Goal: Information Seeking & Learning: Learn about a topic

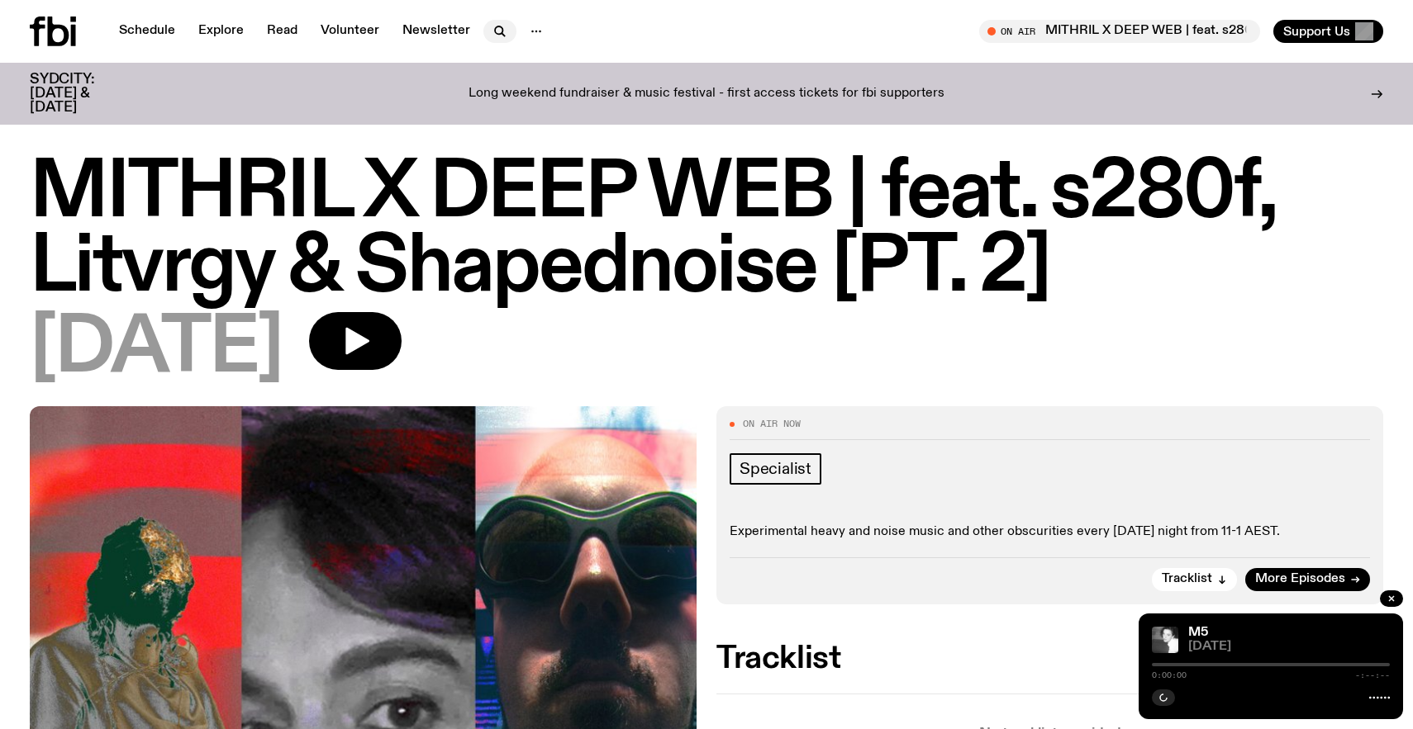
click at [505, 31] on icon "button" at bounding box center [500, 31] width 20 height 20
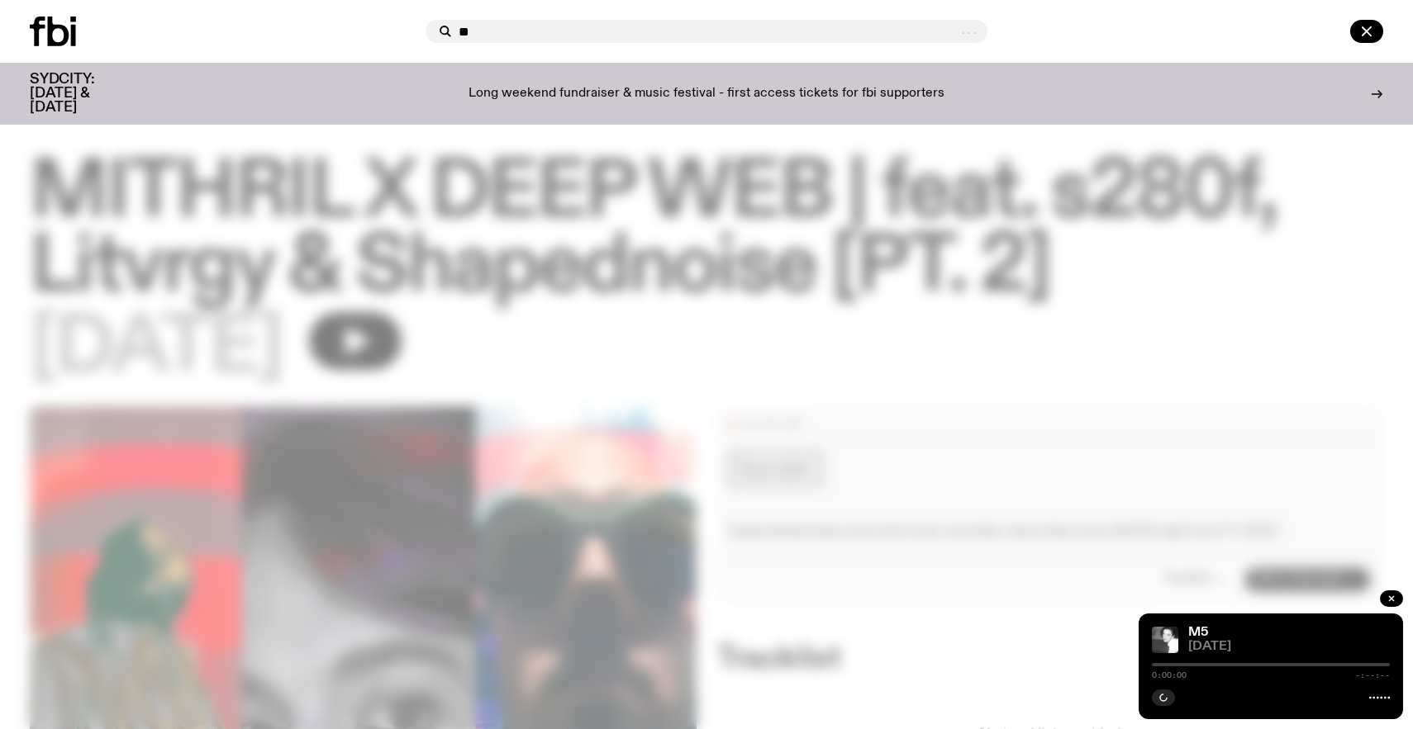
type input "**"
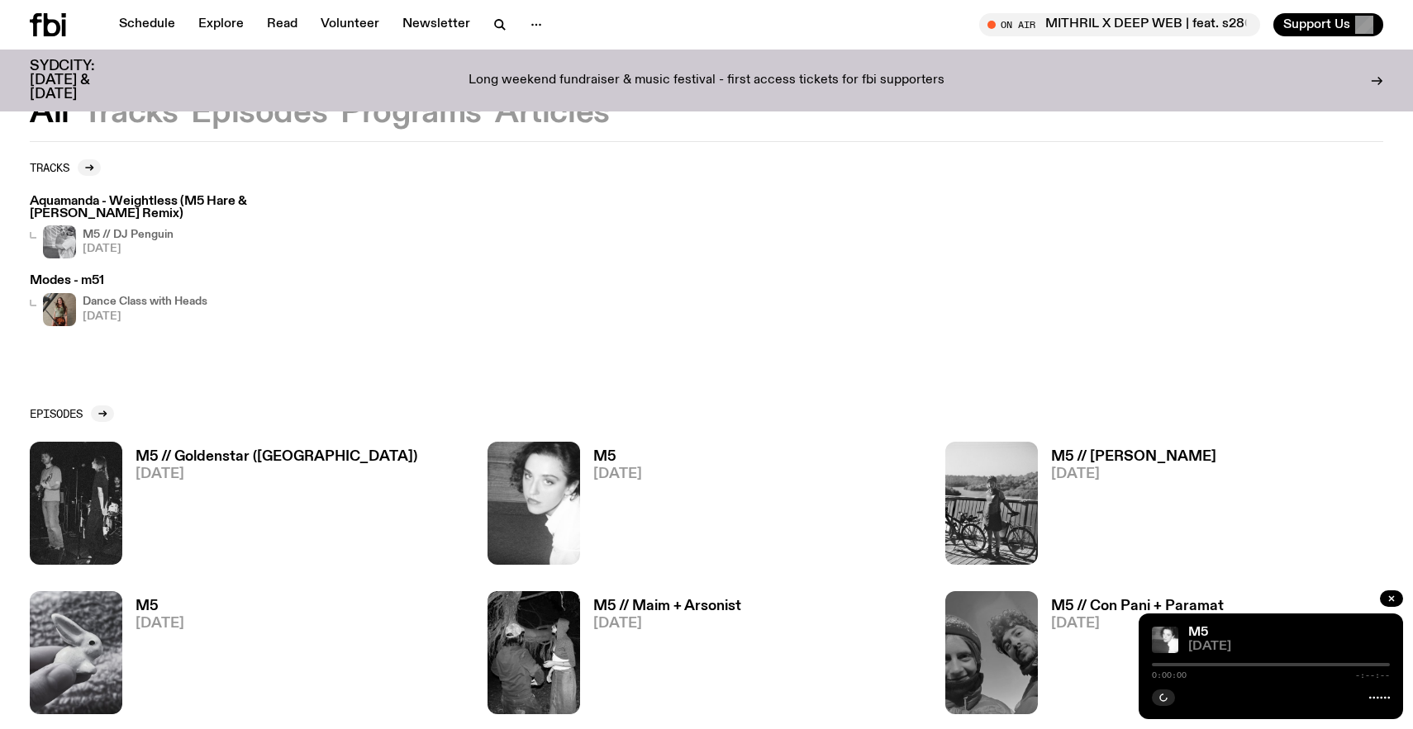
scroll to position [81, 0]
click at [252, 450] on h3 "M5 // Goldenstar ([GEOGRAPHIC_DATA])" at bounding box center [276, 457] width 282 height 14
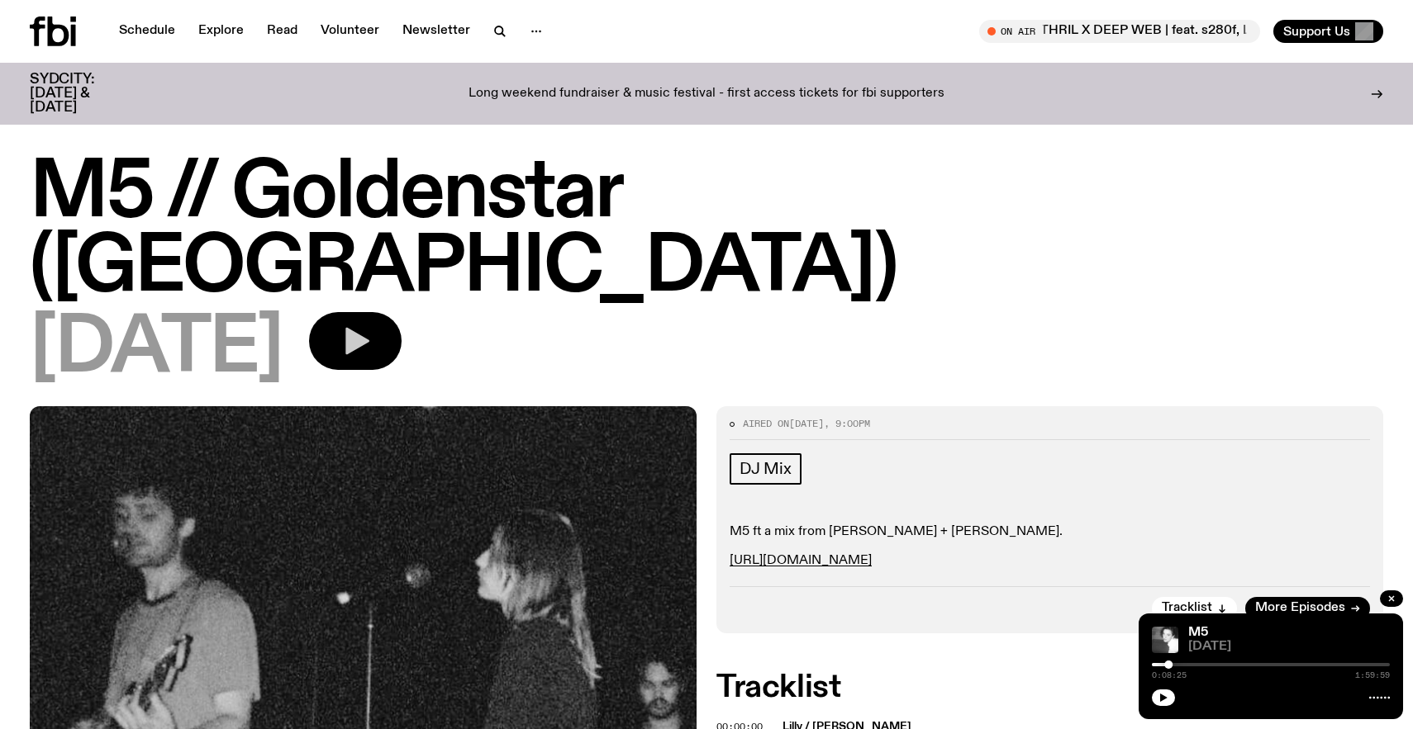
click at [401, 312] on button "button" at bounding box center [355, 341] width 93 height 58
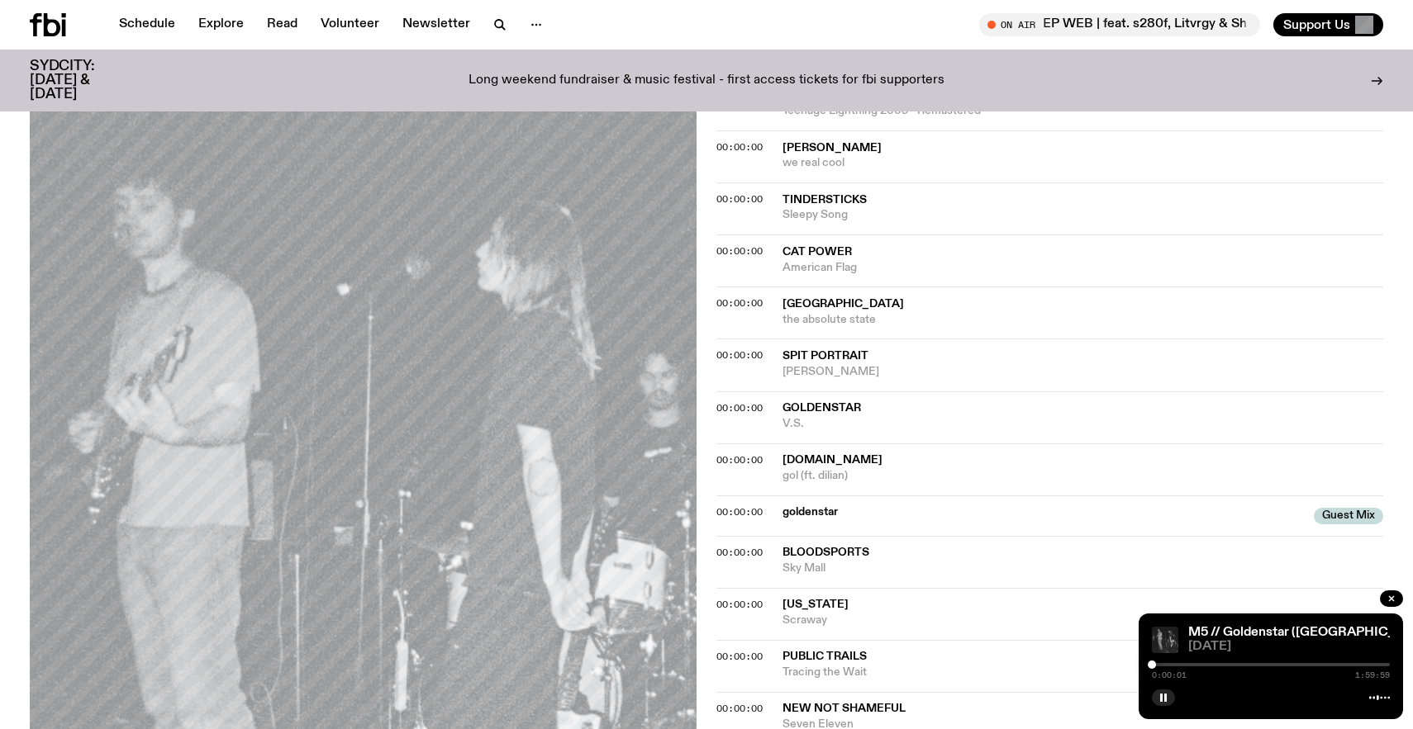
scroll to position [767, 0]
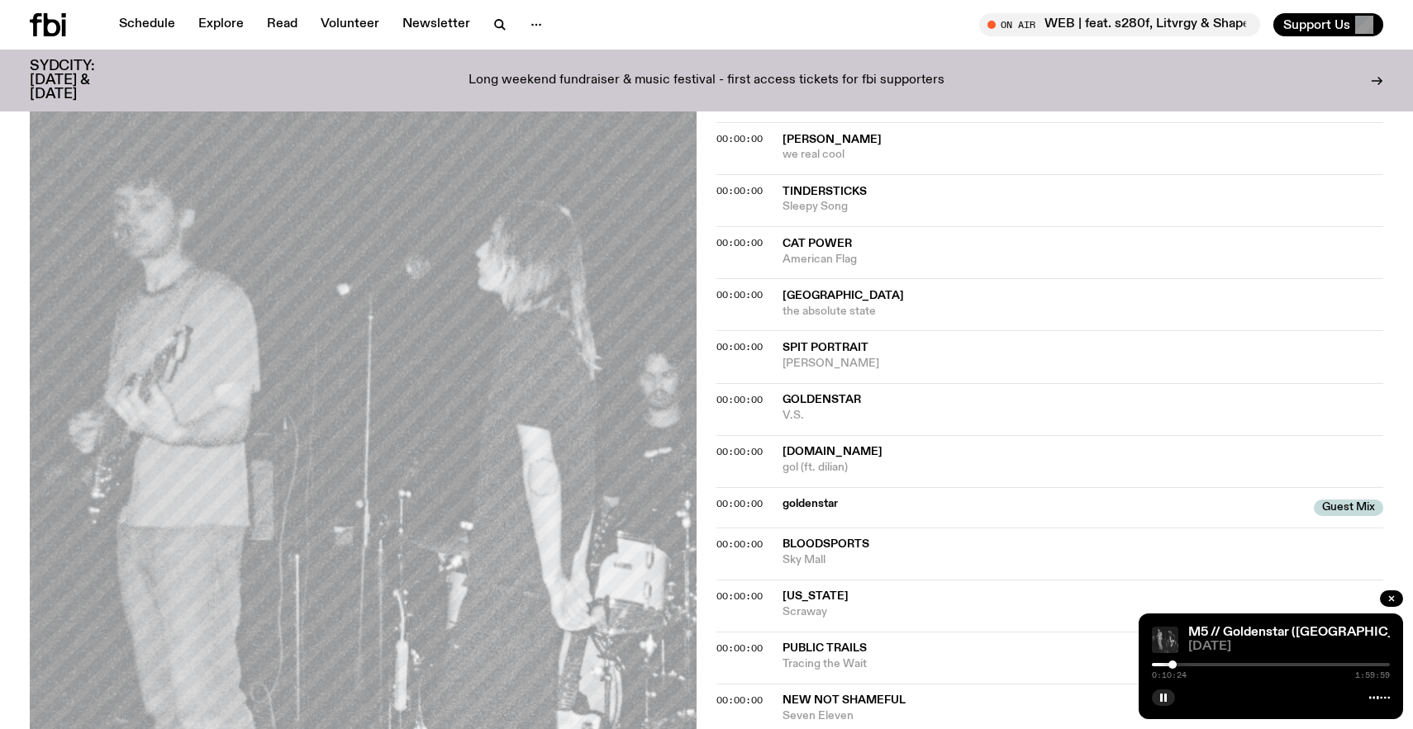
drag, startPoint x: 1155, startPoint y: 664, endPoint x: 1173, endPoint y: 664, distance: 18.2
click at [1173, 664] on div at bounding box center [1172, 665] width 8 height 8
drag, startPoint x: 1173, startPoint y: 664, endPoint x: 1182, endPoint y: 664, distance: 9.1
click at [1182, 664] on div at bounding box center [1181, 665] width 8 height 8
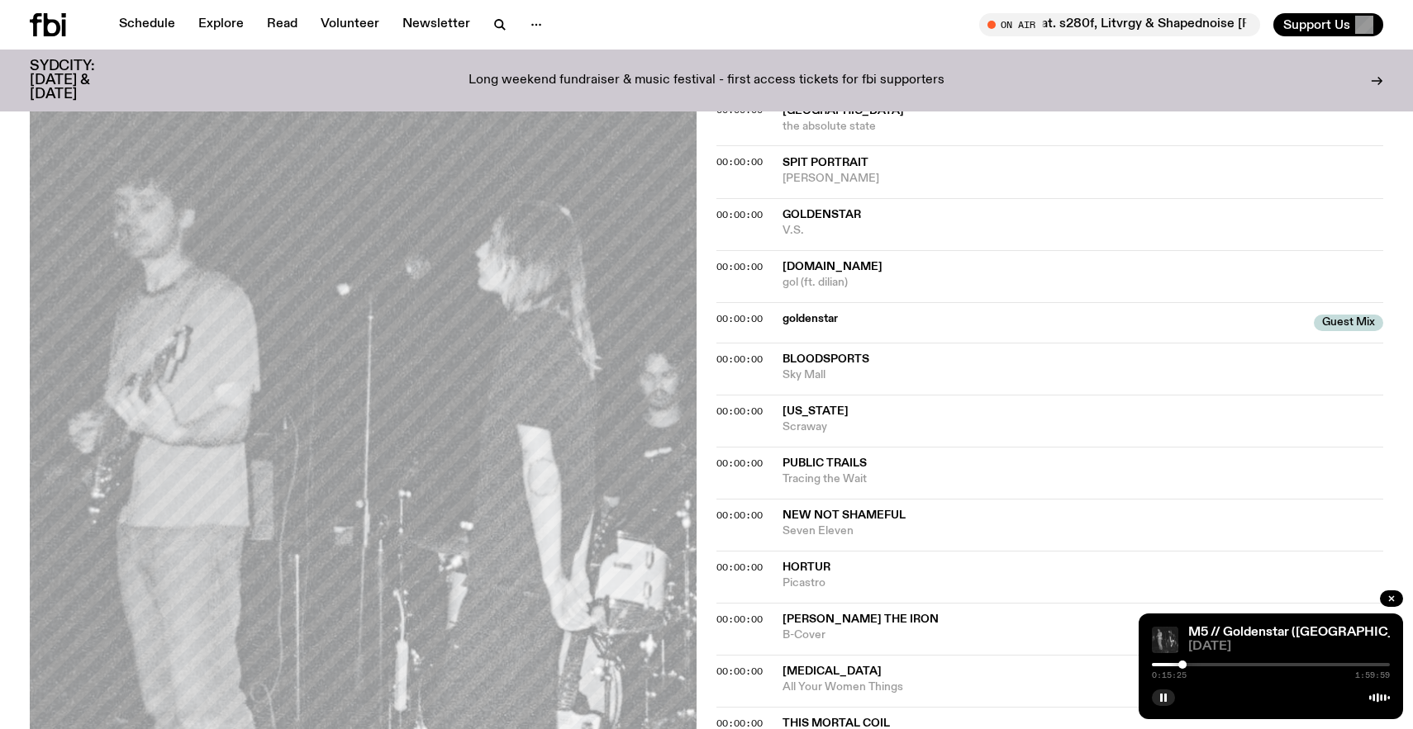
scroll to position [957, 0]
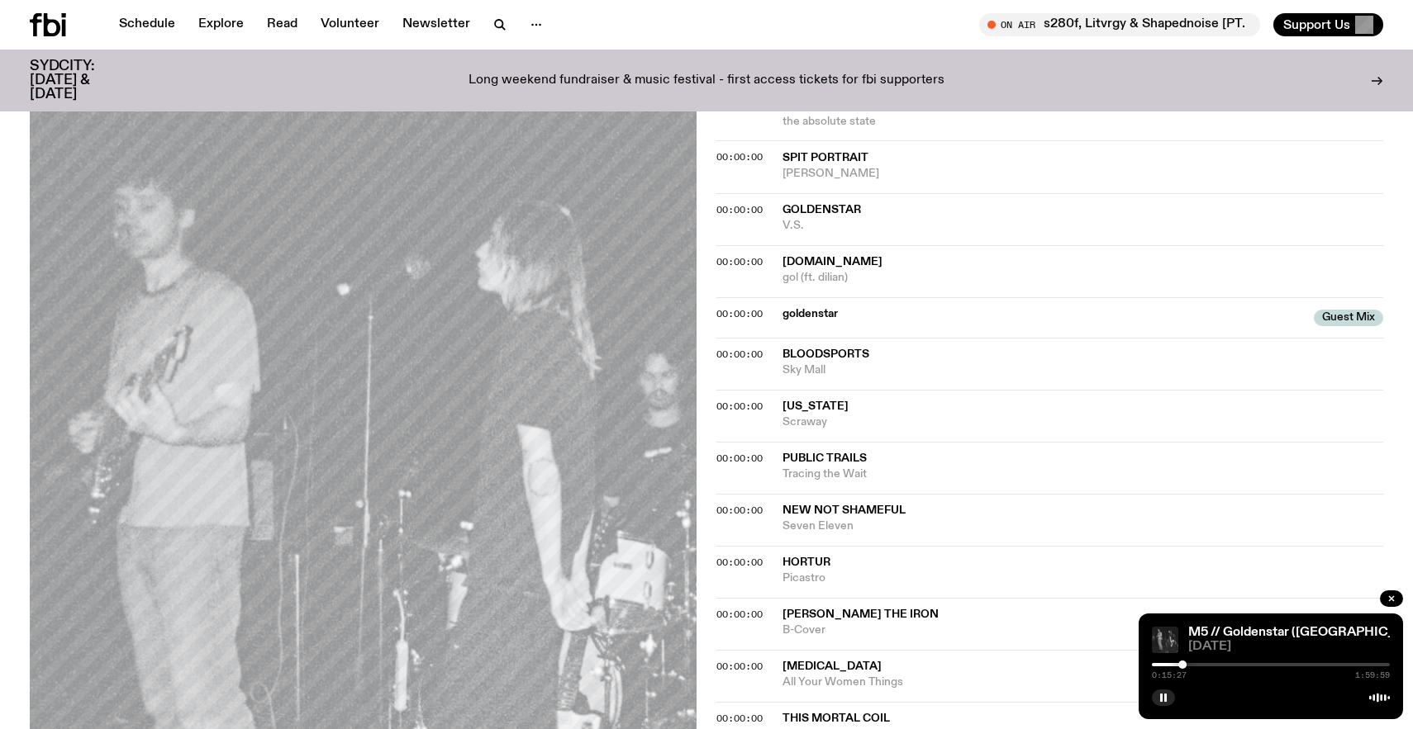
drag, startPoint x: 1182, startPoint y: 672, endPoint x: 1199, endPoint y: 672, distance: 16.5
click at [1199, 672] on div "0:15:27 1:59:59" at bounding box center [1270, 676] width 238 height 8
drag, startPoint x: 1186, startPoint y: 664, endPoint x: 1233, endPoint y: 664, distance: 47.1
click at [1232, 664] on div at bounding box center [1270, 664] width 238 height 3
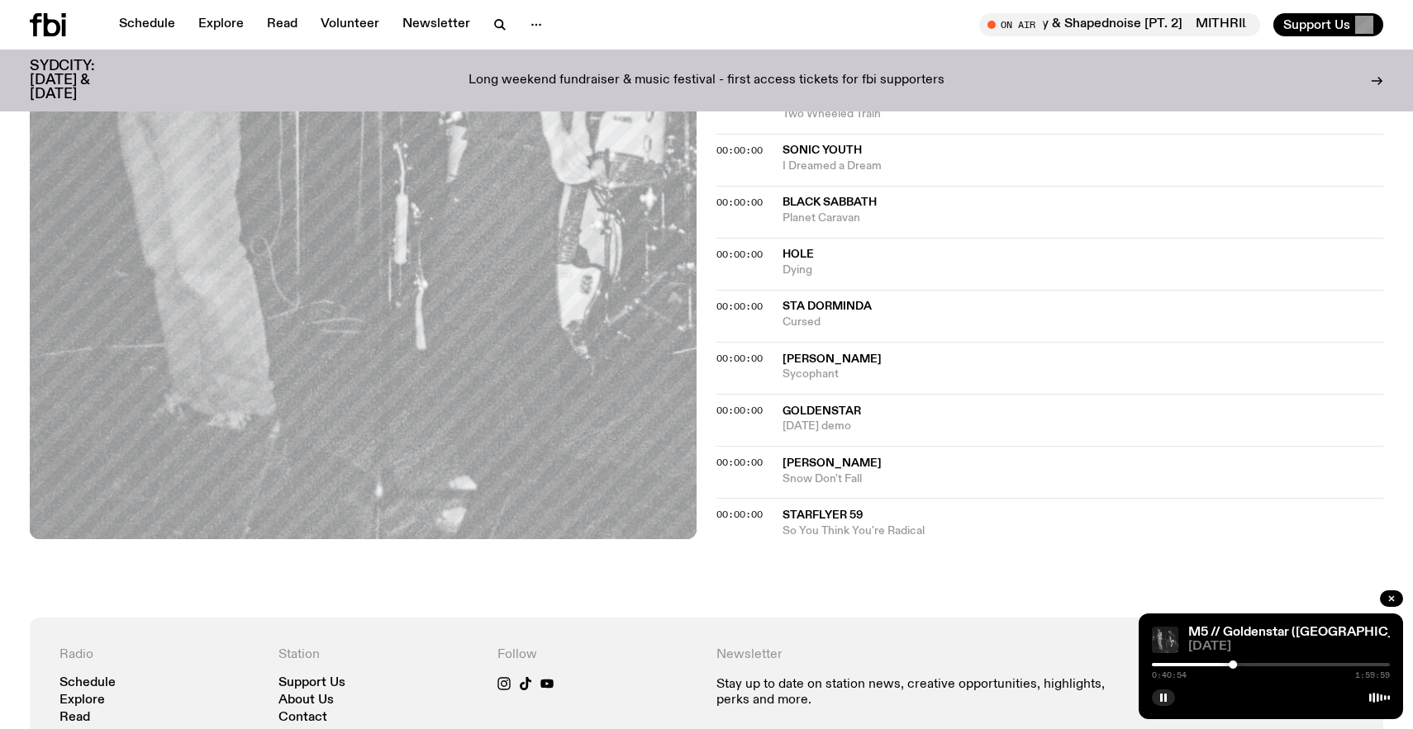
scroll to position [1669, 0]
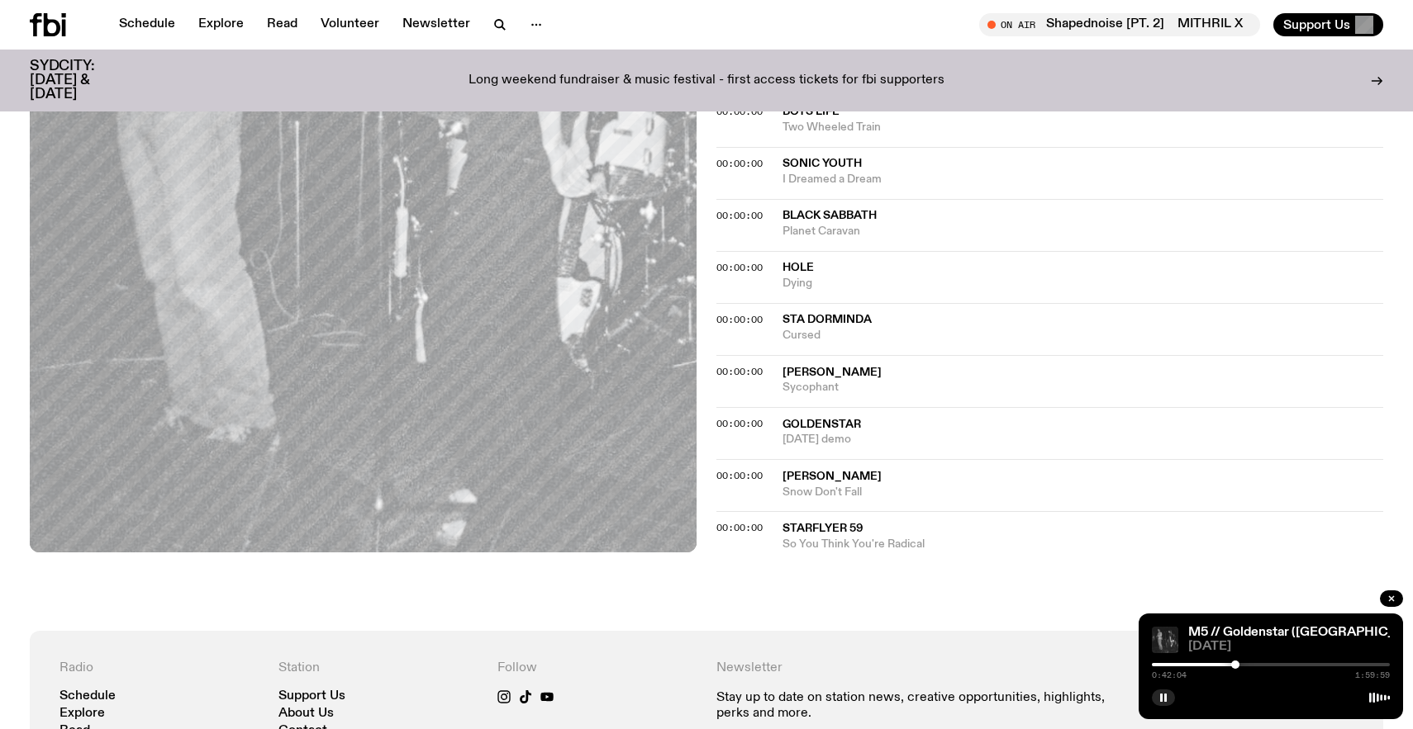
drag, startPoint x: 1235, startPoint y: 666, endPoint x: 1323, endPoint y: 681, distance: 89.6
click at [1323, 681] on div "M5 // Goldenstar ([GEOGRAPHIC_DATA]) [DATE] 0:42:04 1:59:59" at bounding box center [1270, 667] width 264 height 106
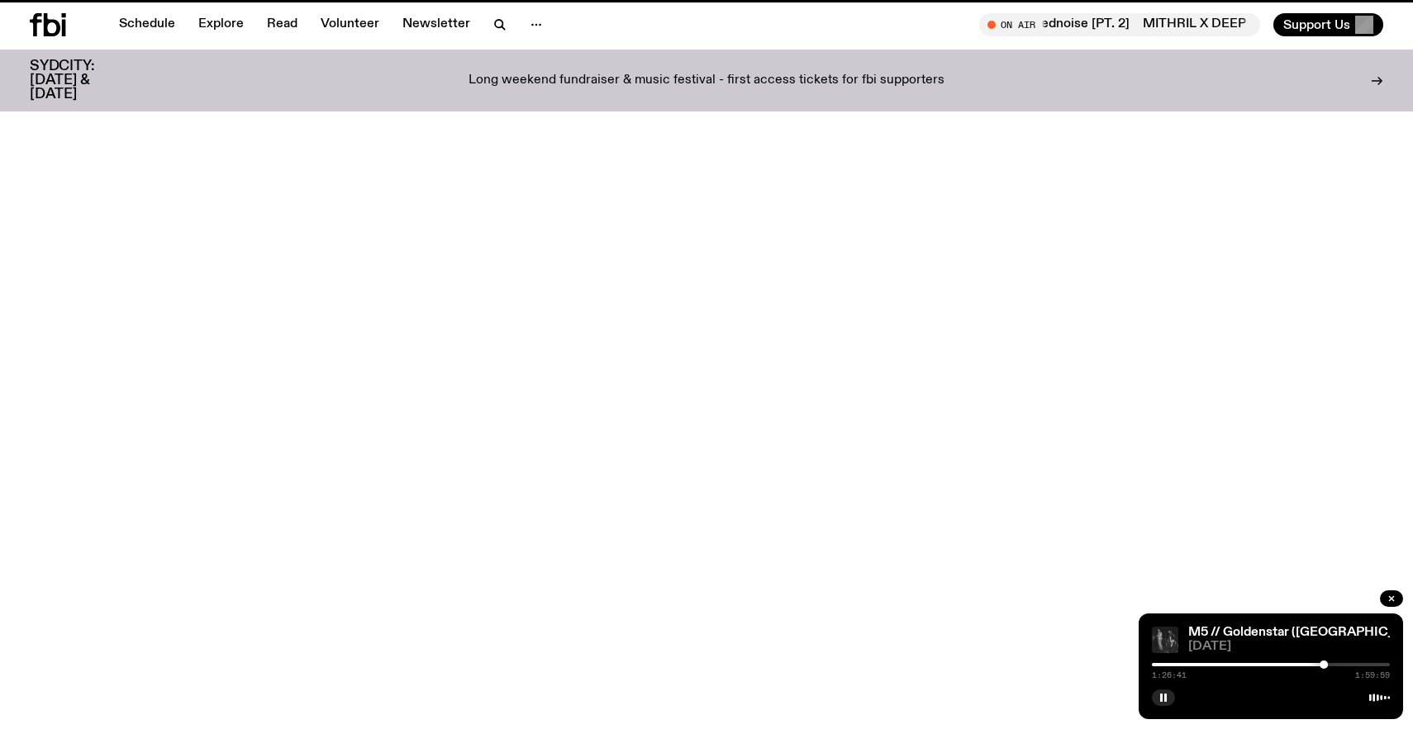
scroll to position [81, 0]
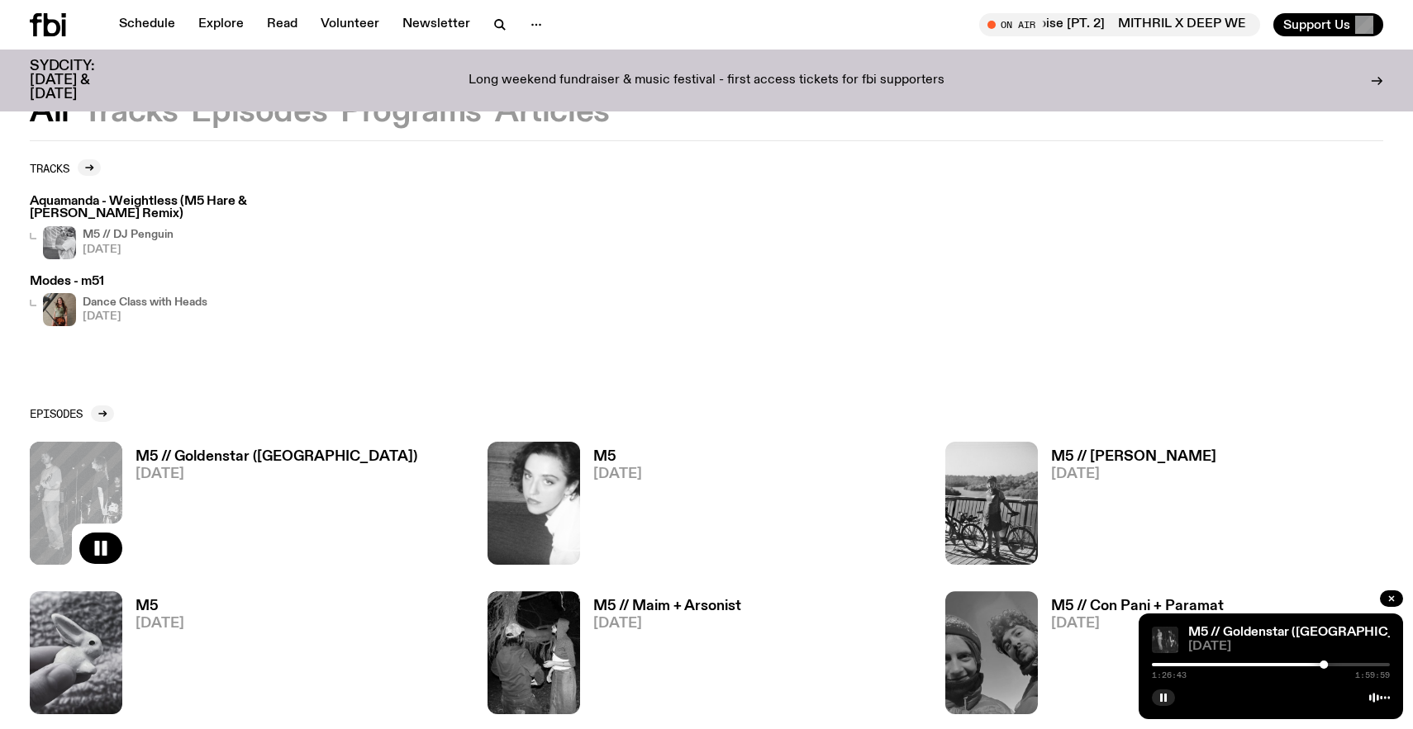
click at [1047, 623] on link "M5 // Con Pani + Paramat [DATE]" at bounding box center [1130, 657] width 186 height 115
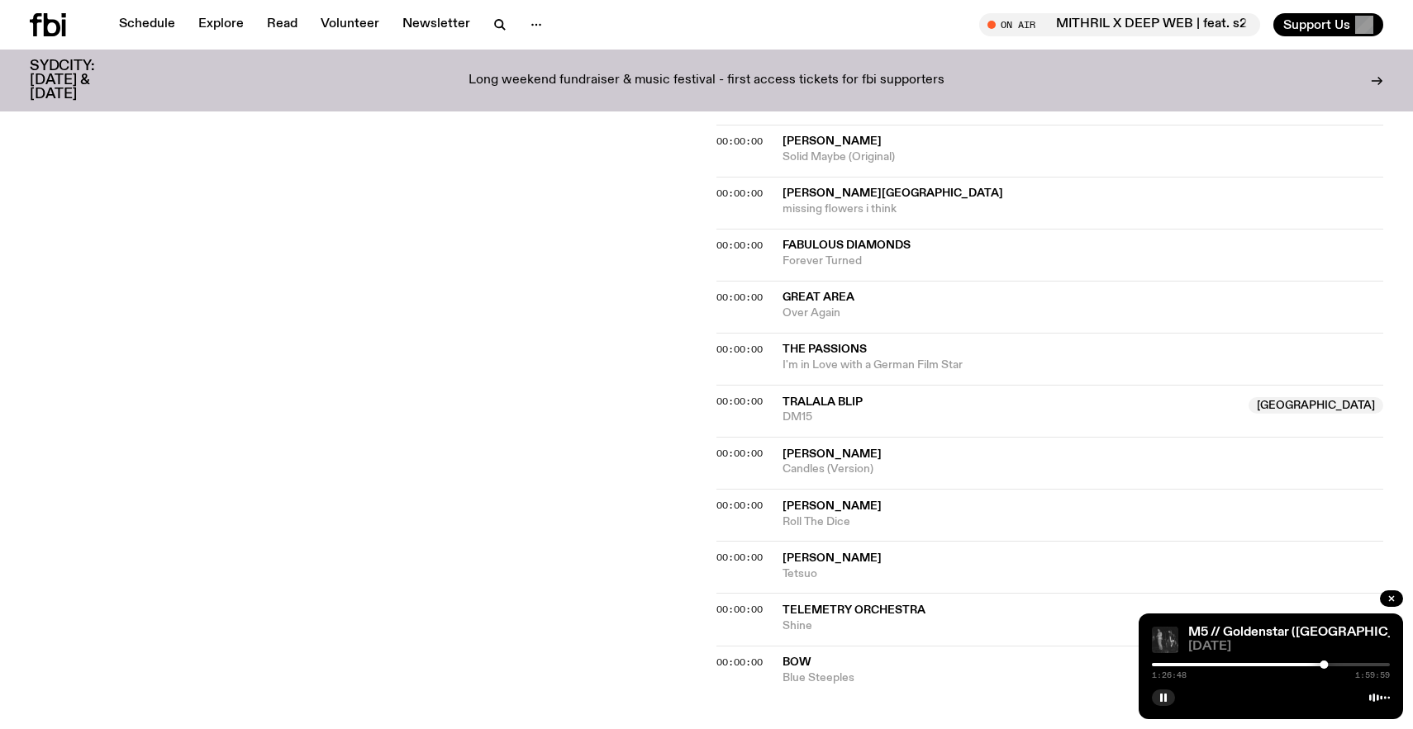
scroll to position [1640, 0]
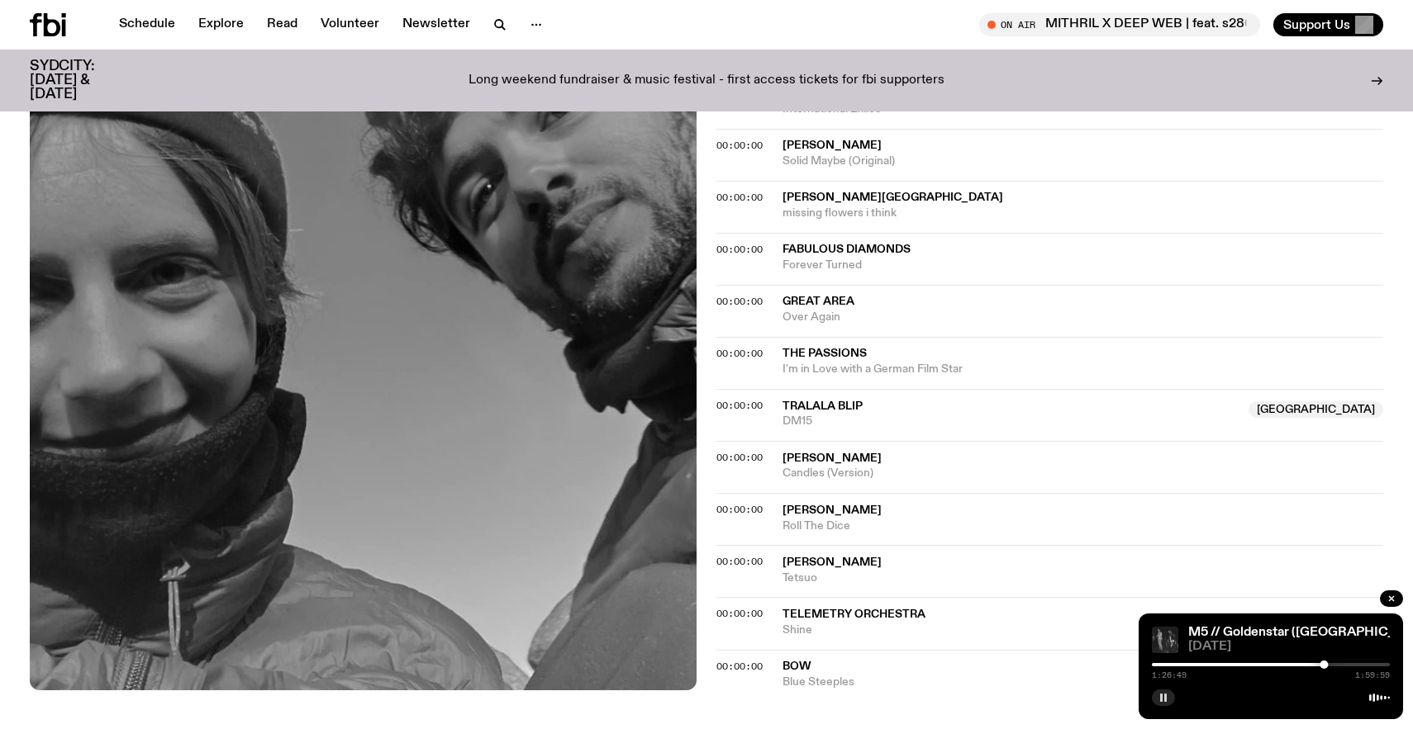
click at [1163, 699] on icon "button" at bounding box center [1163, 698] width 10 height 10
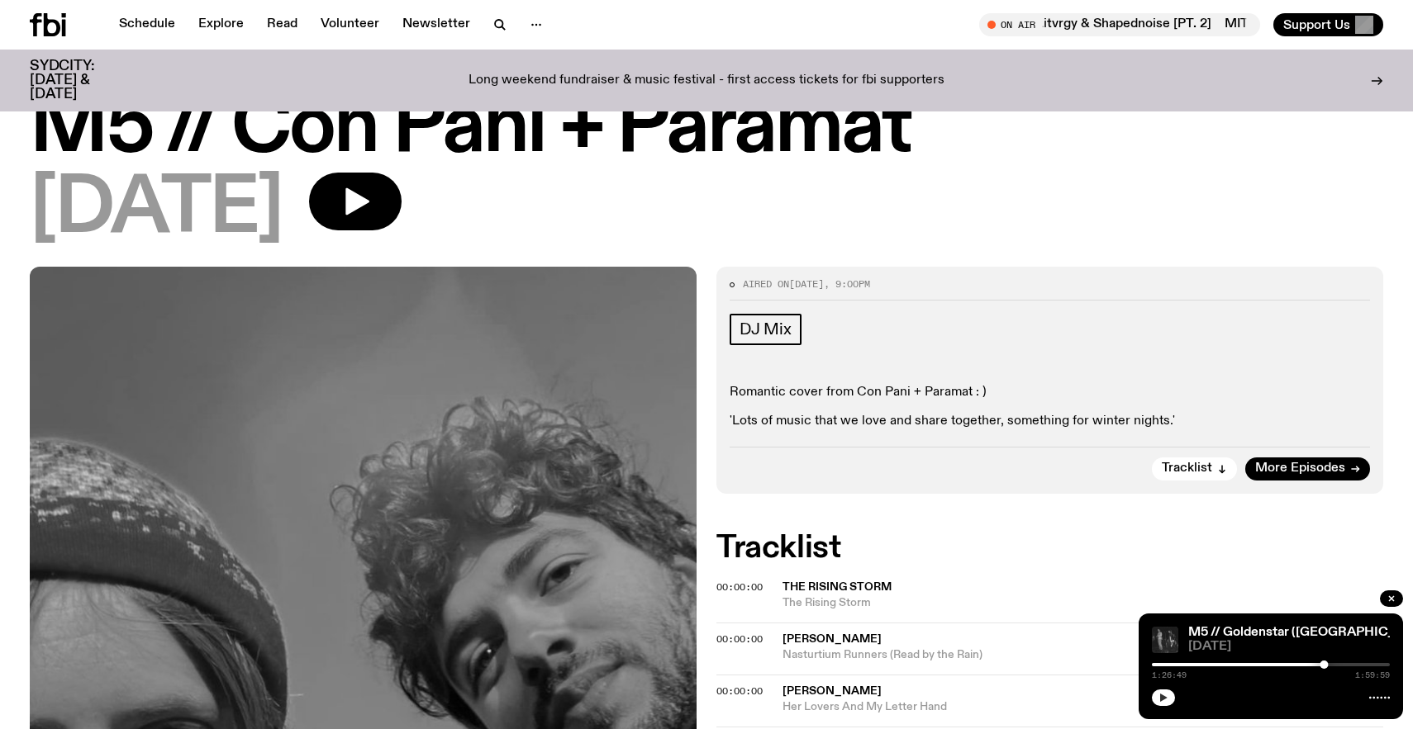
scroll to position [48, 0]
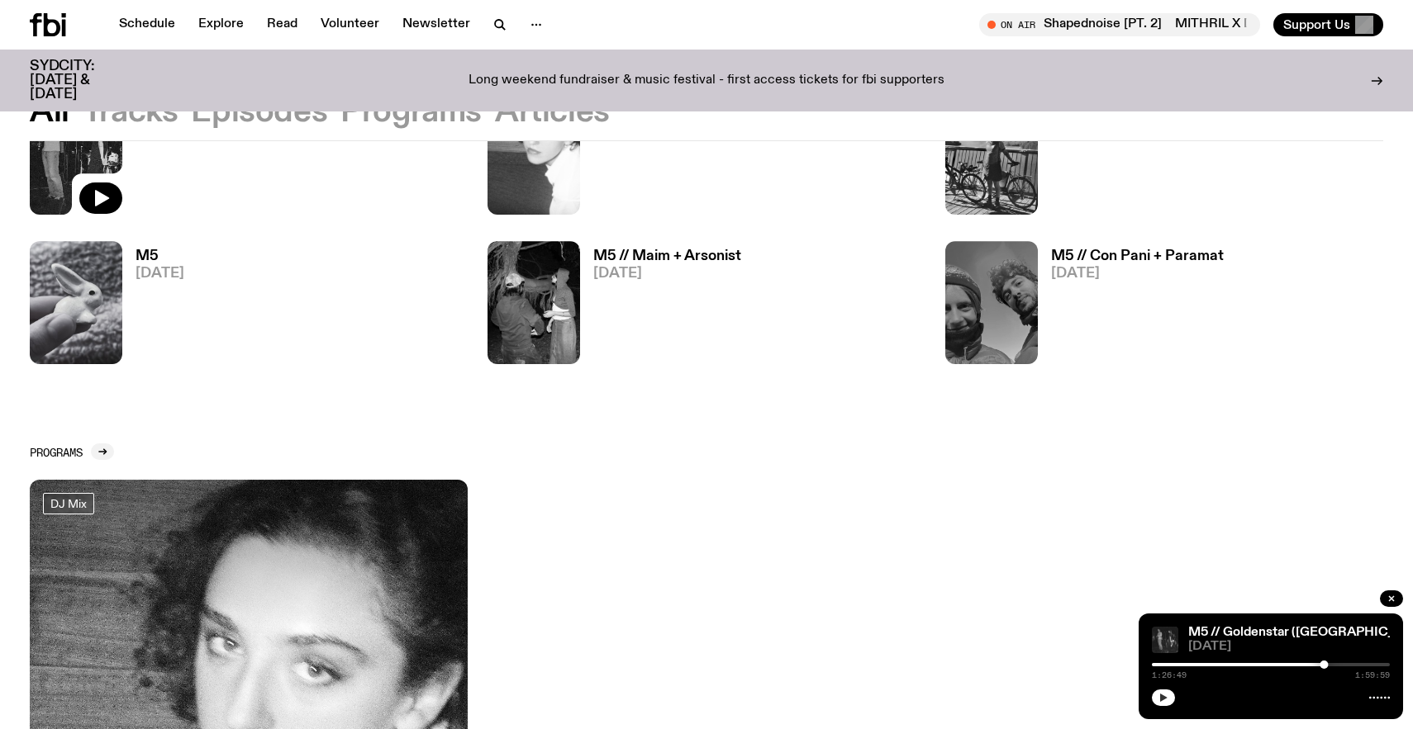
scroll to position [430, 0]
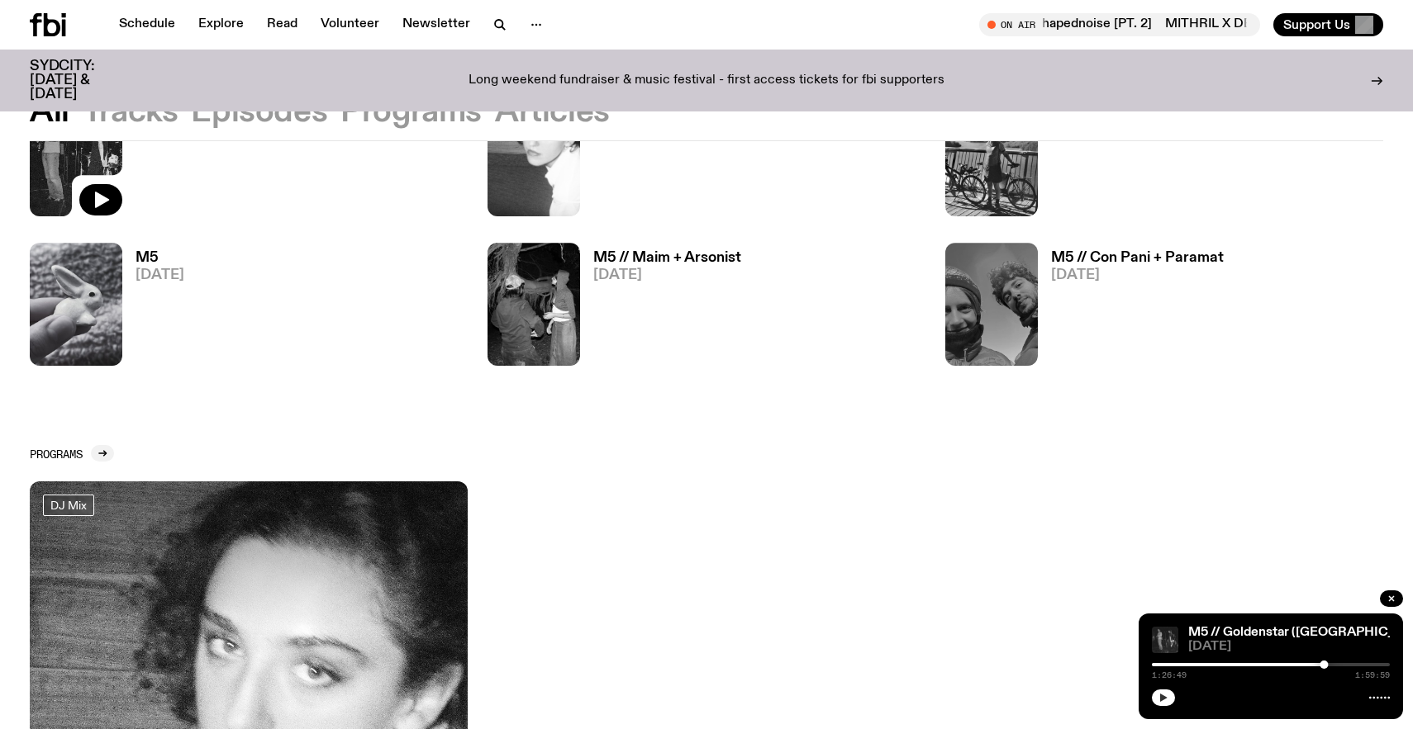
click at [704, 251] on h3 "M5 // Maim + Arsonist" at bounding box center [667, 258] width 148 height 14
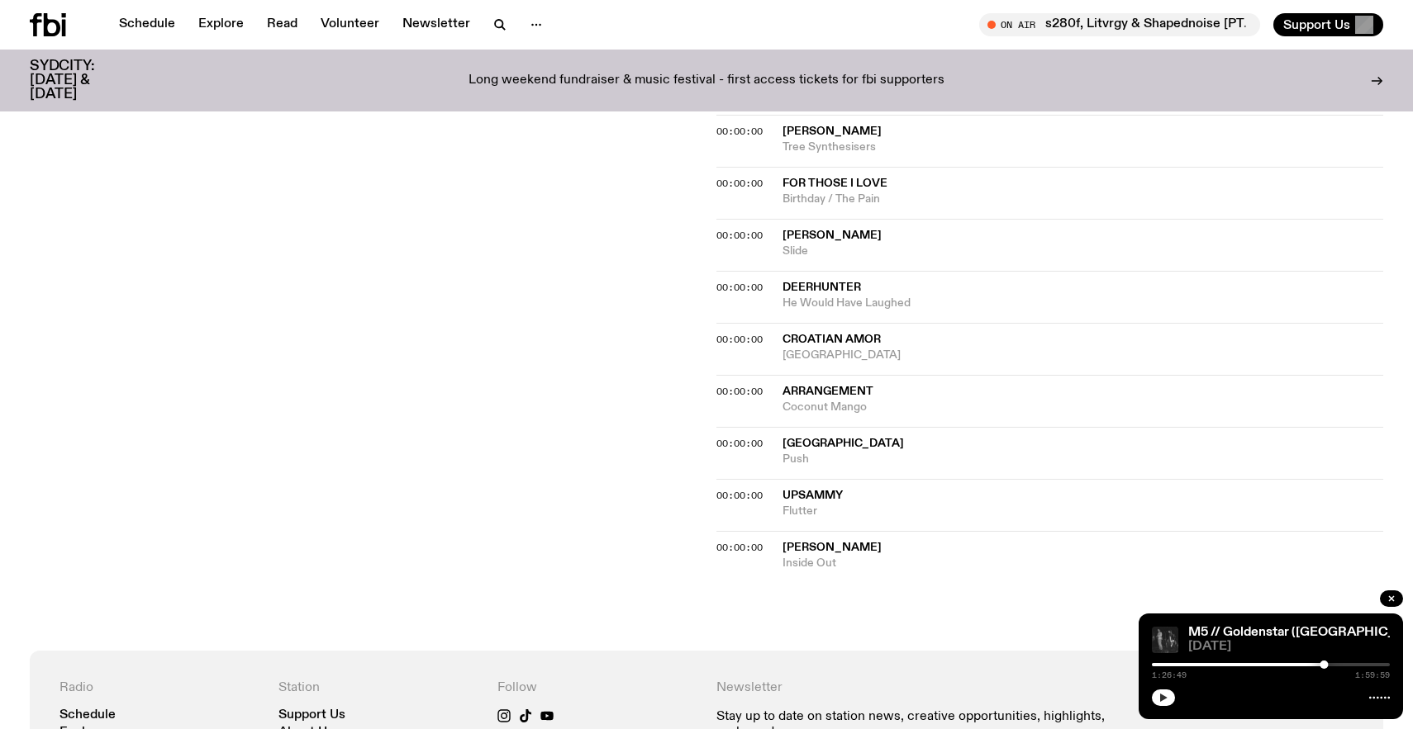
scroll to position [1452, 0]
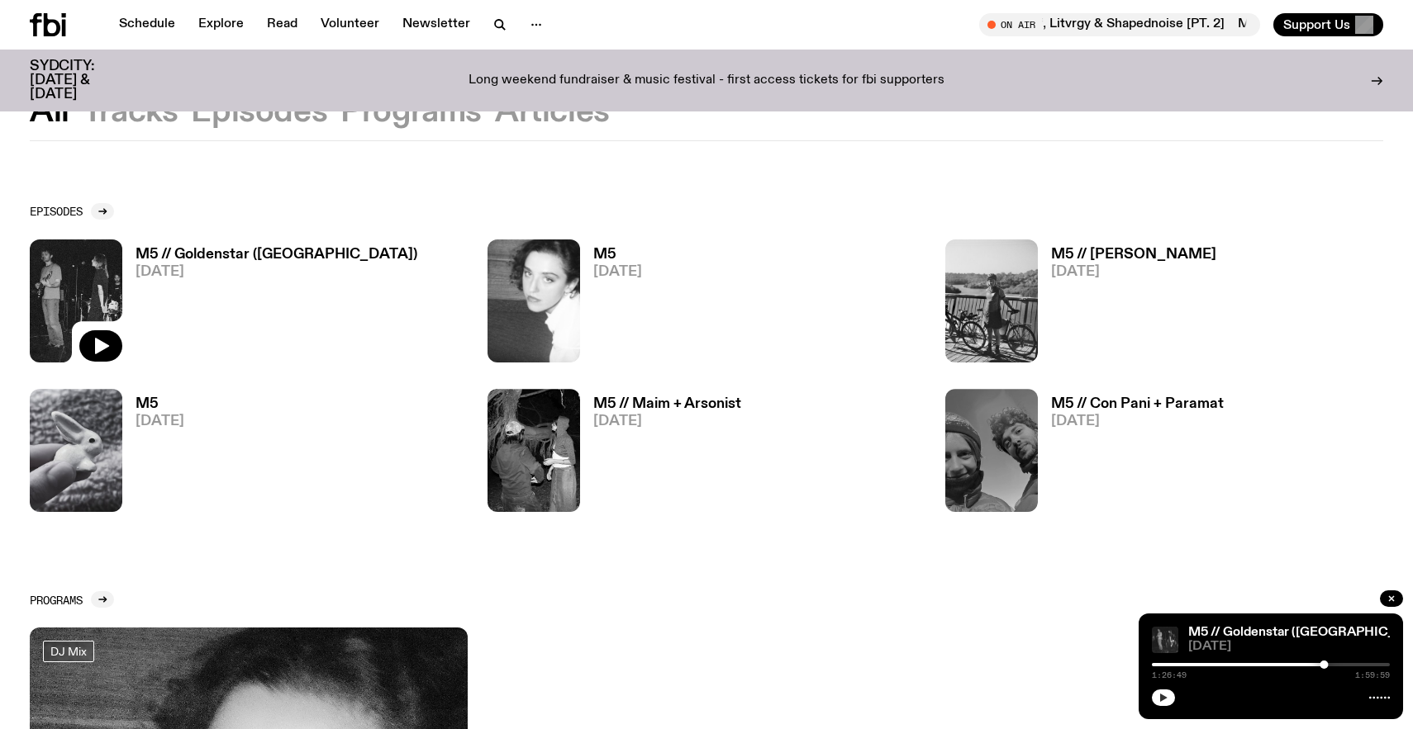
scroll to position [242, 0]
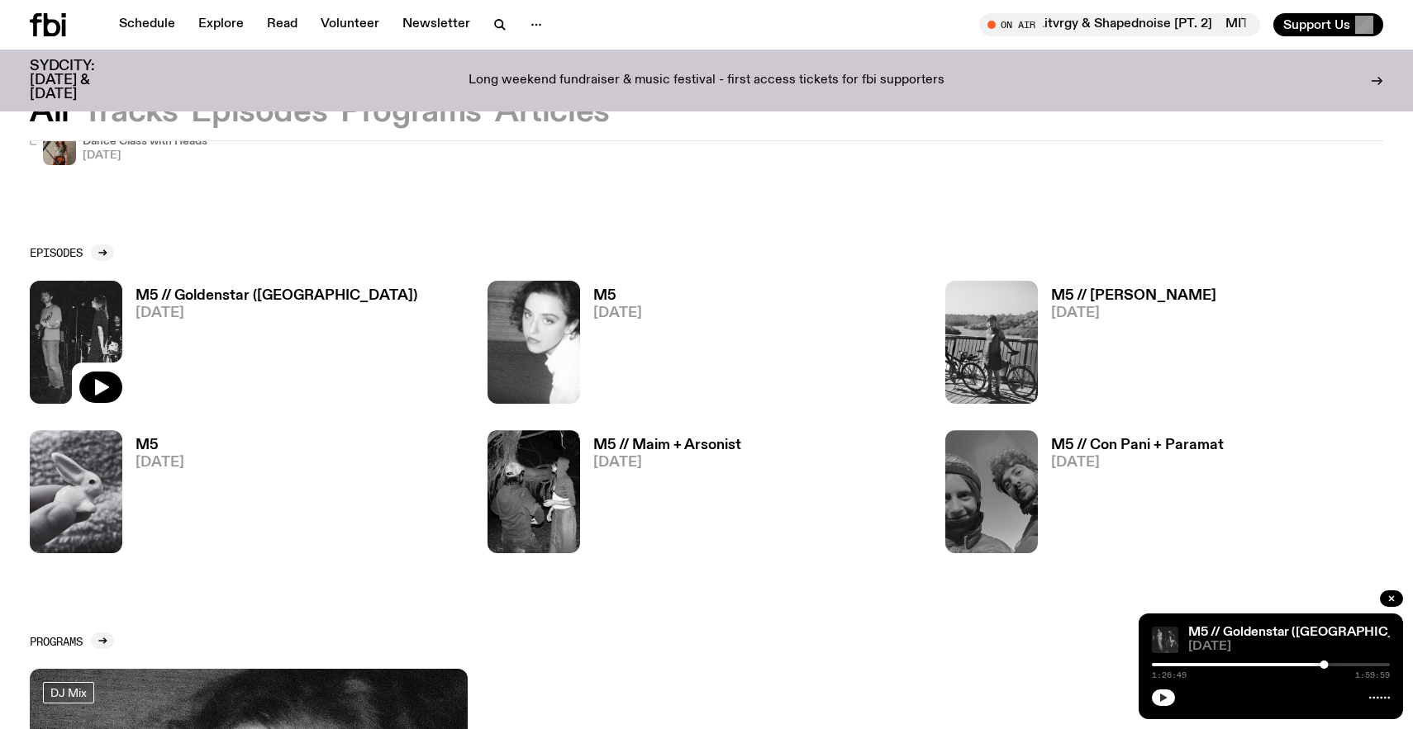
click at [147, 456] on span "[DATE]" at bounding box center [159, 463] width 49 height 14
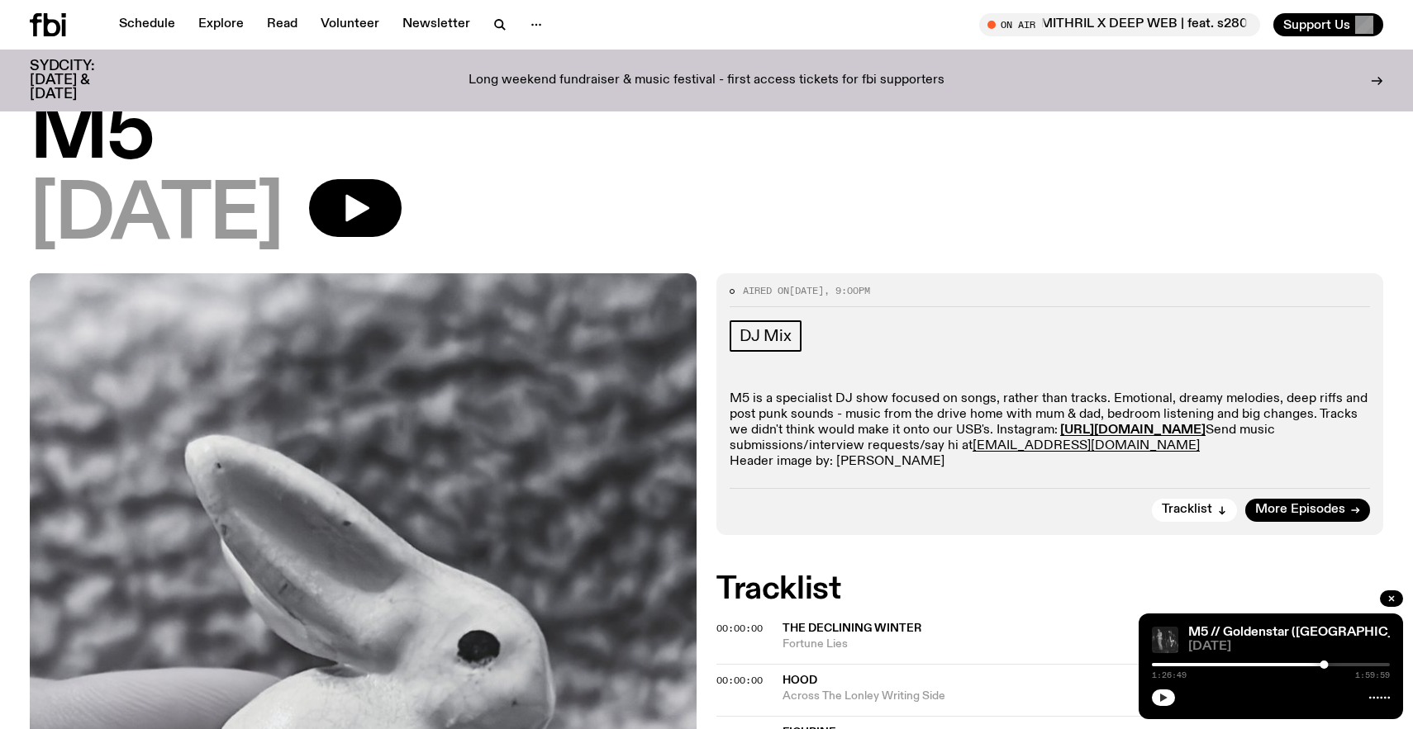
scroll to position [45, 0]
click at [372, 204] on icon "button" at bounding box center [355, 208] width 33 height 33
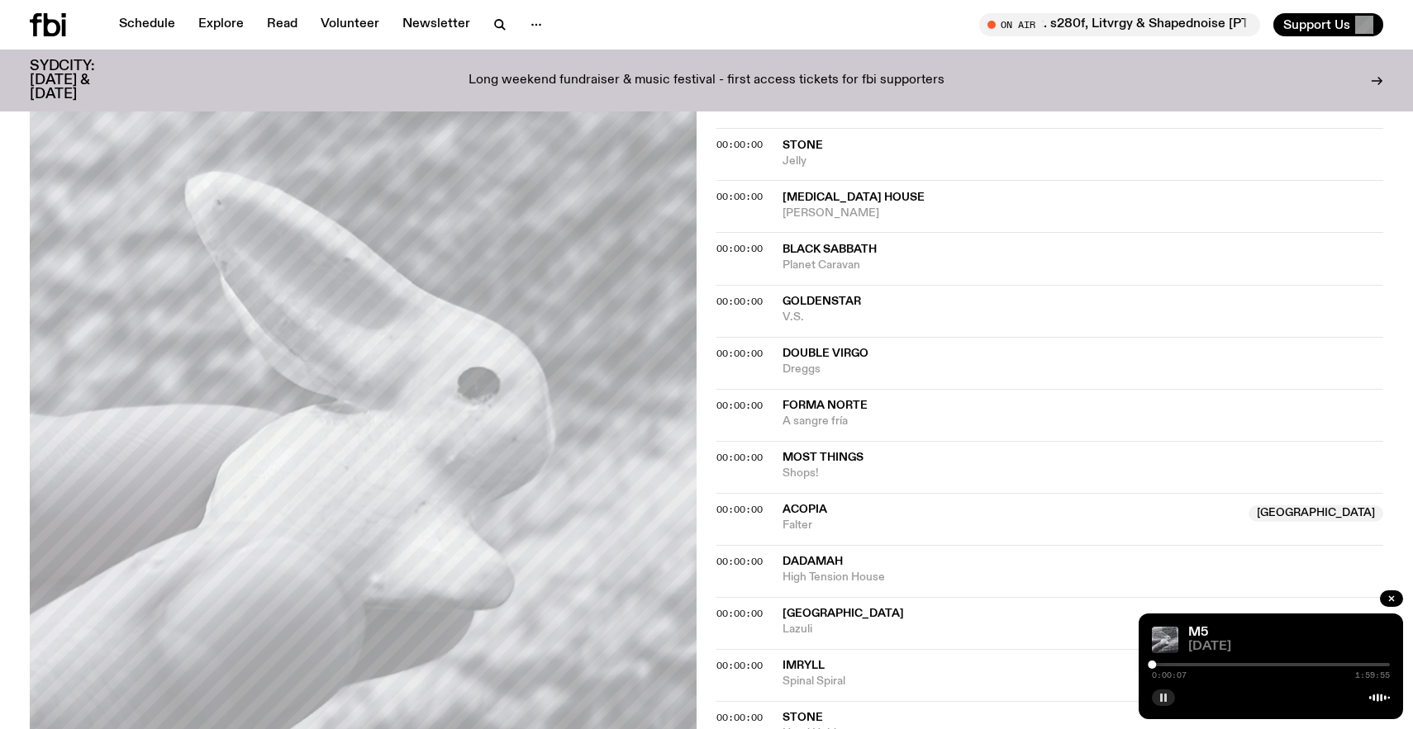
scroll to position [1359, 0]
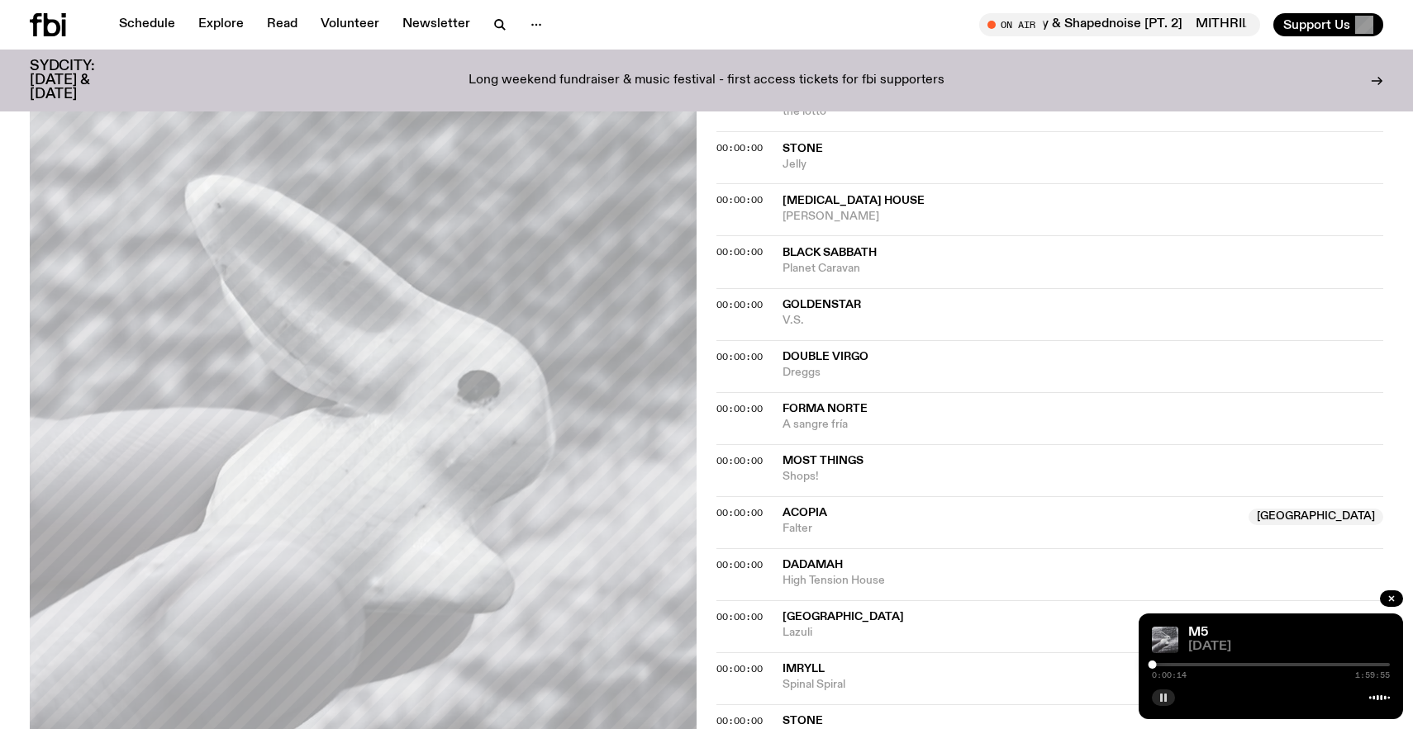
click at [1162, 700] on icon "button" at bounding box center [1163, 698] width 10 height 10
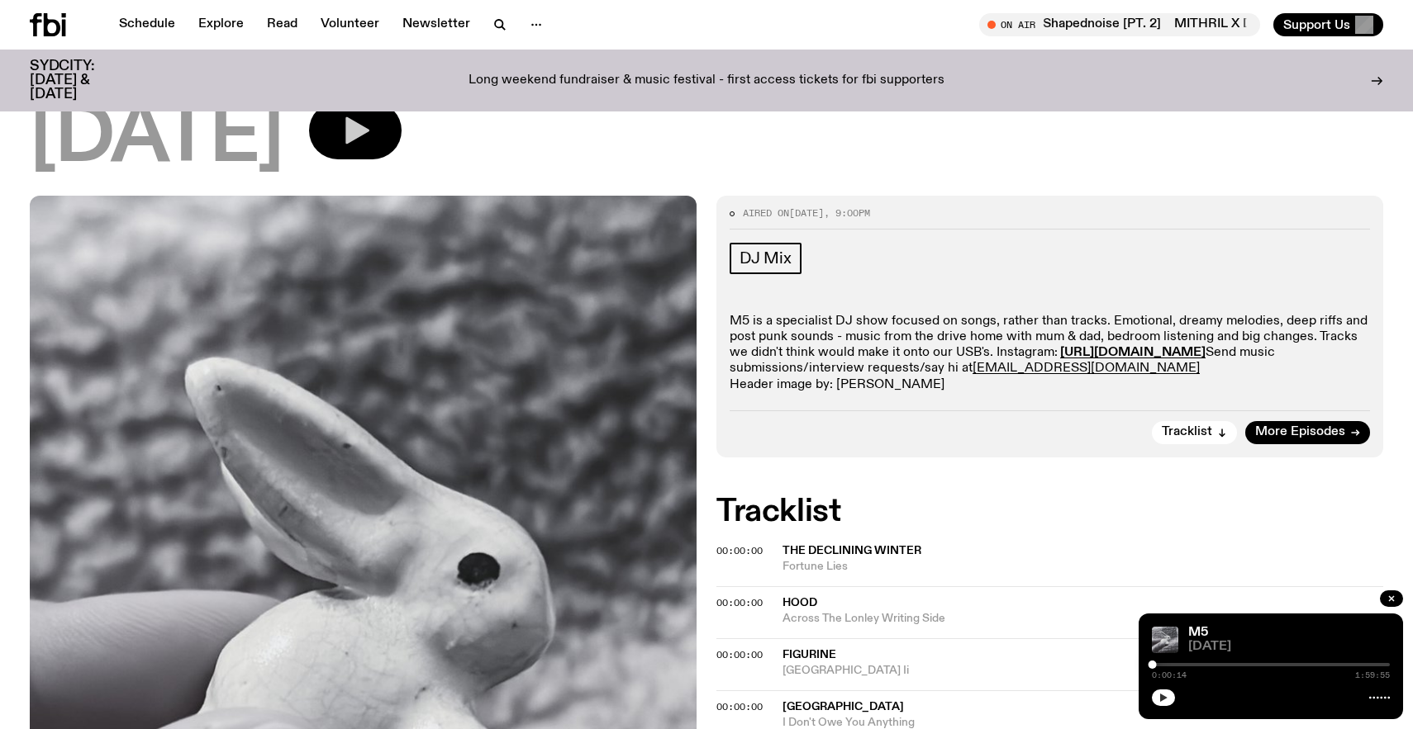
scroll to position [121, 0]
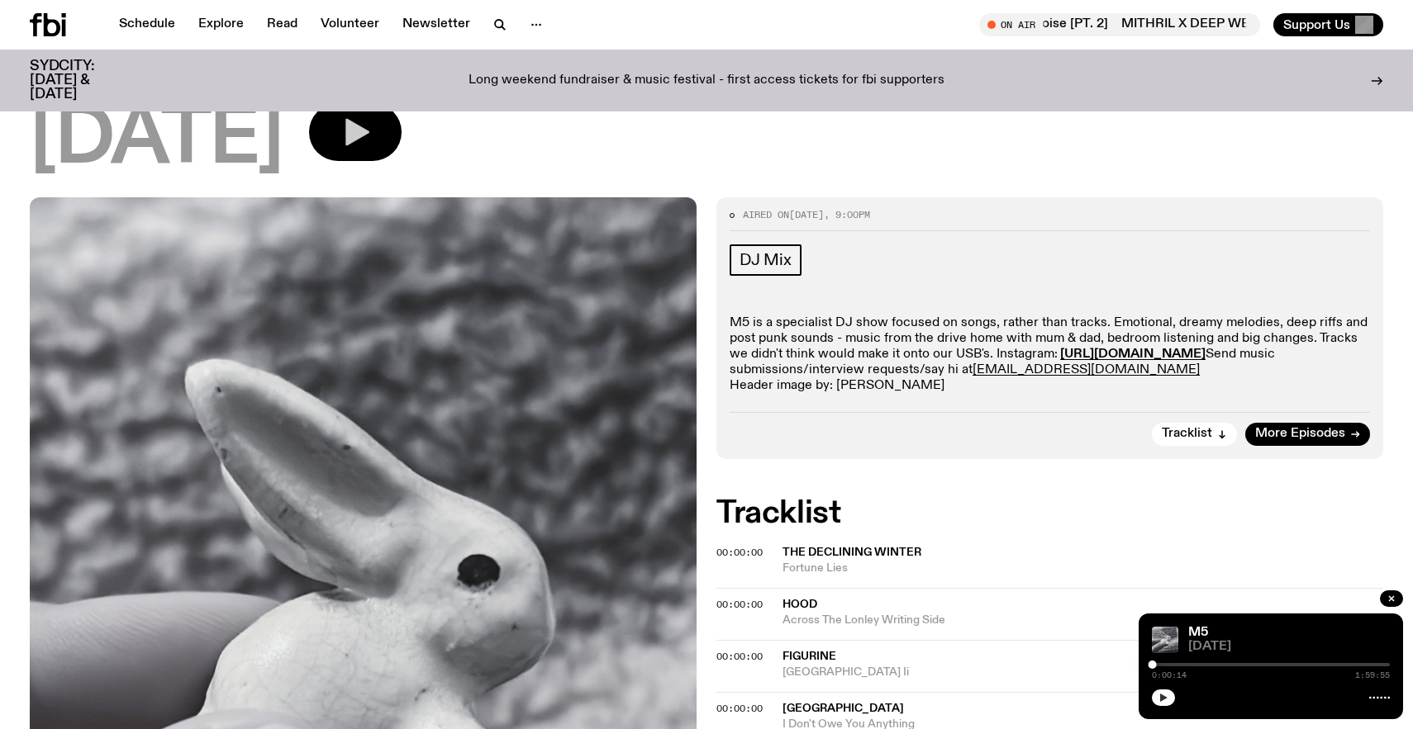
click at [804, 561] on span "Fortune Lies" at bounding box center [1082, 569] width 601 height 16
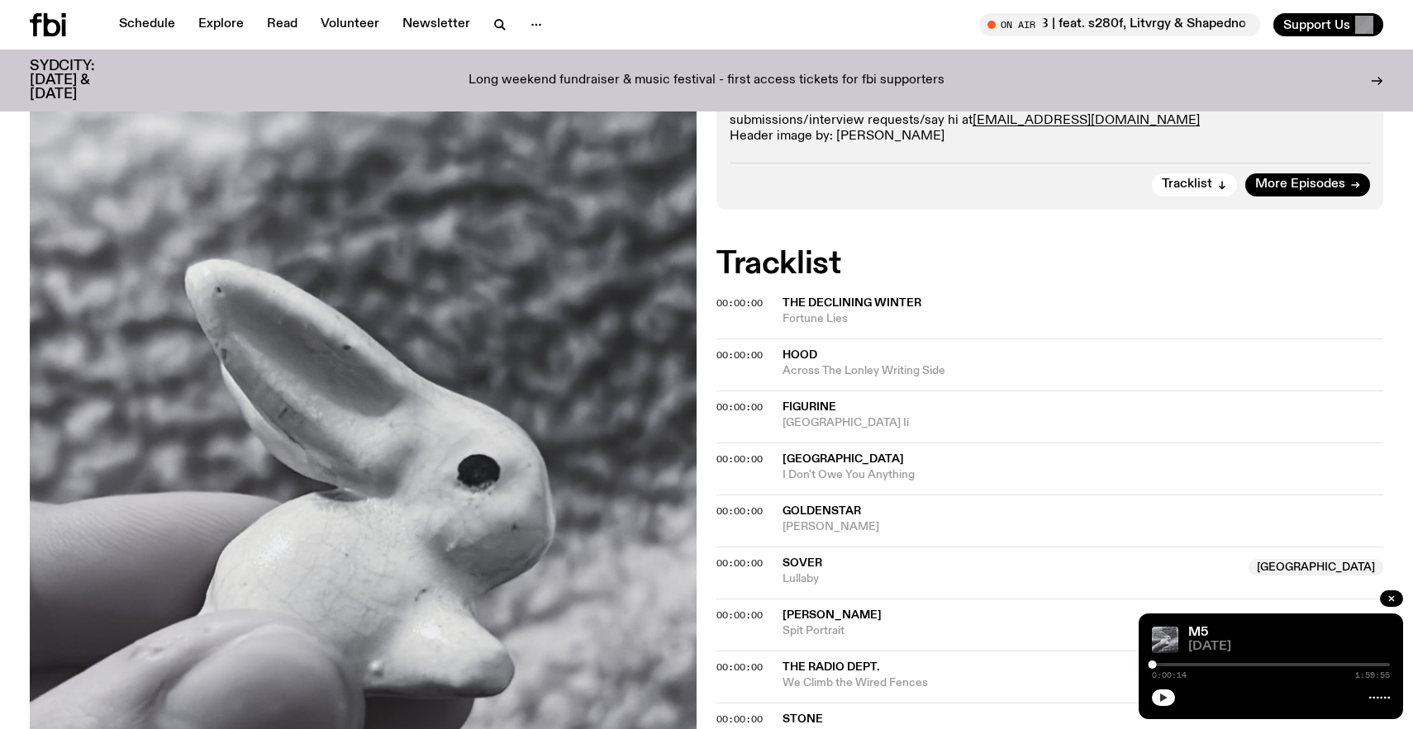
scroll to position [0, 0]
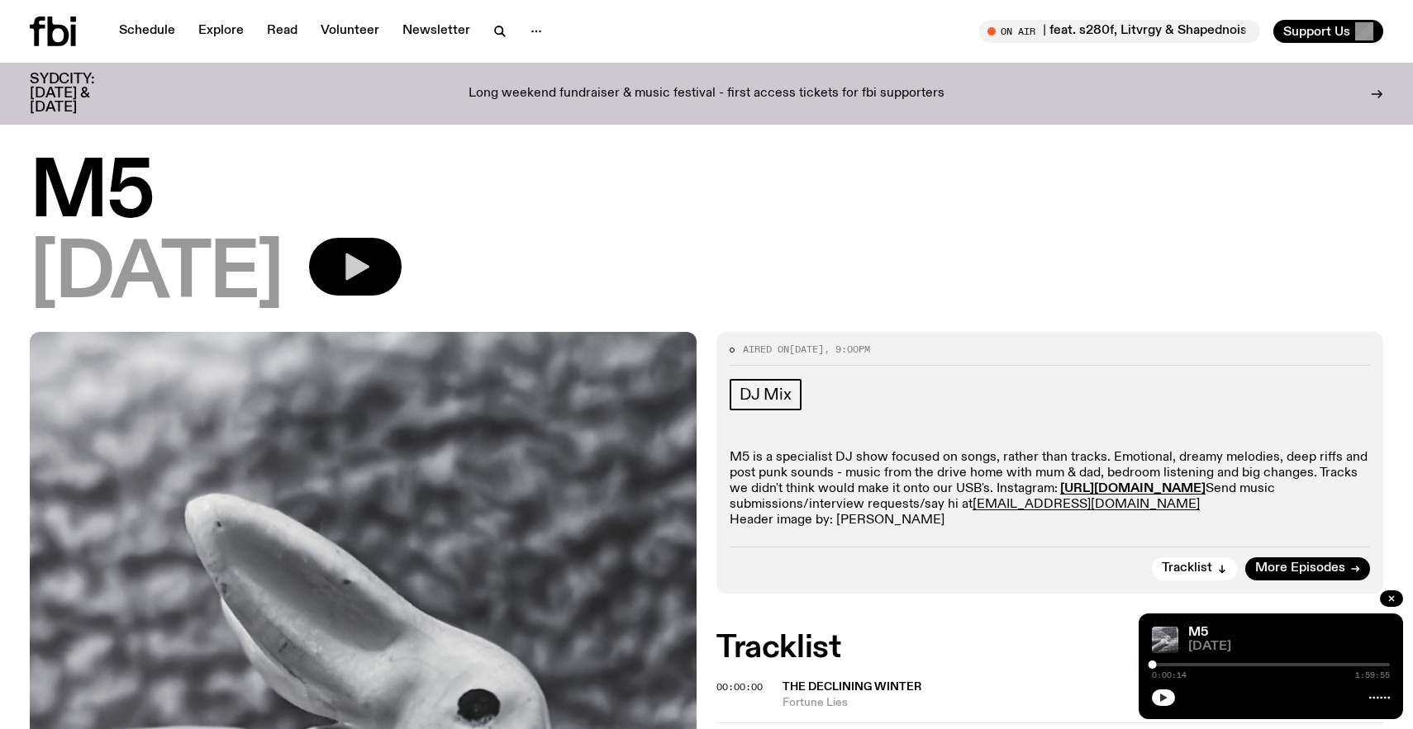
click at [112, 188] on h1 "M5" at bounding box center [706, 194] width 1353 height 74
click at [124, 250] on span "[DATE]" at bounding box center [156, 275] width 253 height 74
click at [112, 190] on h1 "M5" at bounding box center [706, 194] width 1353 height 74
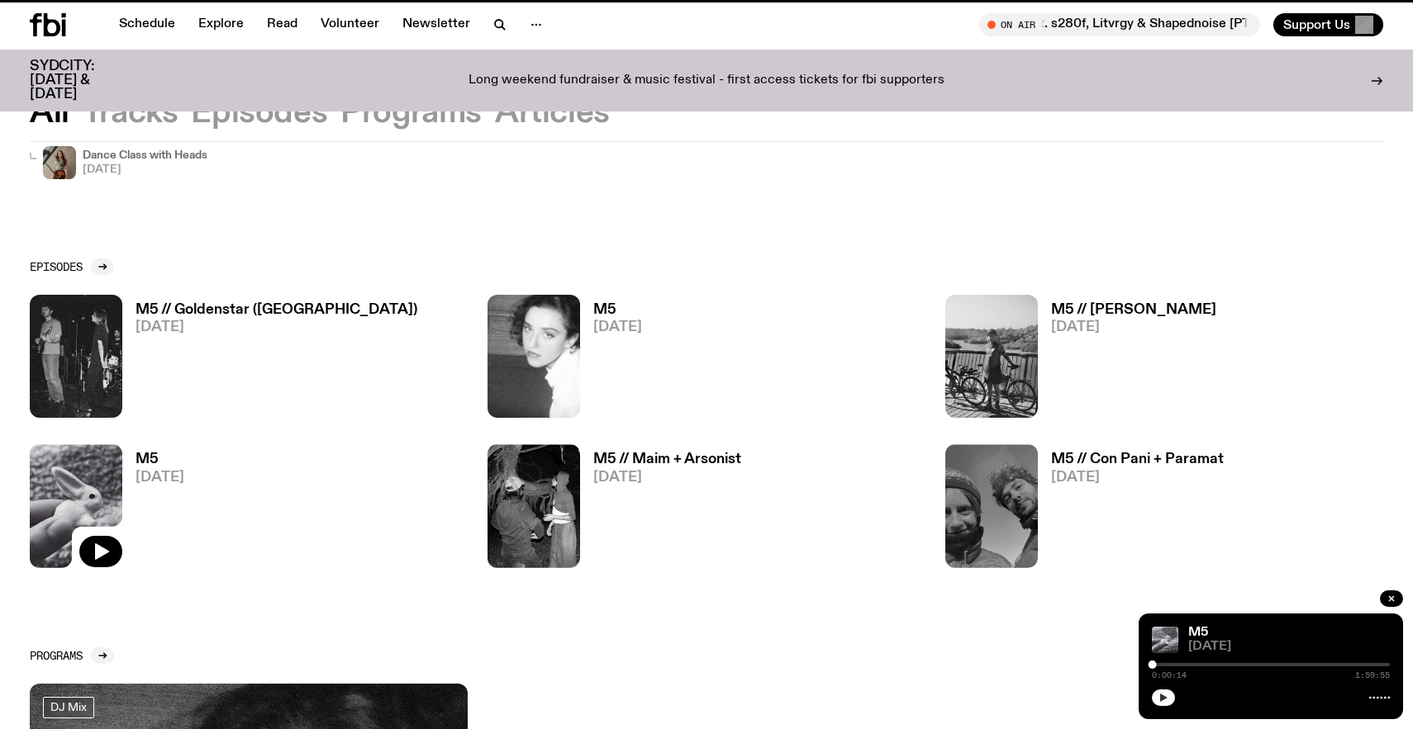
scroll to position [229, 0]
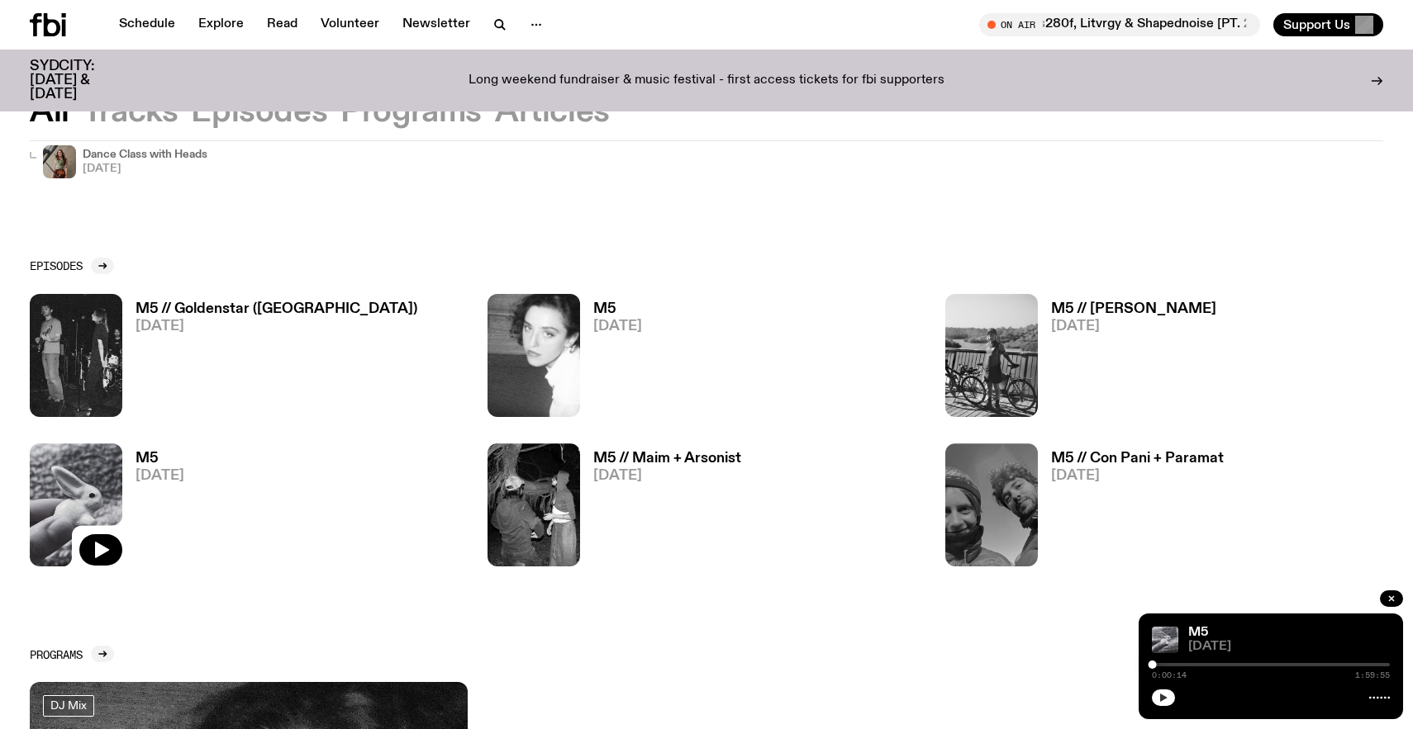
click at [237, 302] on h3 "M5 // Goldenstar ([GEOGRAPHIC_DATA])" at bounding box center [276, 309] width 282 height 14
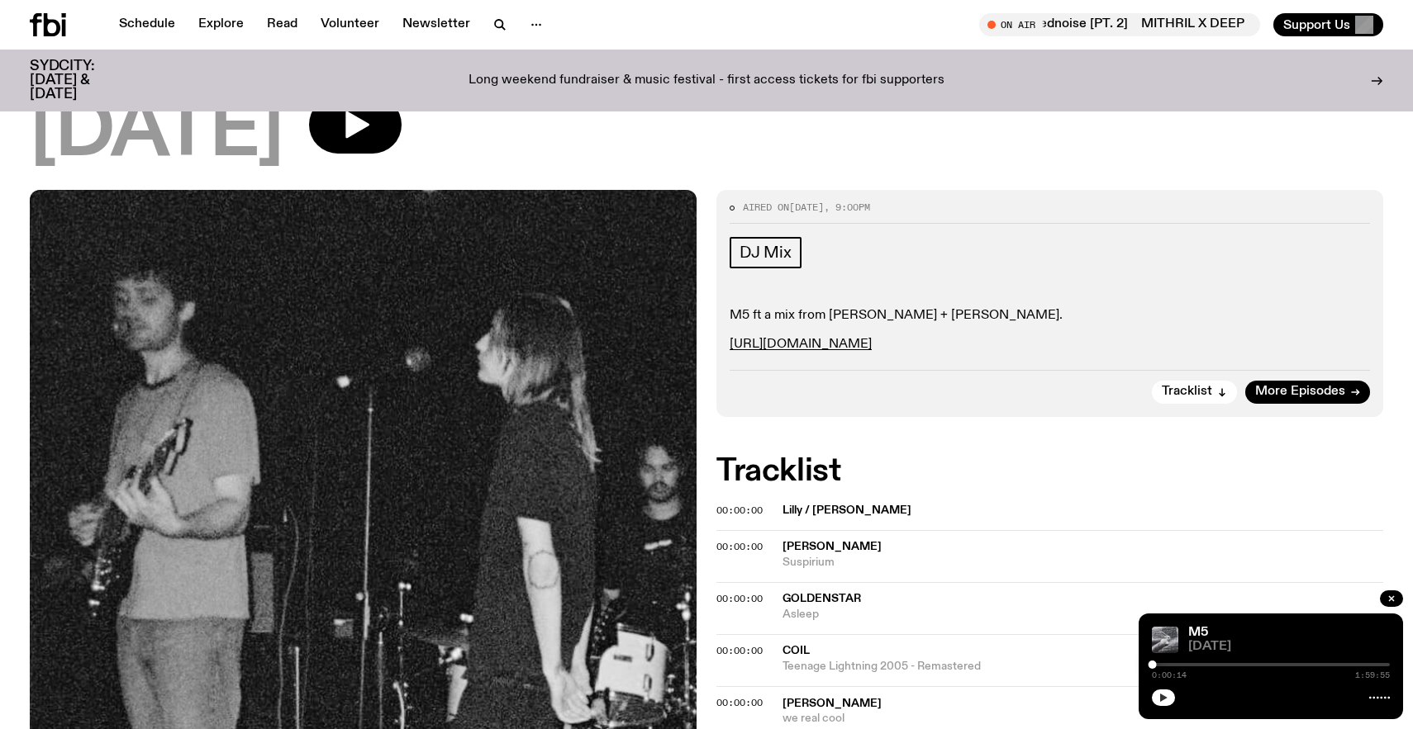
scroll to position [66, 0]
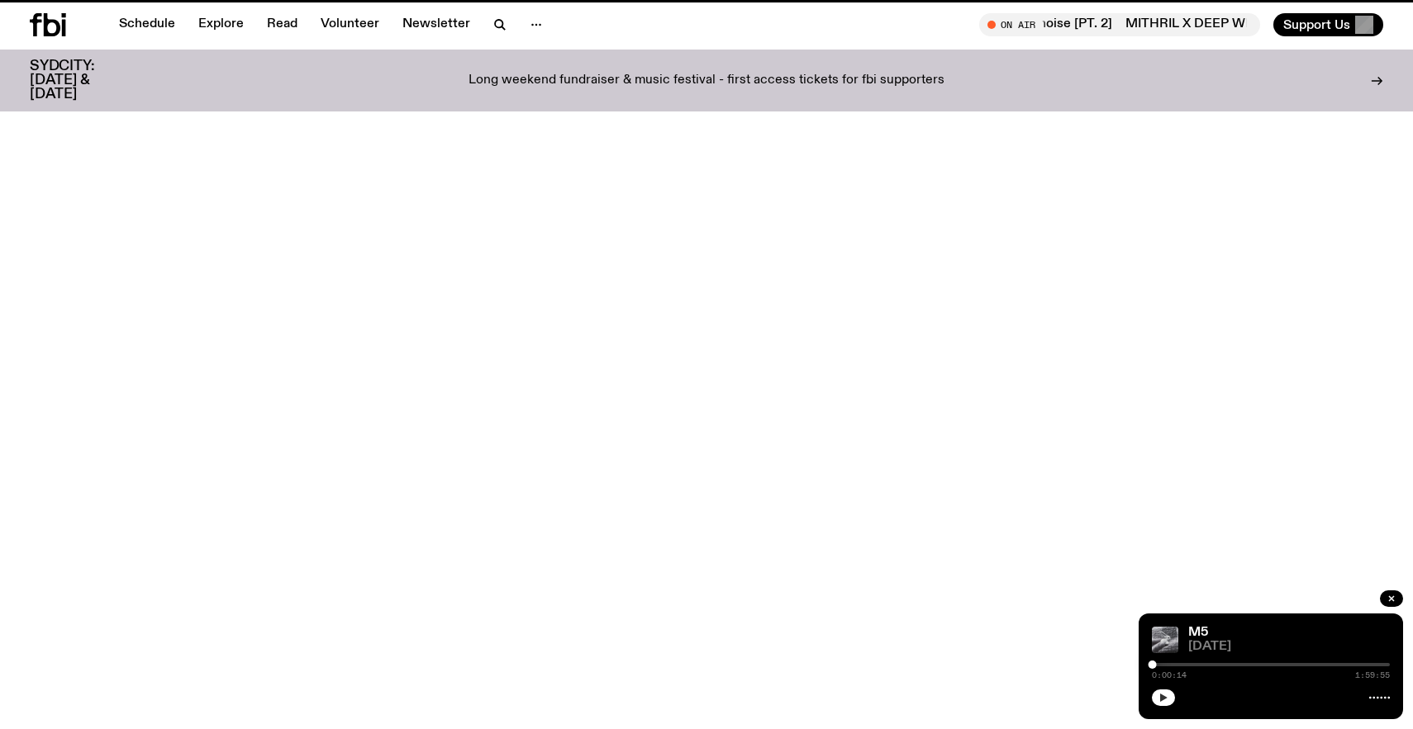
scroll to position [229, 0]
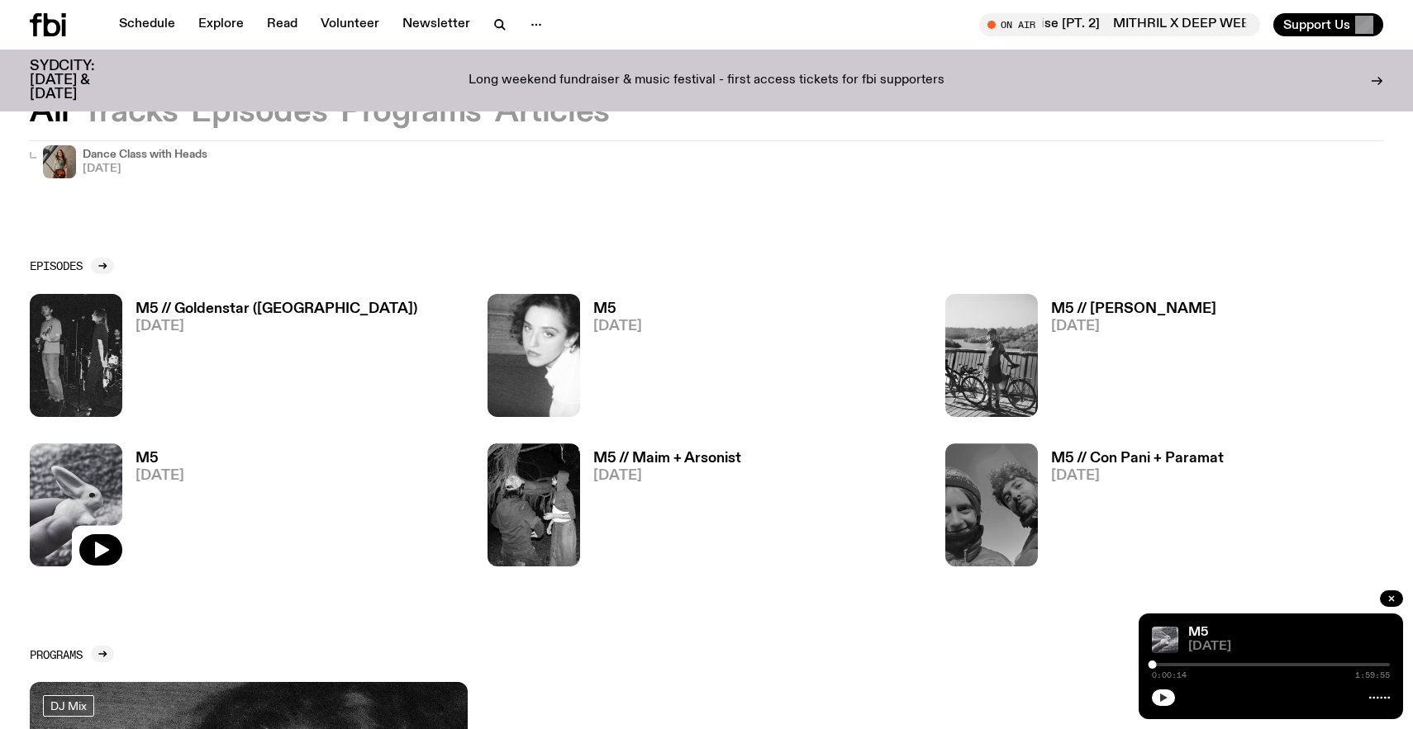
click at [1101, 302] on h3 "M5 // [PERSON_NAME]" at bounding box center [1133, 309] width 165 height 14
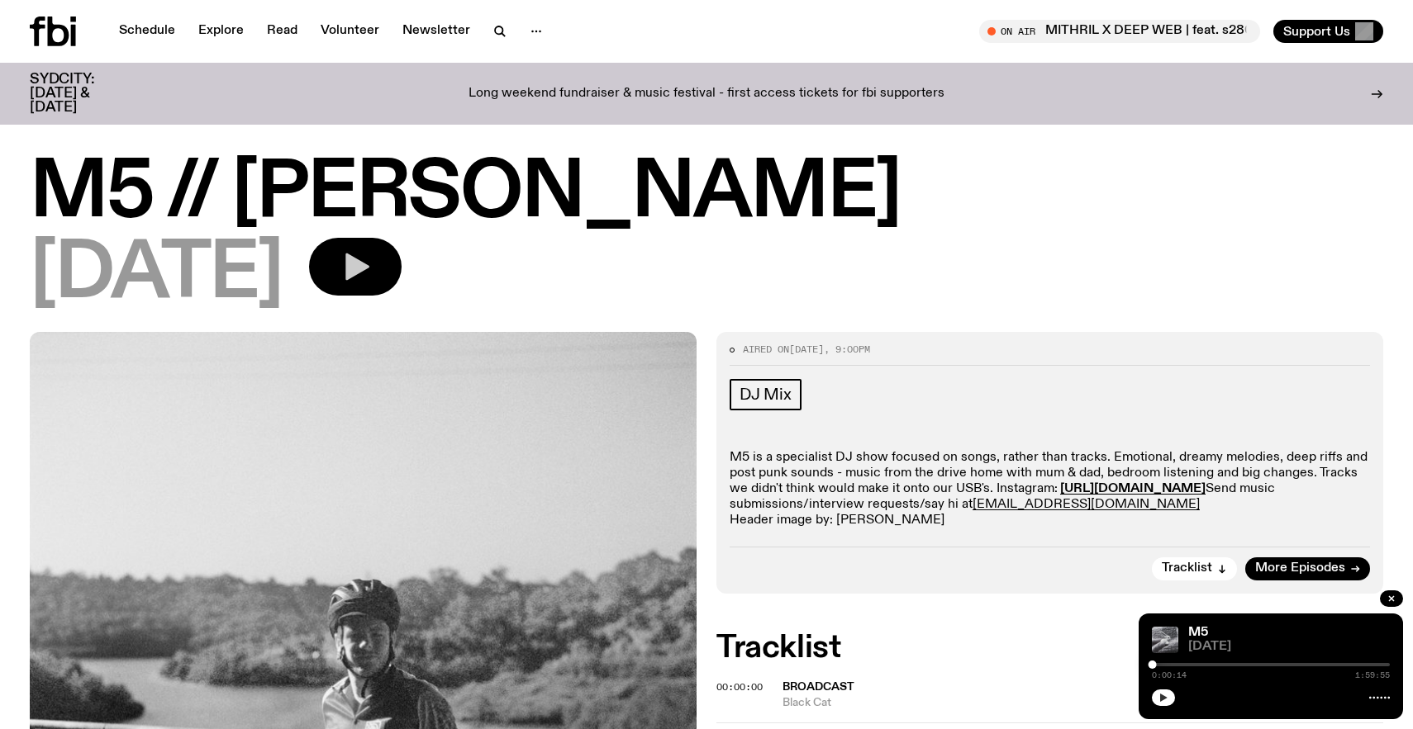
click at [372, 283] on icon "button" at bounding box center [355, 266] width 33 height 33
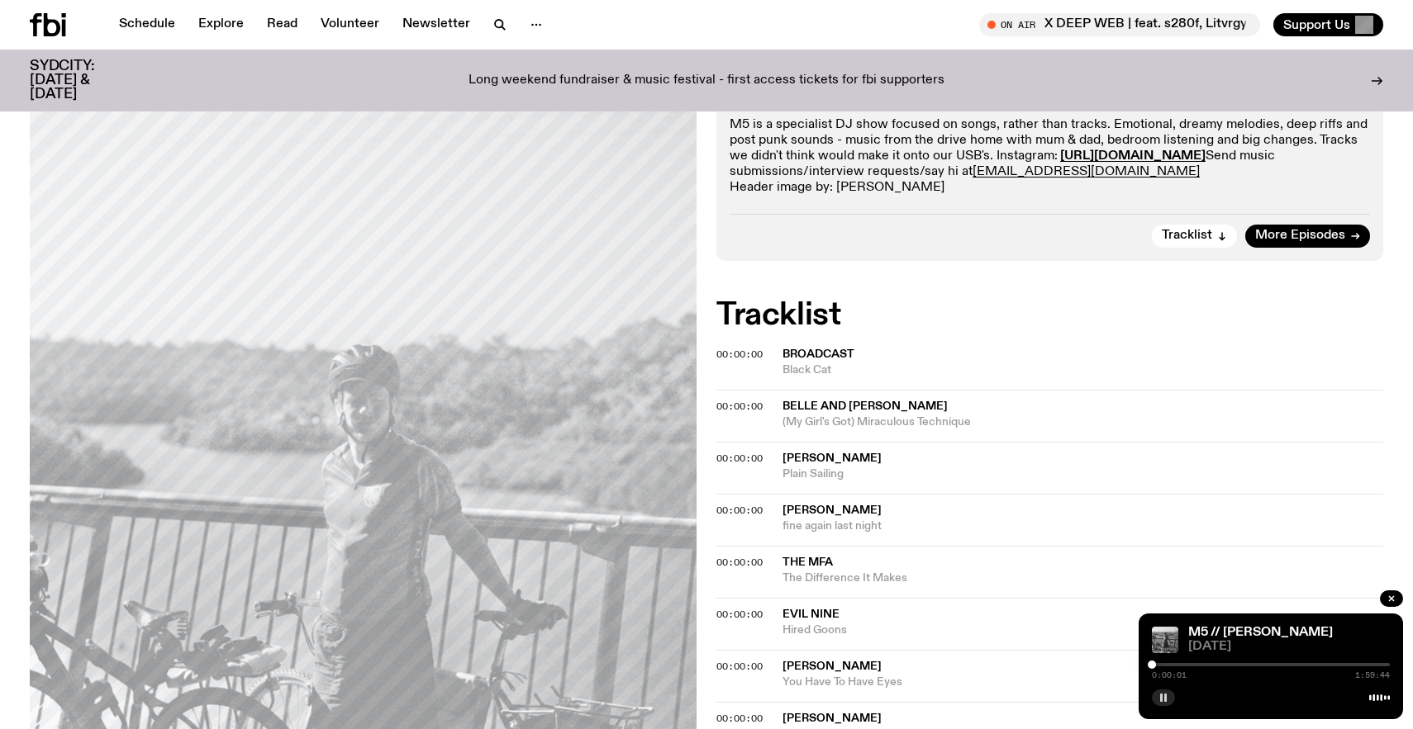
scroll to position [319, 0]
drag, startPoint x: 1155, startPoint y: 667, endPoint x: 1175, endPoint y: 667, distance: 20.7
click at [1175, 667] on div "0:00:03 1:59:44" at bounding box center [1270, 670] width 238 height 20
click at [1156, 665] on div at bounding box center [1151, 665] width 8 height 8
drag, startPoint x: 1156, startPoint y: 665, endPoint x: 1184, endPoint y: 665, distance: 27.3
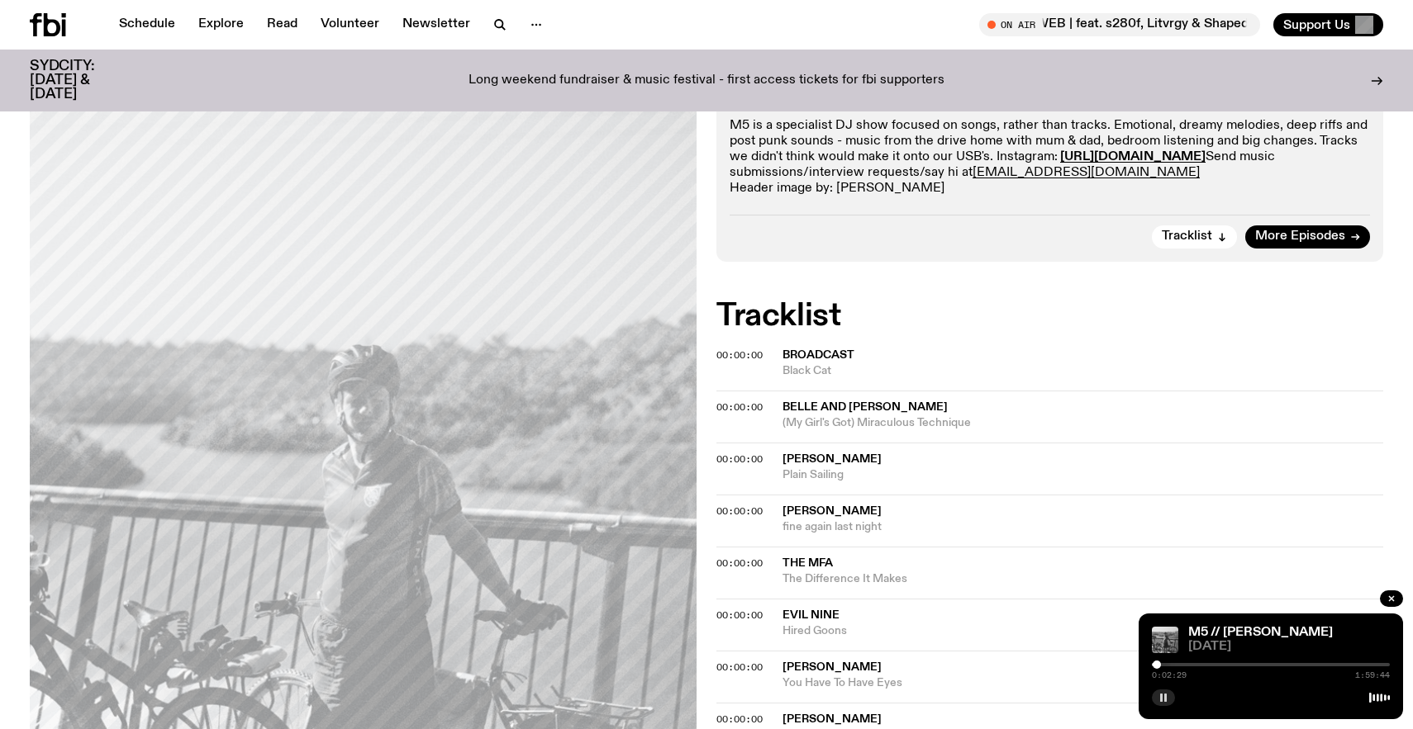
click at [1161, 665] on div at bounding box center [1156, 665] width 8 height 8
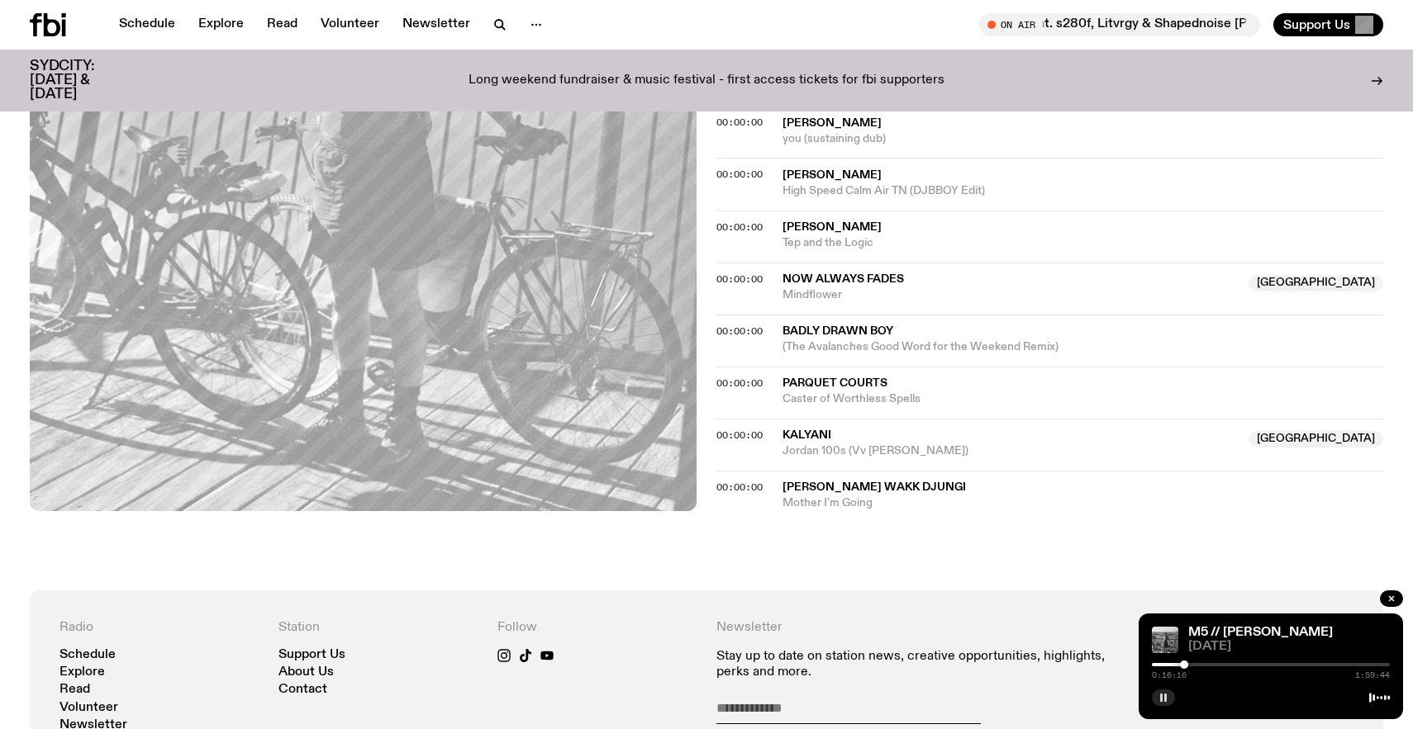
scroll to position [1435, 0]
drag, startPoint x: 1187, startPoint y: 665, endPoint x: 1212, endPoint y: 665, distance: 24.8
click at [1196, 665] on div at bounding box center [1192, 665] width 8 height 8
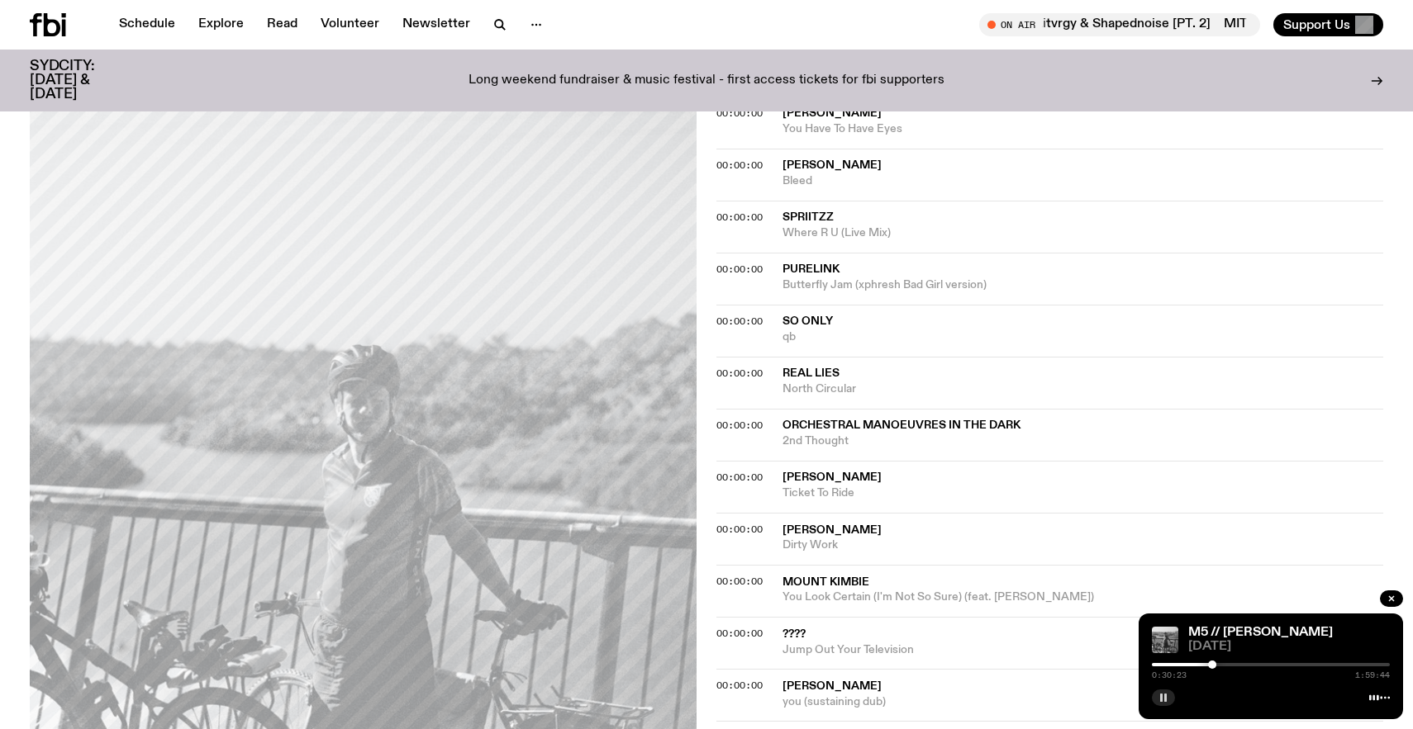
scroll to position [862, 0]
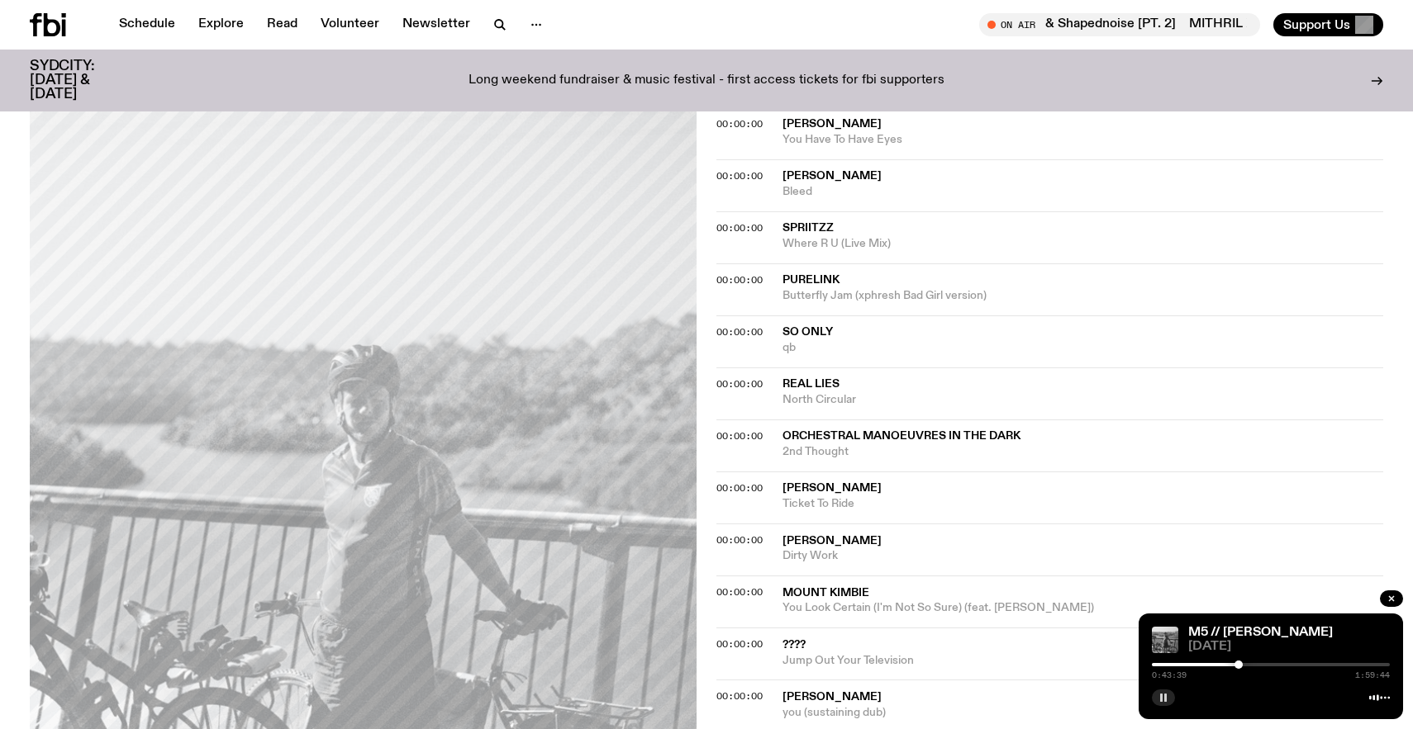
drag, startPoint x: 1211, startPoint y: 664, endPoint x: 1243, endPoint y: 664, distance: 32.2
click at [1242, 664] on div at bounding box center [1238, 665] width 8 height 8
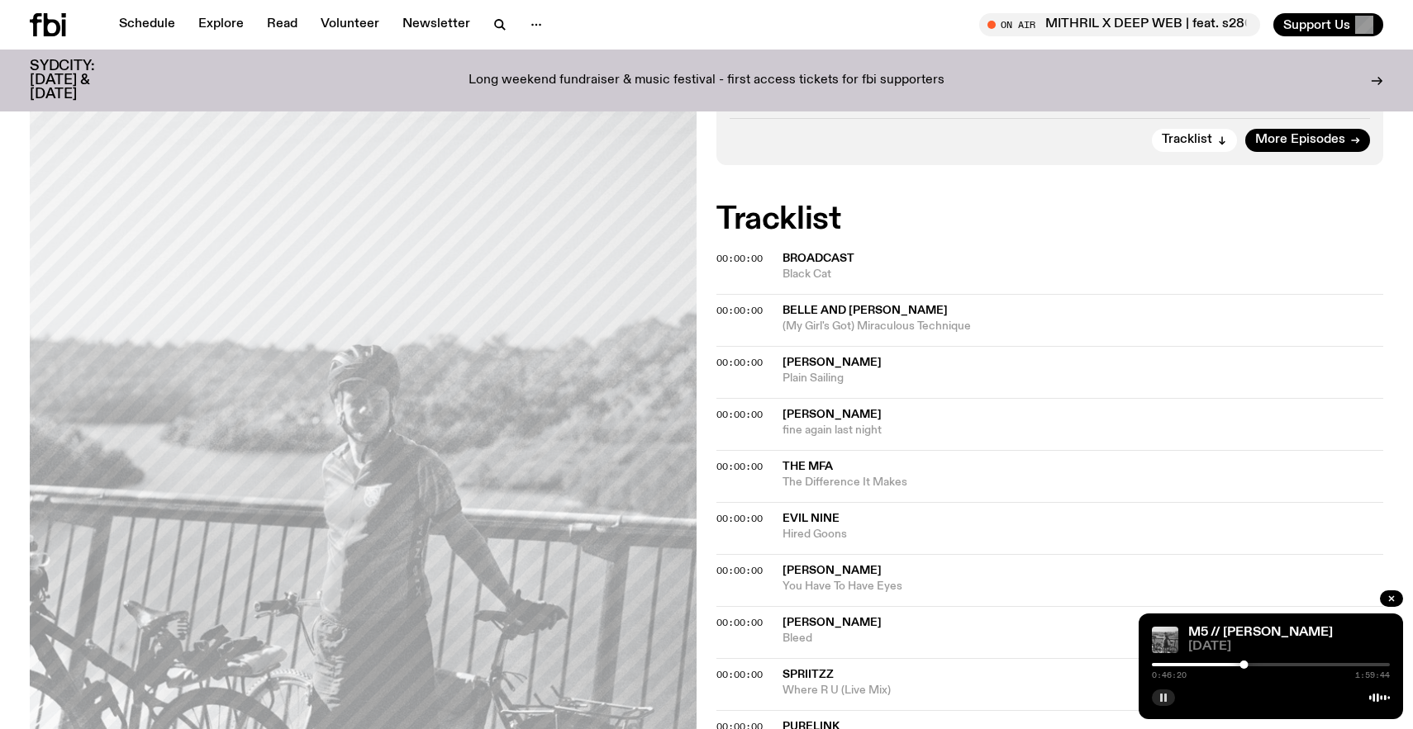
scroll to position [414, 0]
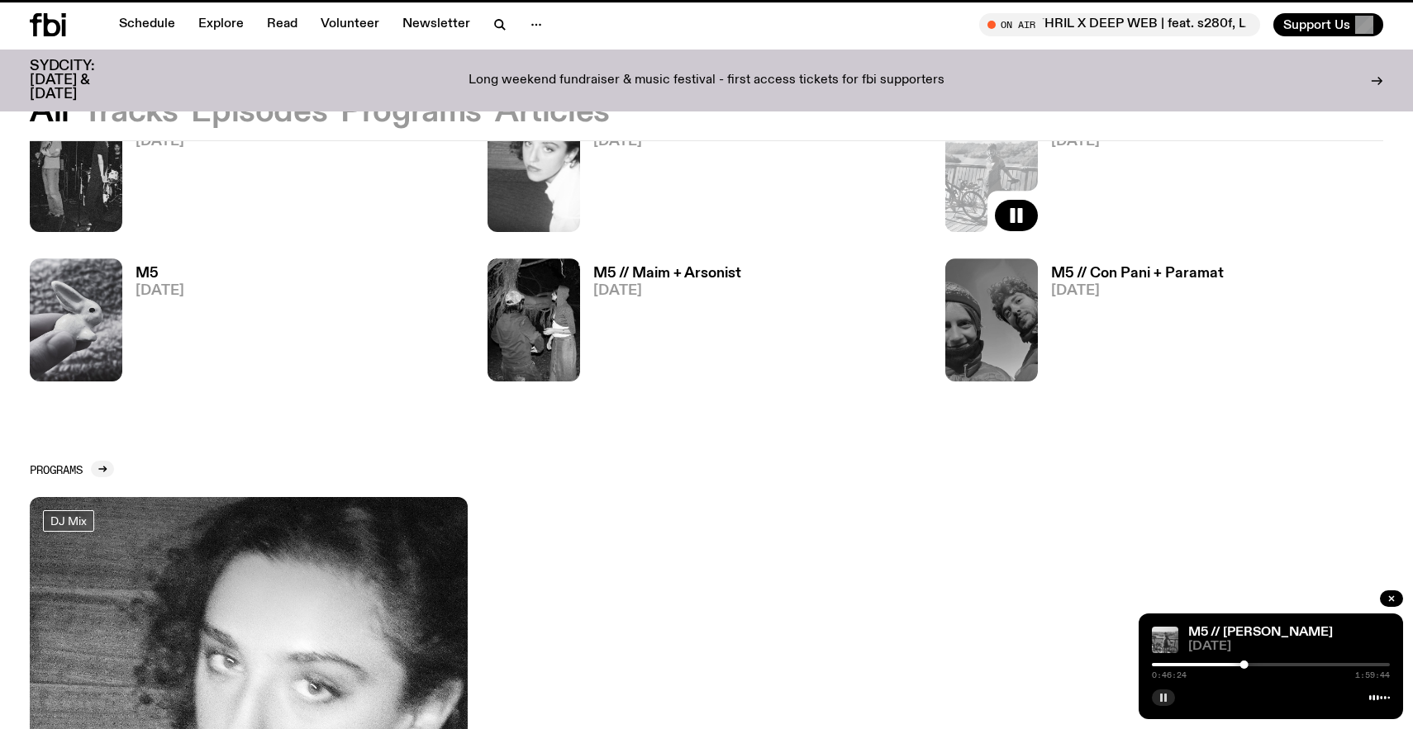
scroll to position [229, 0]
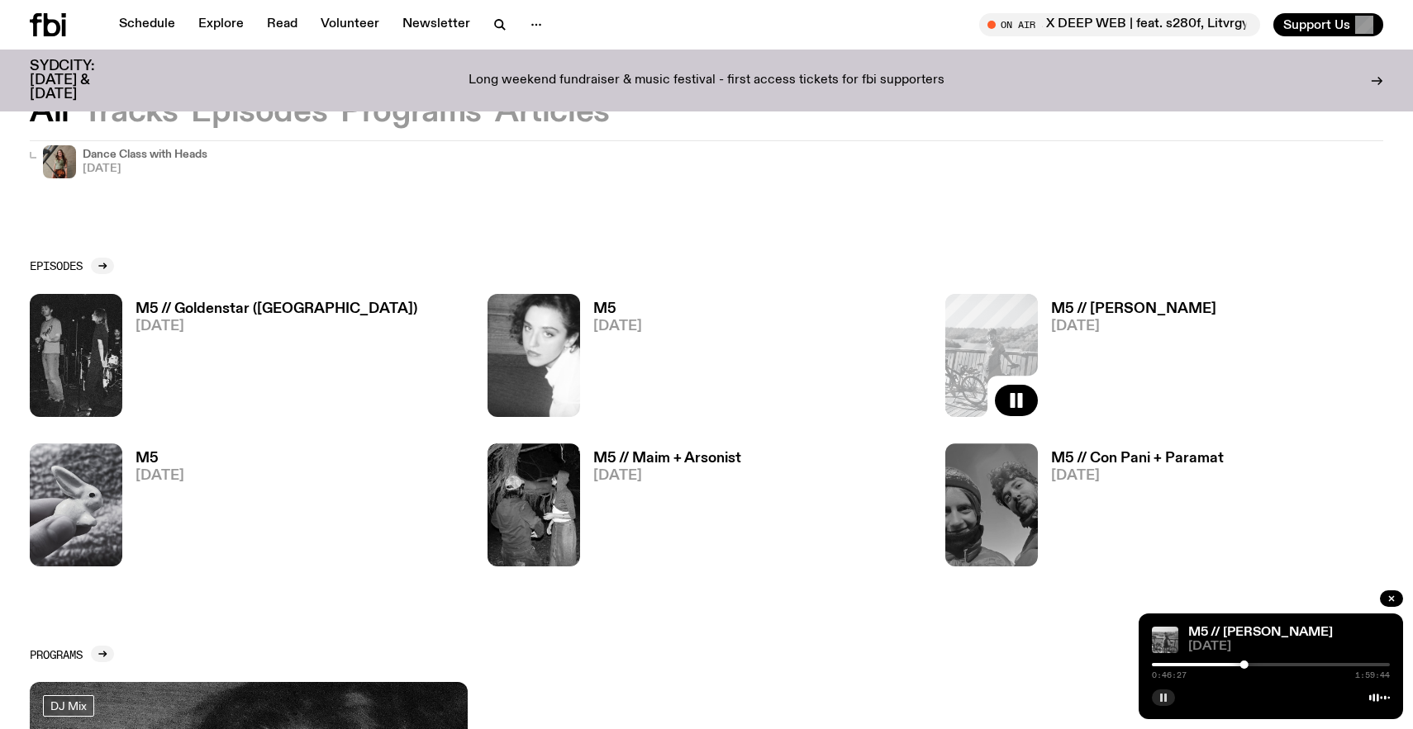
click at [680, 452] on h3 "M5 // Maim + Arsonist" at bounding box center [667, 459] width 148 height 14
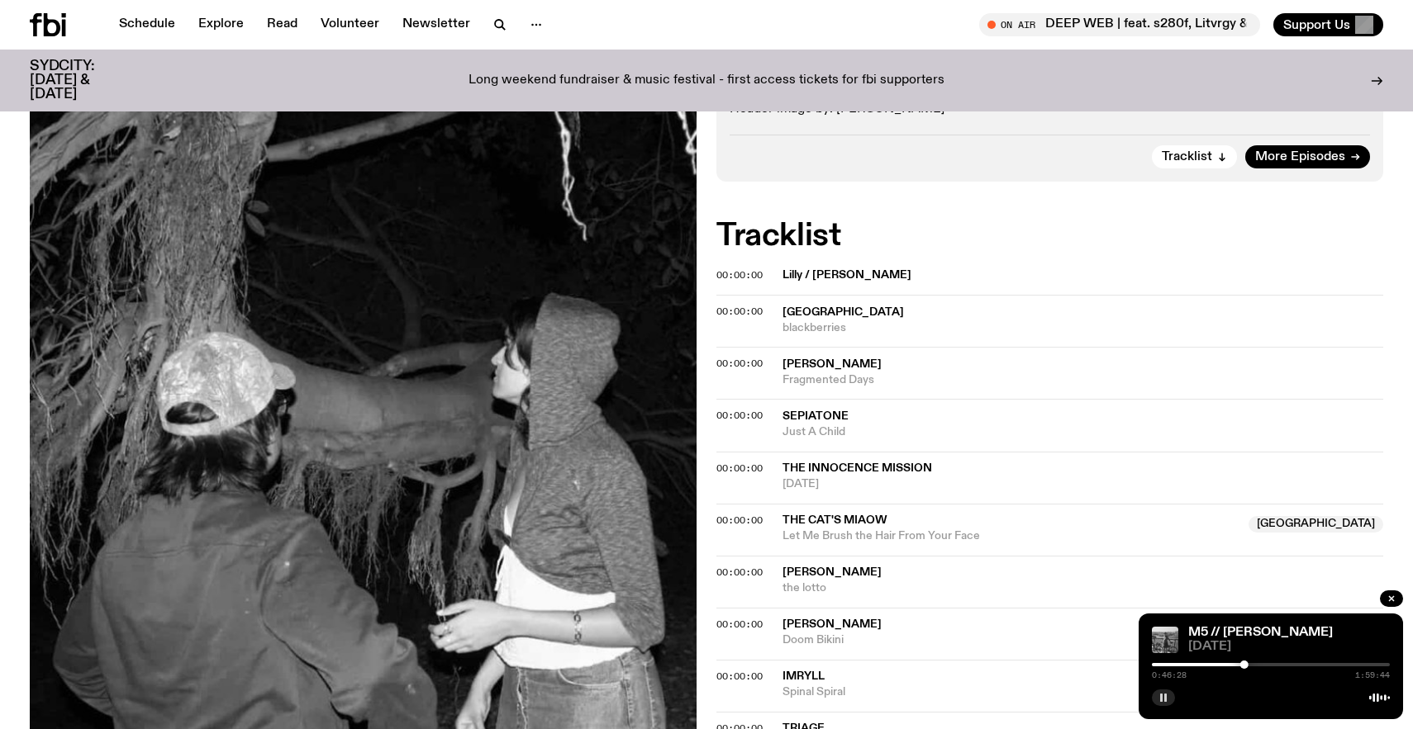
scroll to position [399, 0]
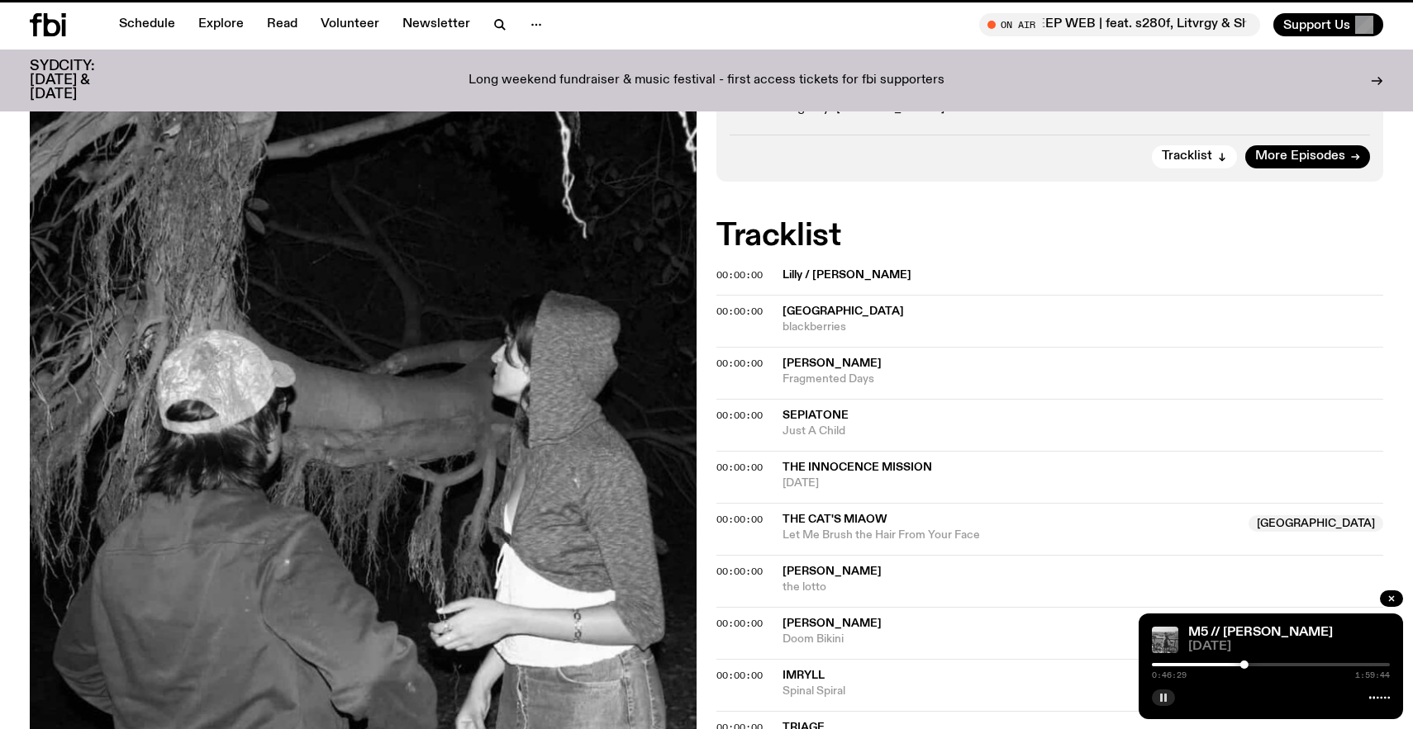
scroll to position [229, 0]
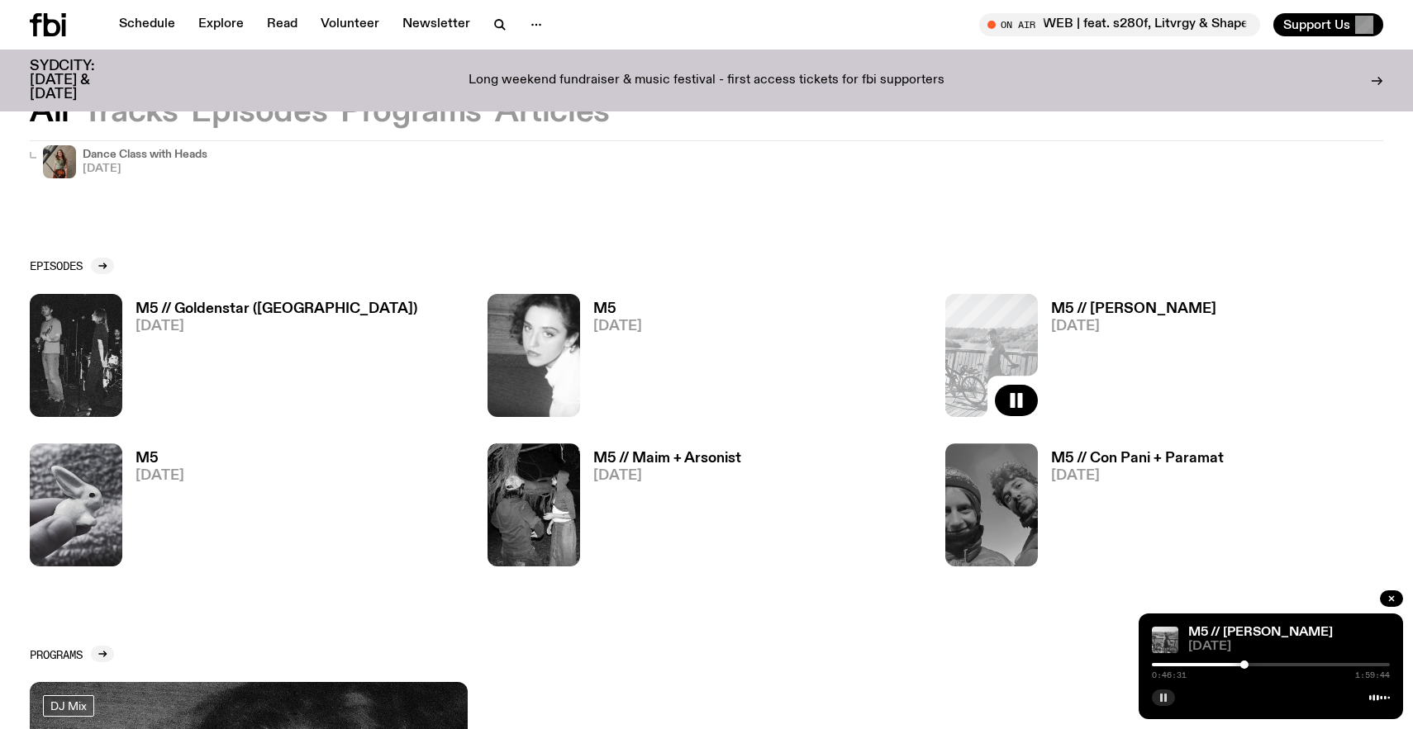
click at [1126, 452] on h3 "M5 // Con Pani + Paramat" at bounding box center [1137, 459] width 173 height 14
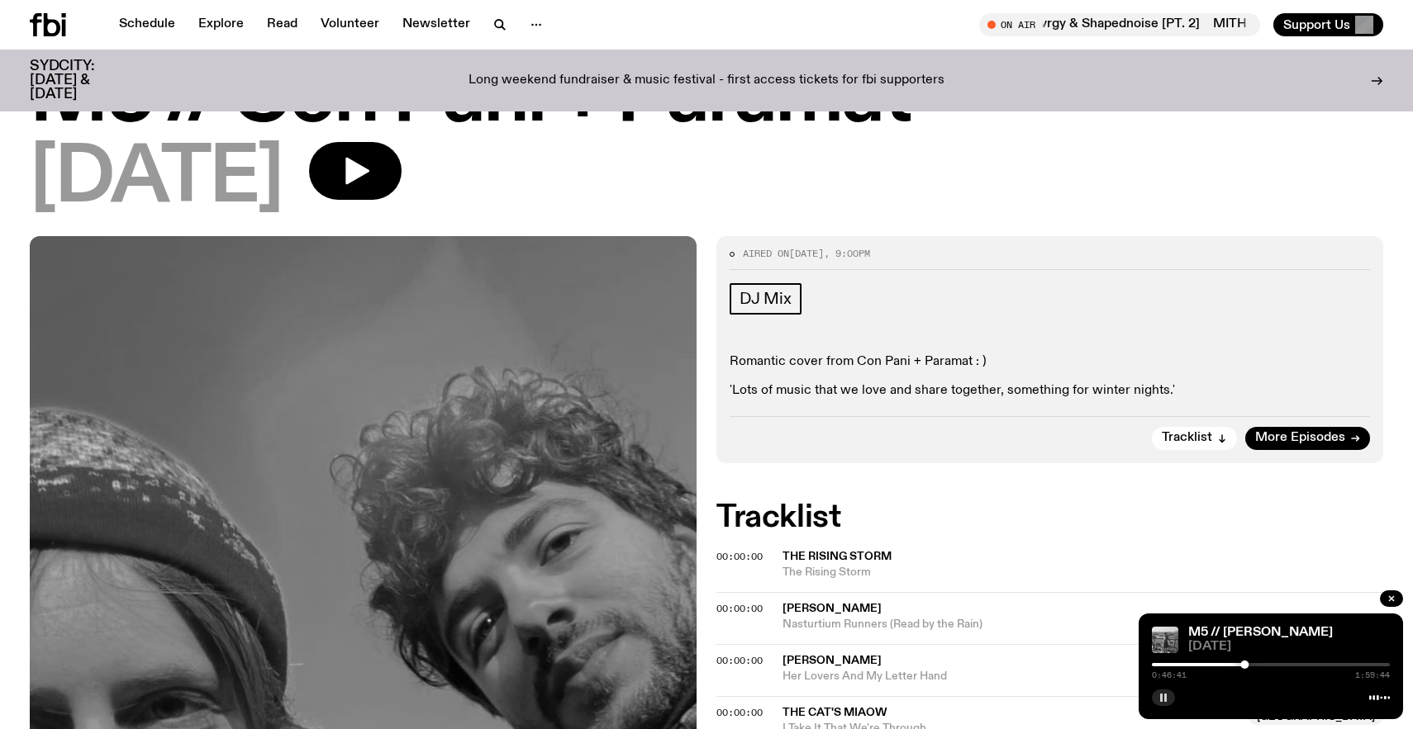
scroll to position [27, 0]
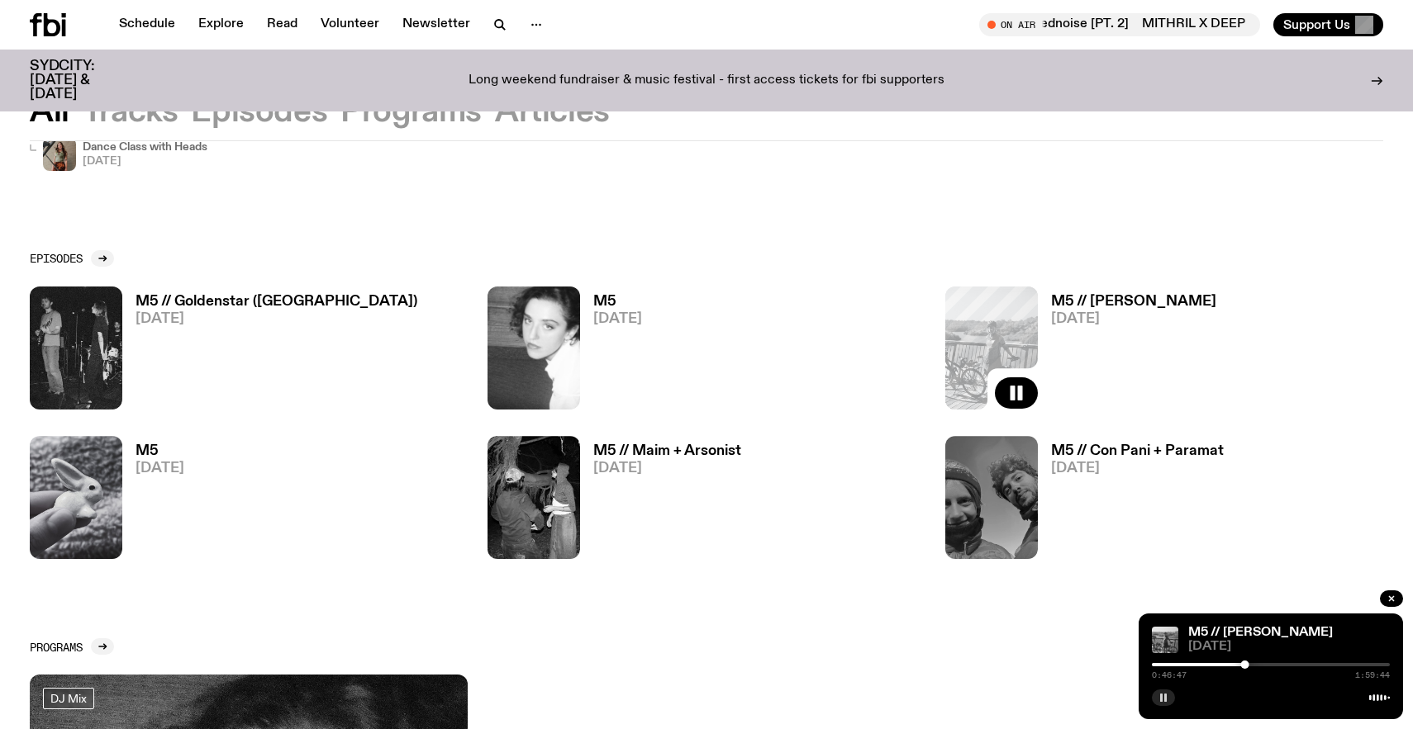
scroll to position [237, 0]
click at [102, 253] on icon at bounding box center [102, 258] width 10 height 10
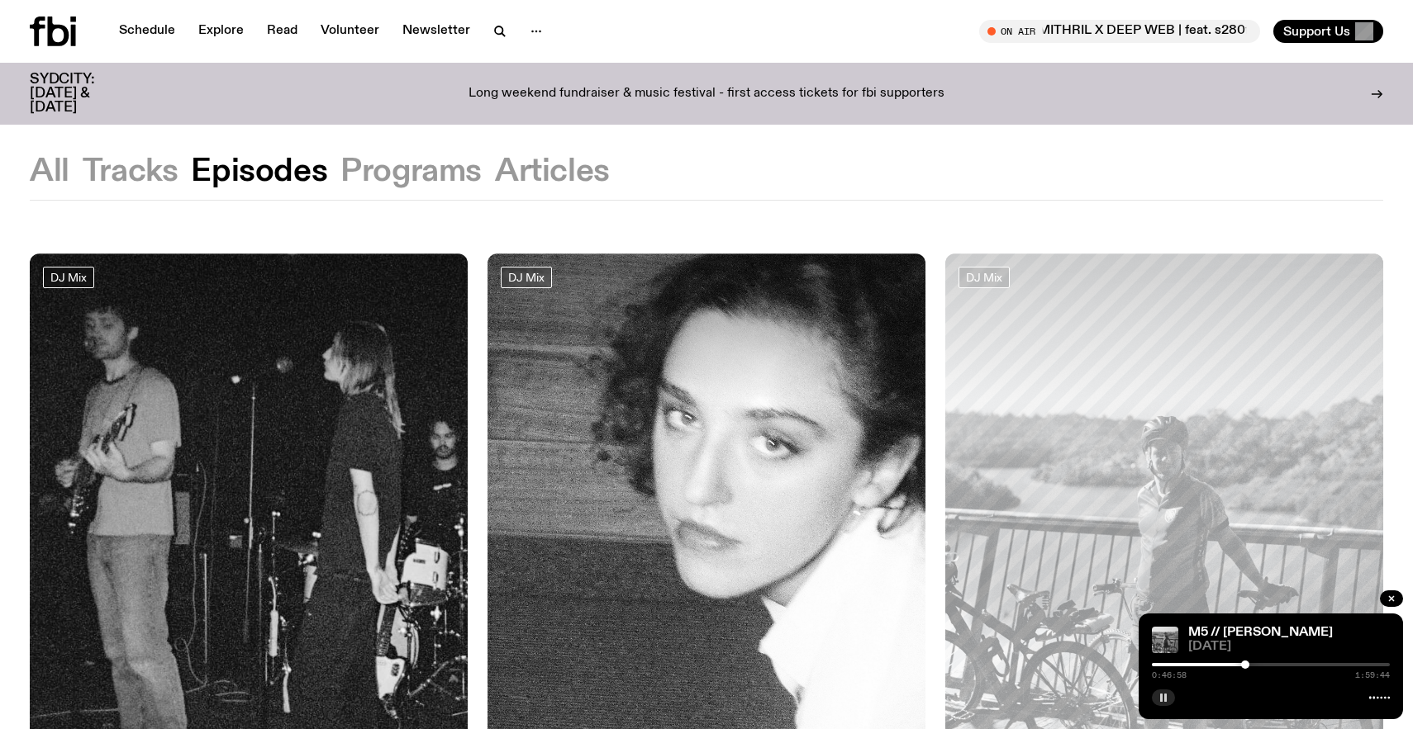
click at [115, 162] on button "Tracks" at bounding box center [131, 172] width 96 height 30
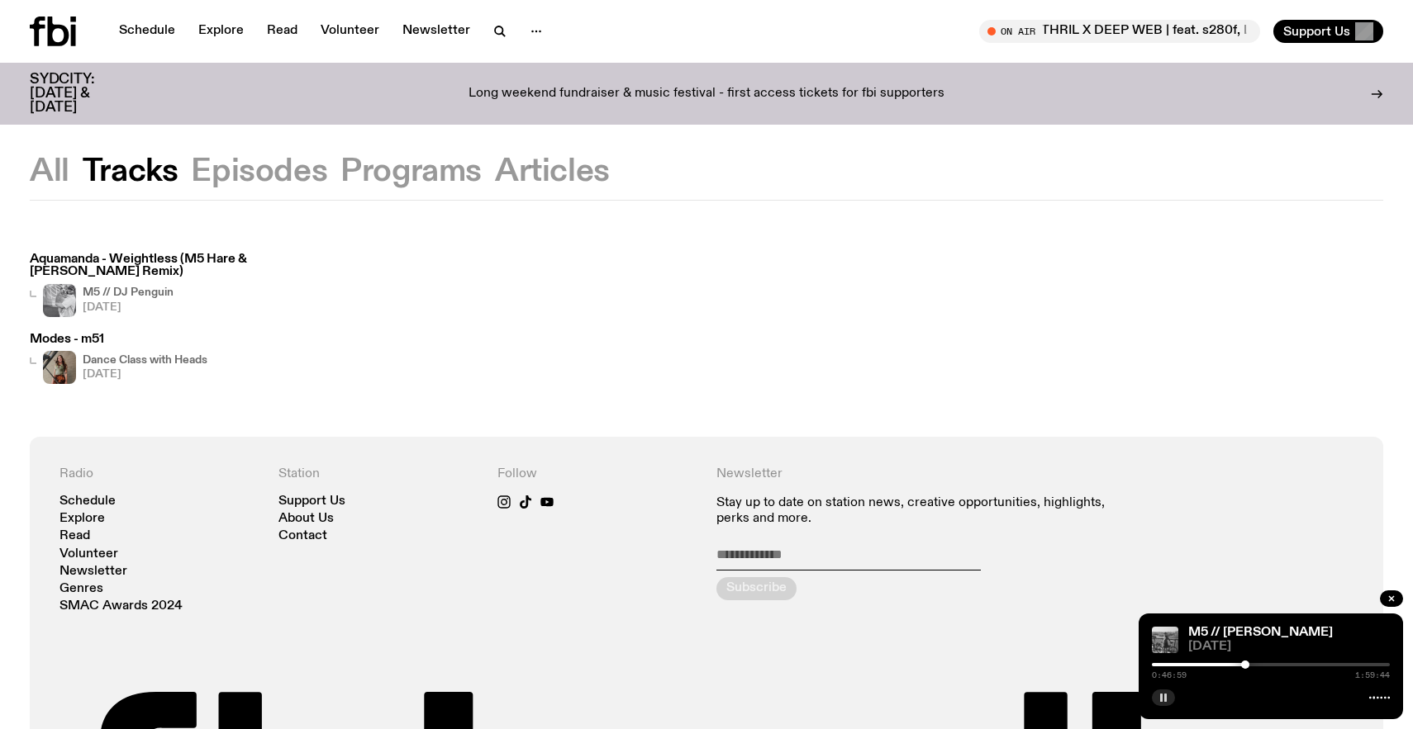
click at [57, 173] on button "All" at bounding box center [50, 172] width 40 height 30
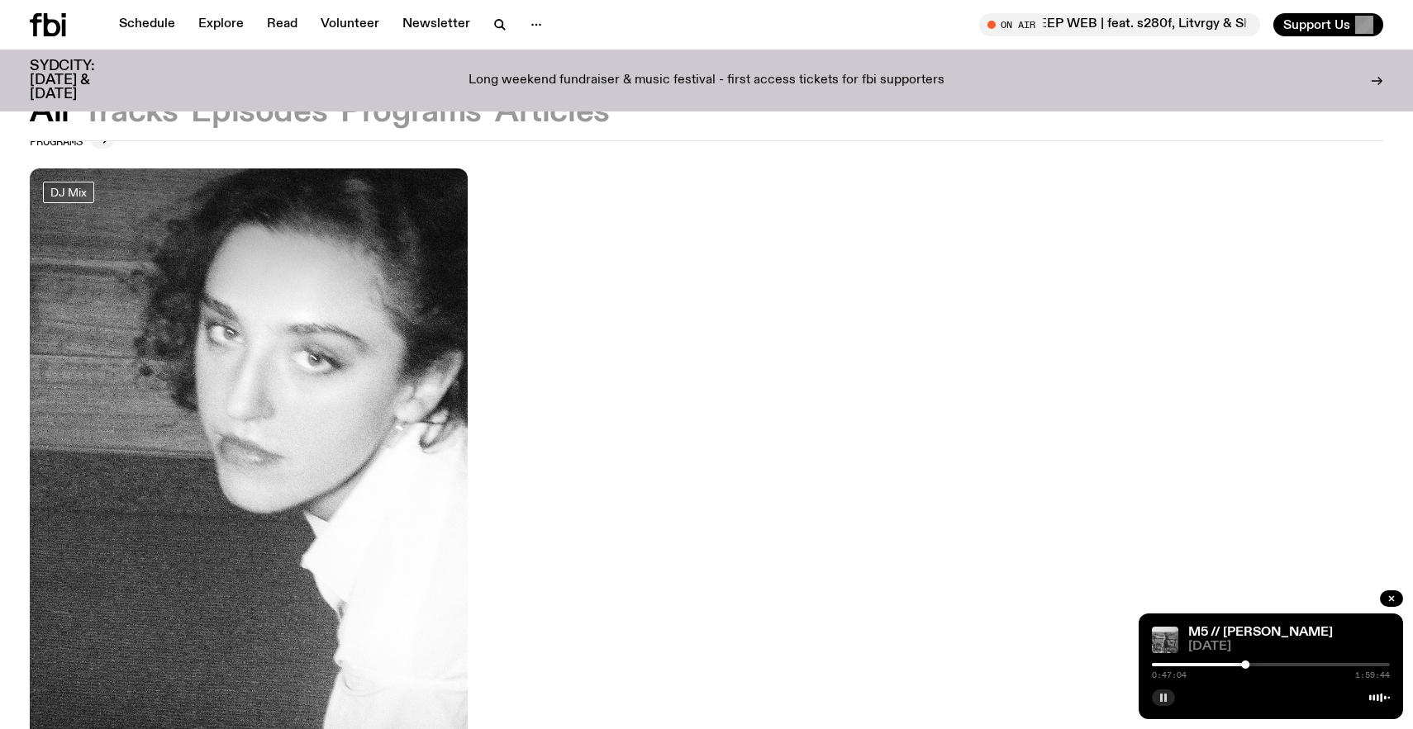
scroll to position [725, 0]
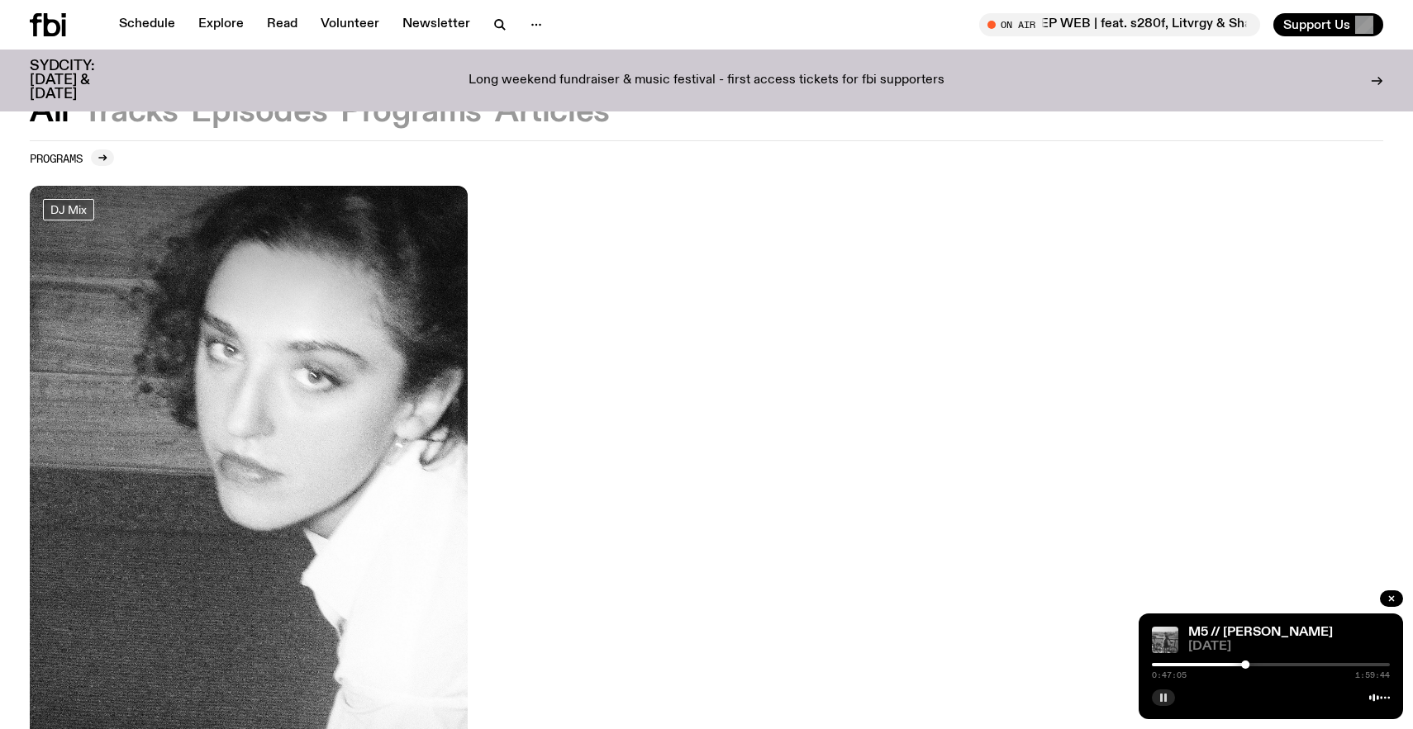
click at [340, 109] on button "Episodes" at bounding box center [410, 112] width 141 height 30
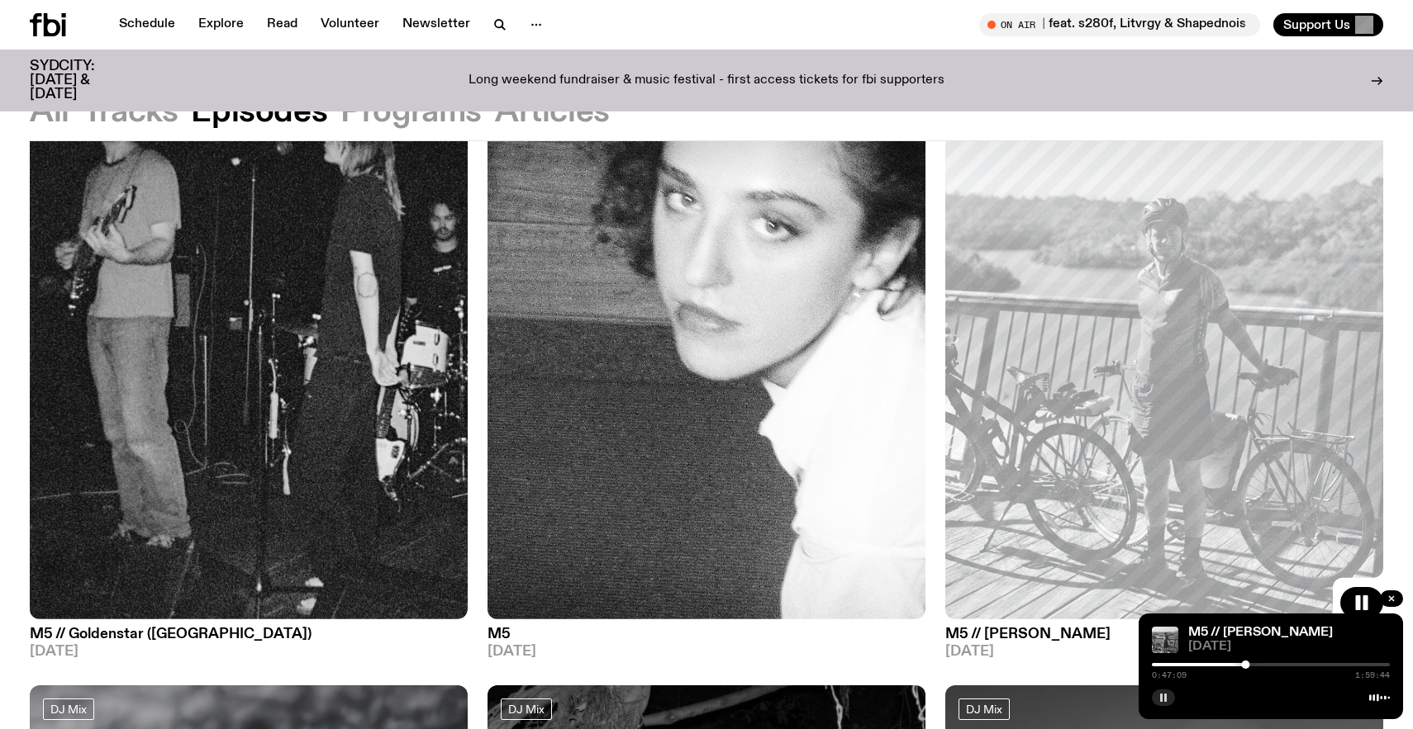
scroll to position [311, 0]
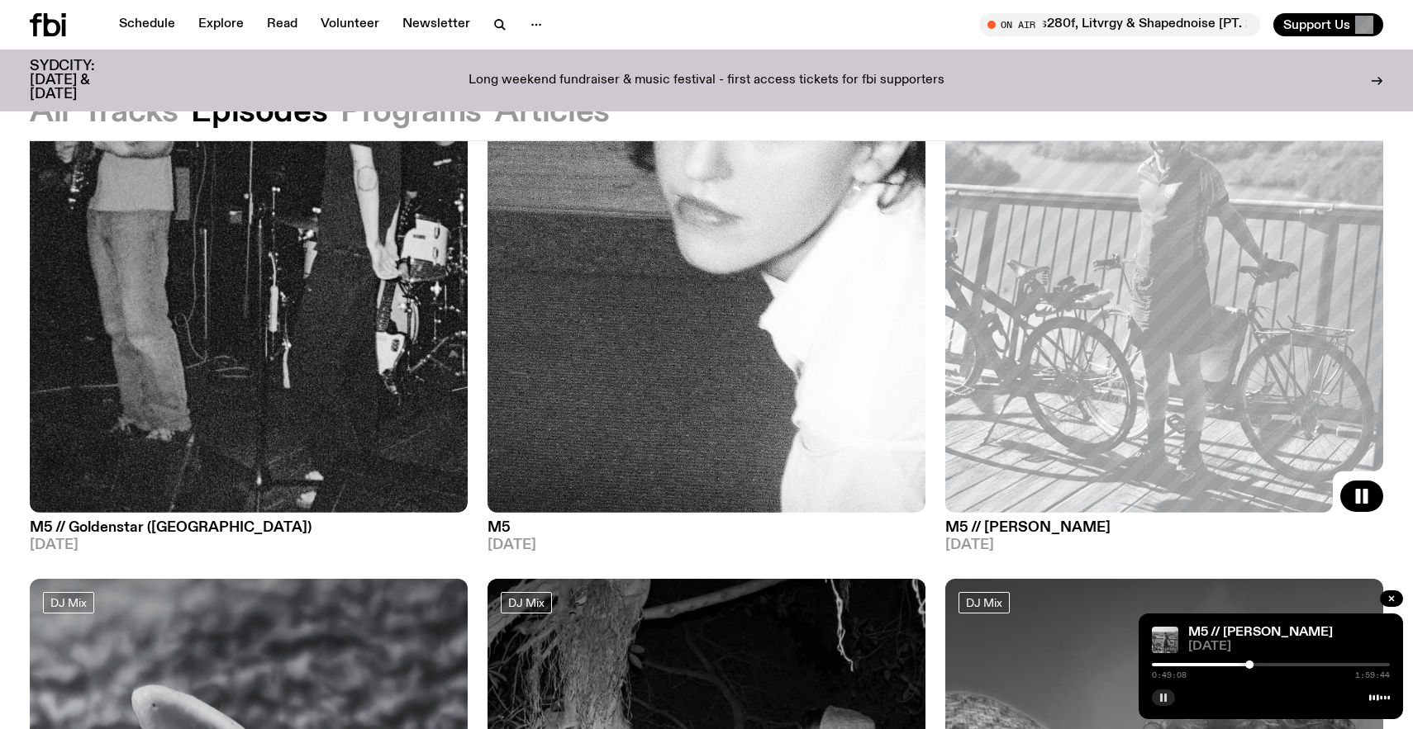
click at [1161, 694] on rect "button" at bounding box center [1161, 698] width 2 height 8
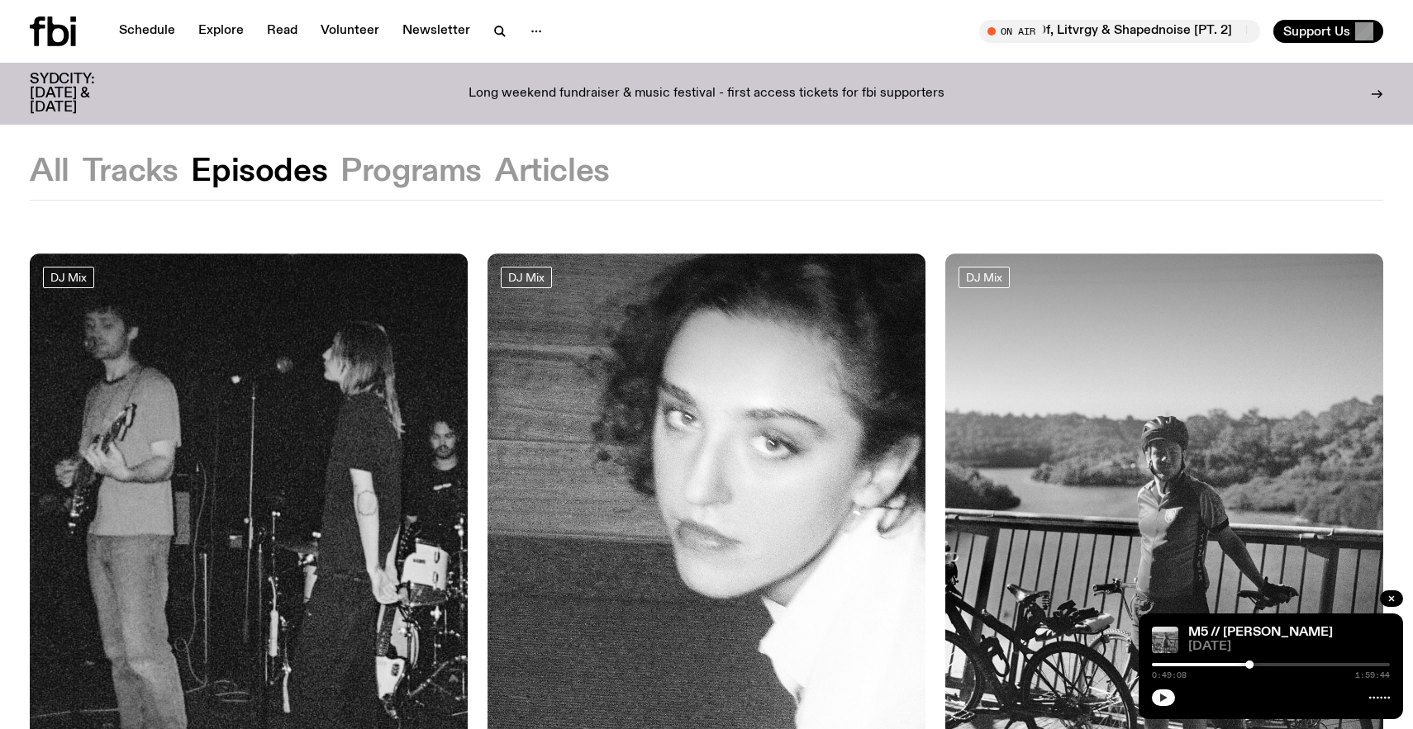
click at [129, 187] on button "Tracks" at bounding box center [131, 172] width 96 height 30
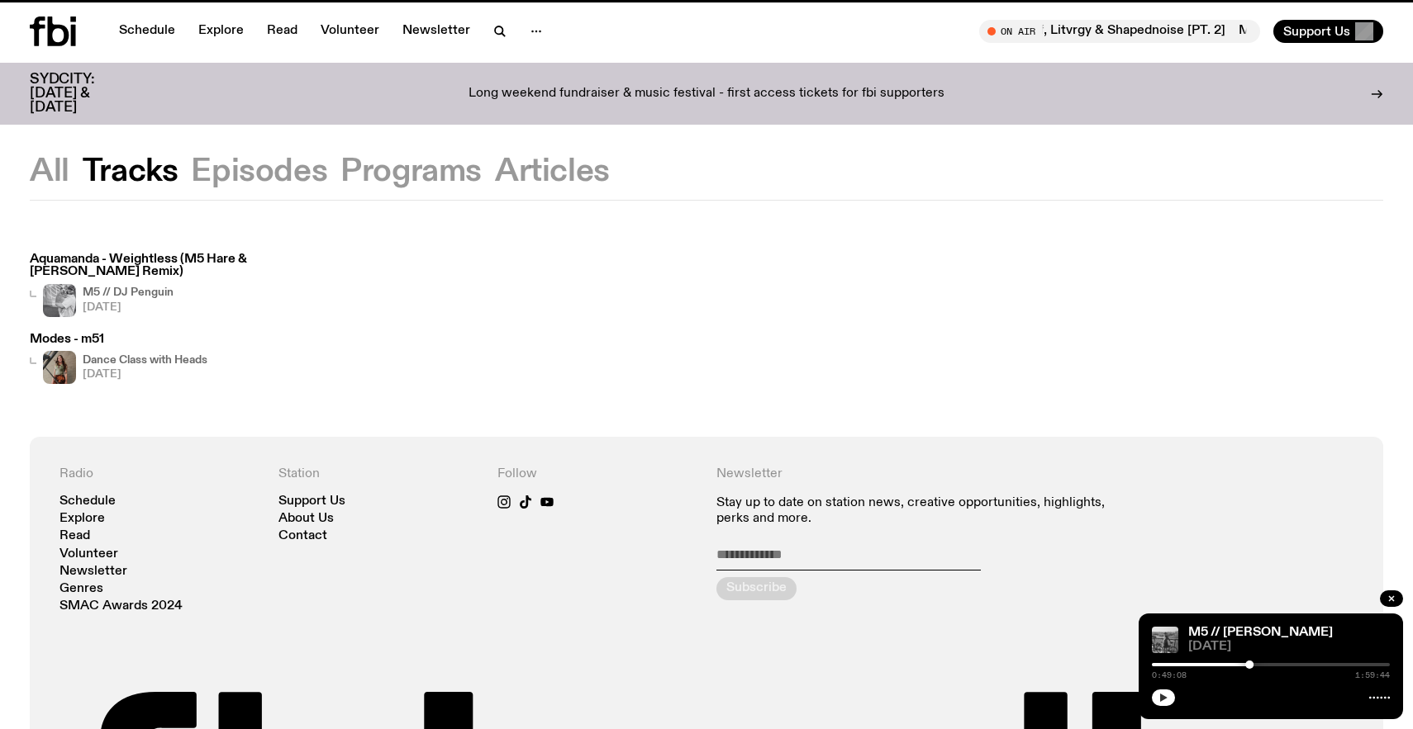
click at [45, 176] on button "All" at bounding box center [50, 172] width 40 height 30
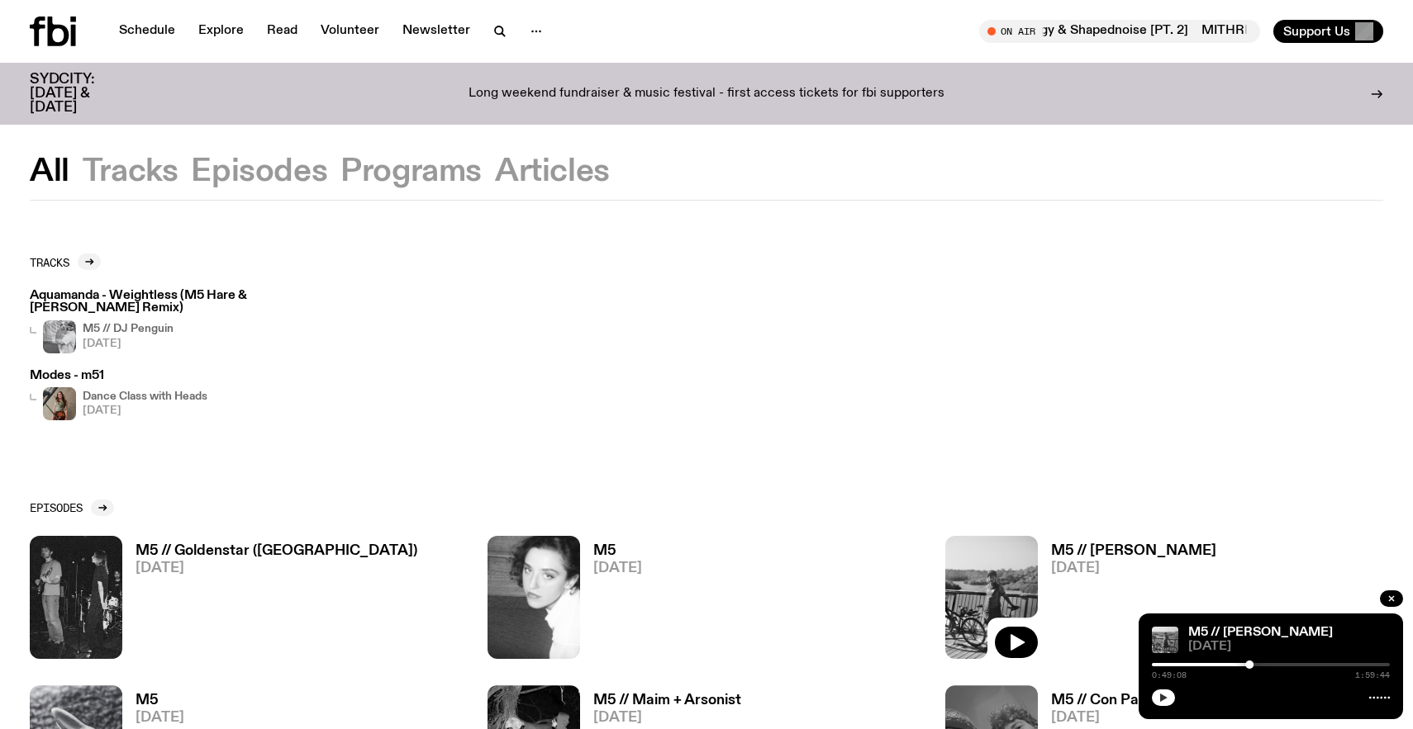
click at [182, 406] on span "[DATE]" at bounding box center [145, 411] width 125 height 11
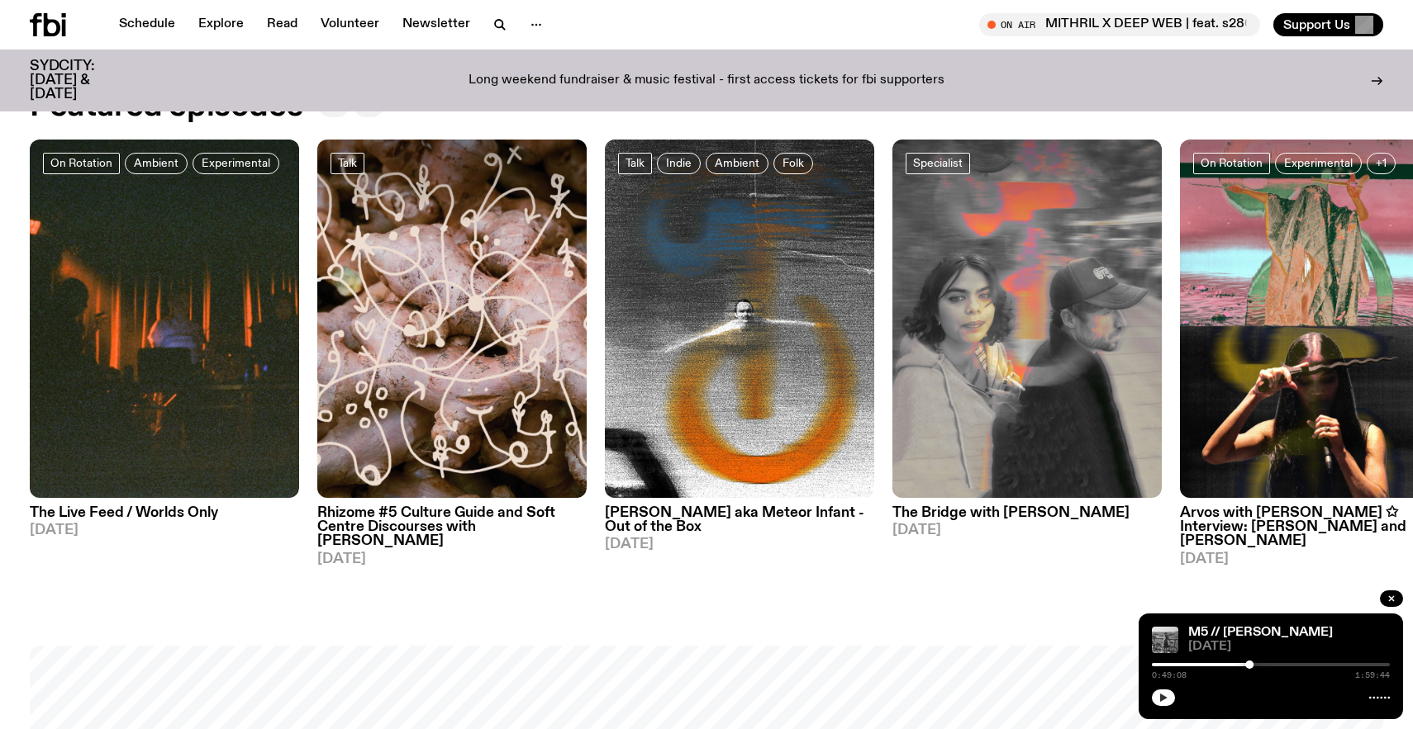
scroll to position [870, 0]
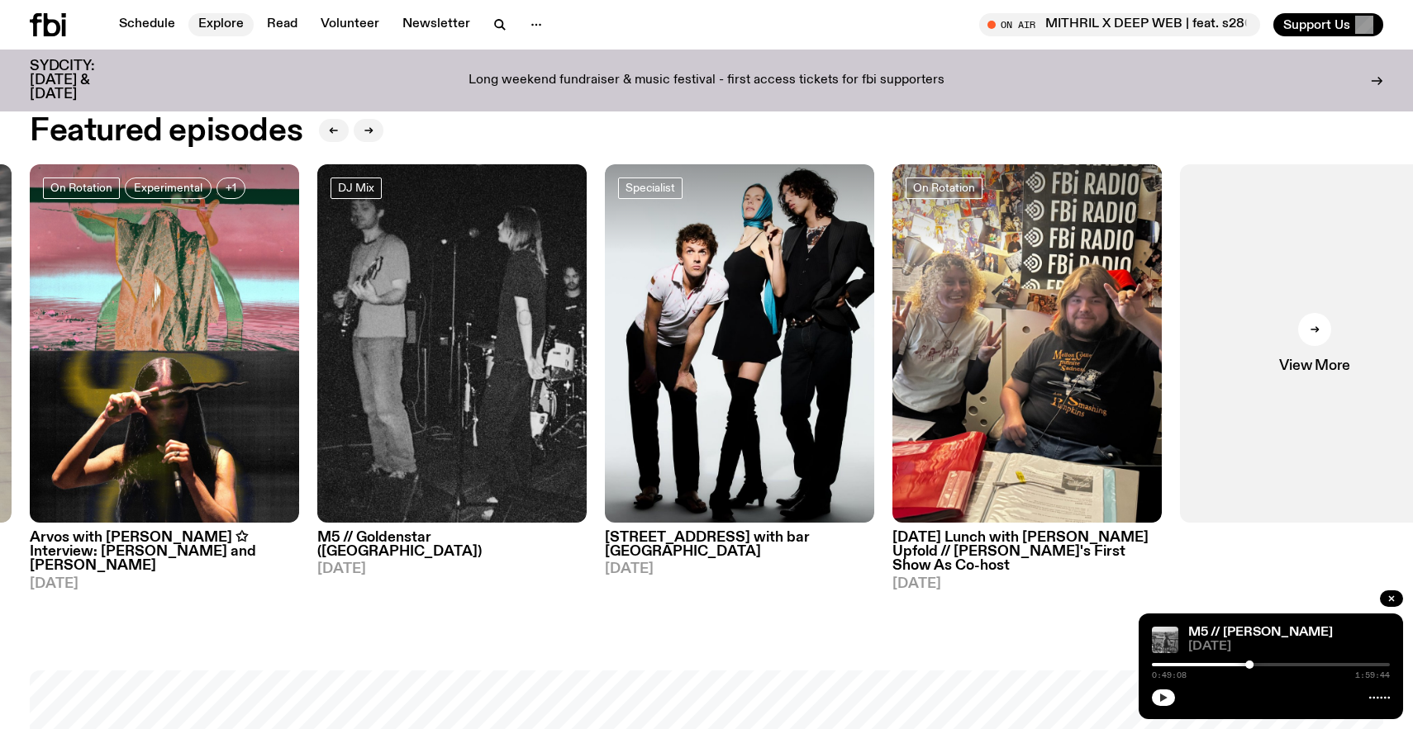
click at [226, 22] on link "Explore" at bounding box center [220, 24] width 65 height 23
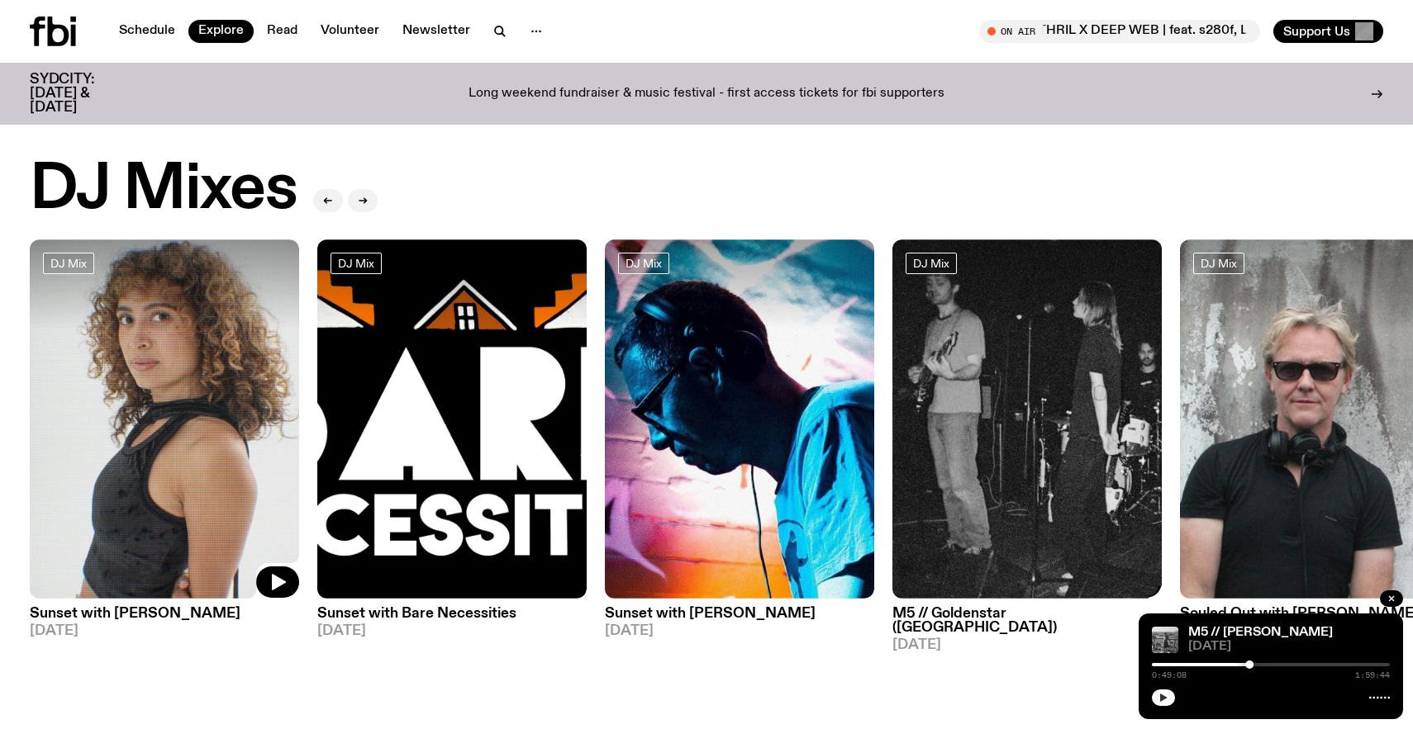
click at [150, 396] on img at bounding box center [164, 419] width 269 height 359
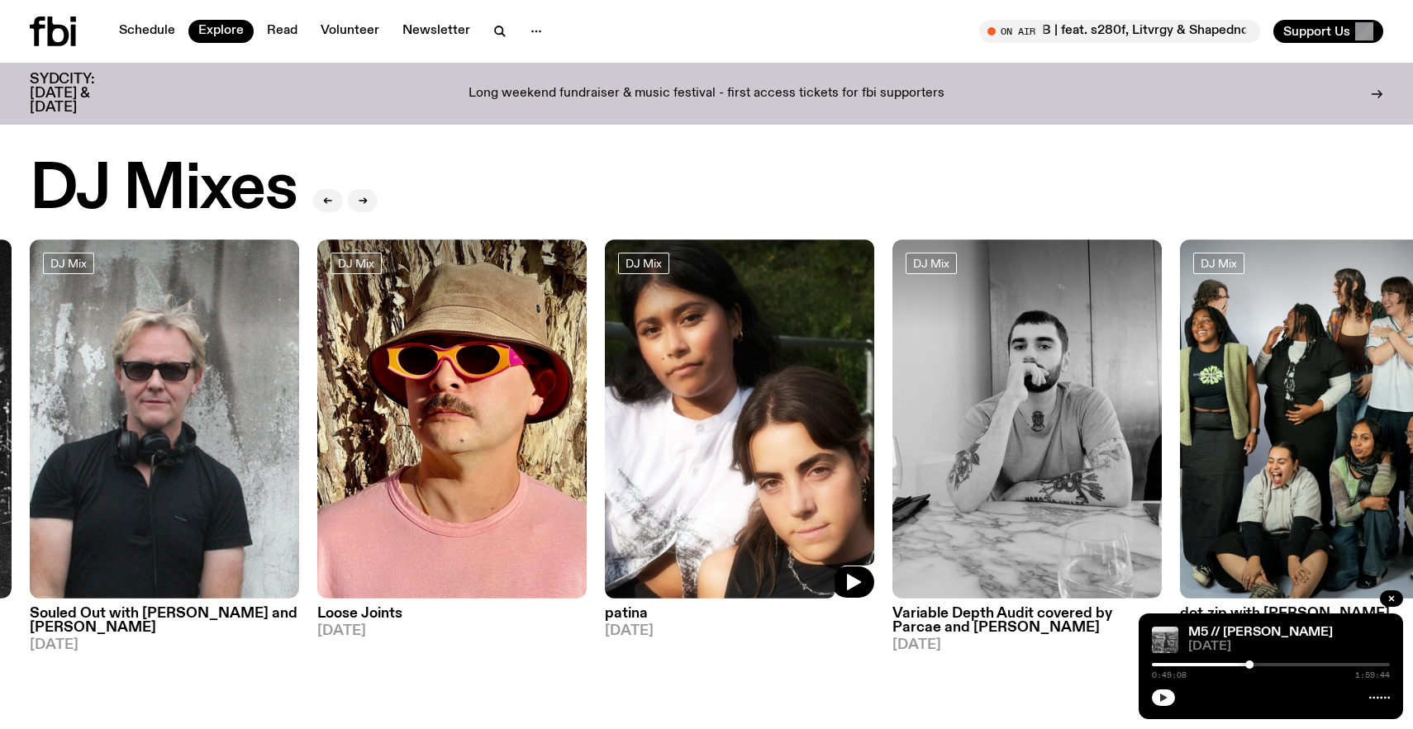
click at [786, 430] on img at bounding box center [739, 419] width 269 height 359
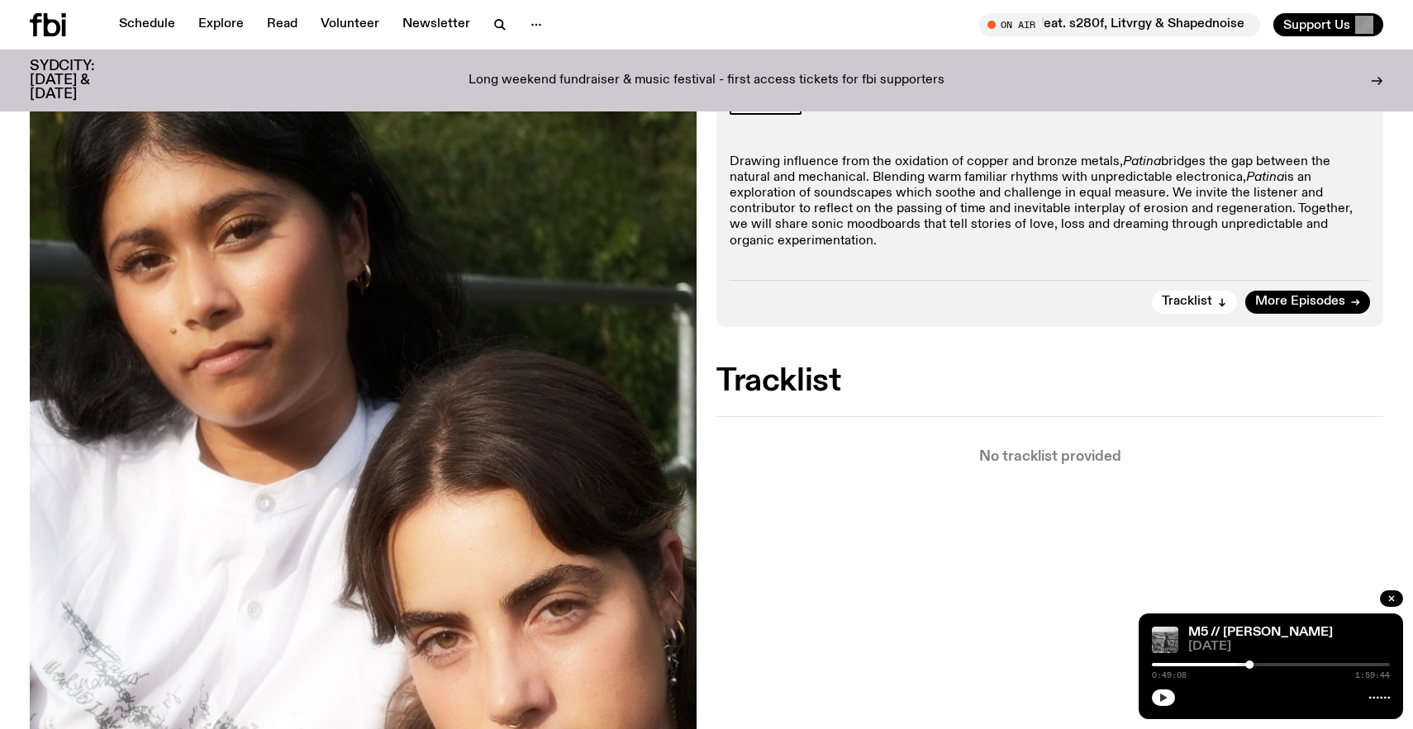
scroll to position [284, 0]
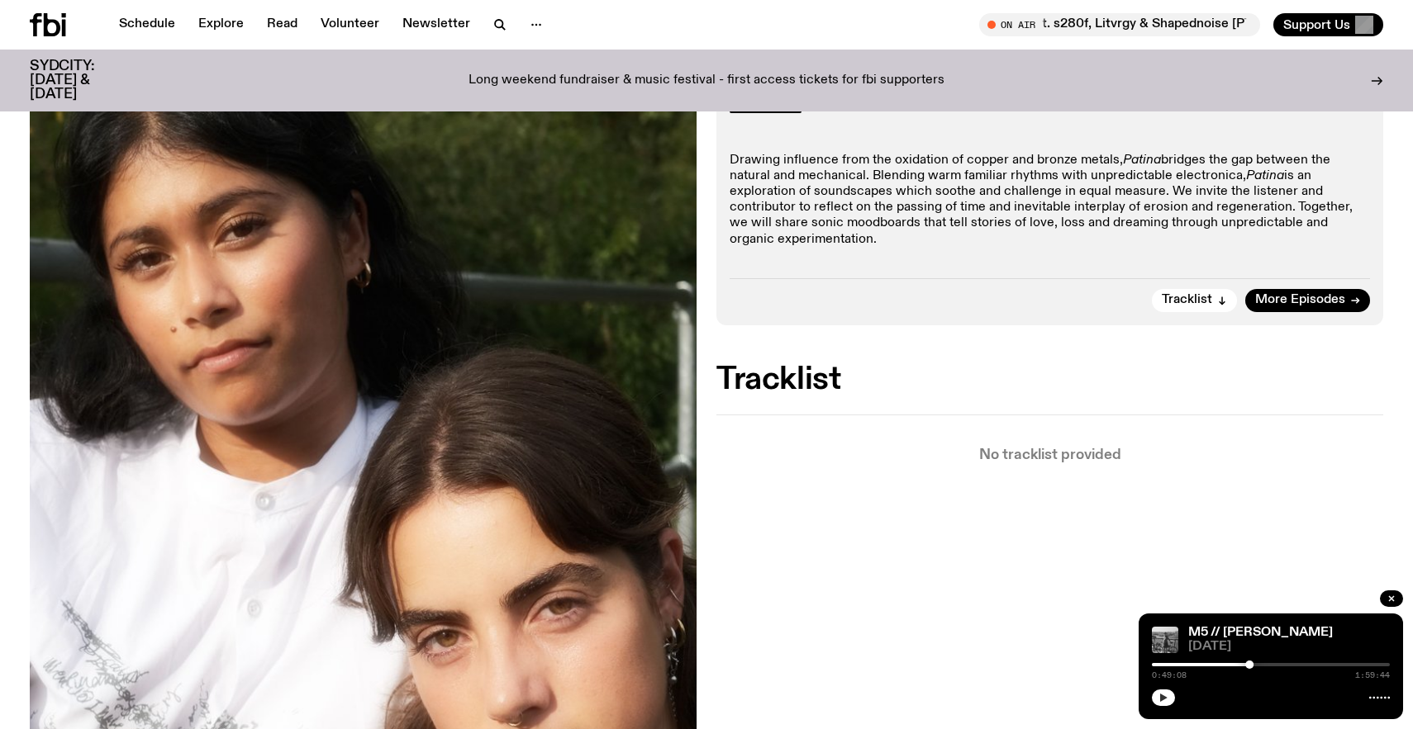
click at [786, 382] on h2 "Tracklist" at bounding box center [1049, 380] width 667 height 30
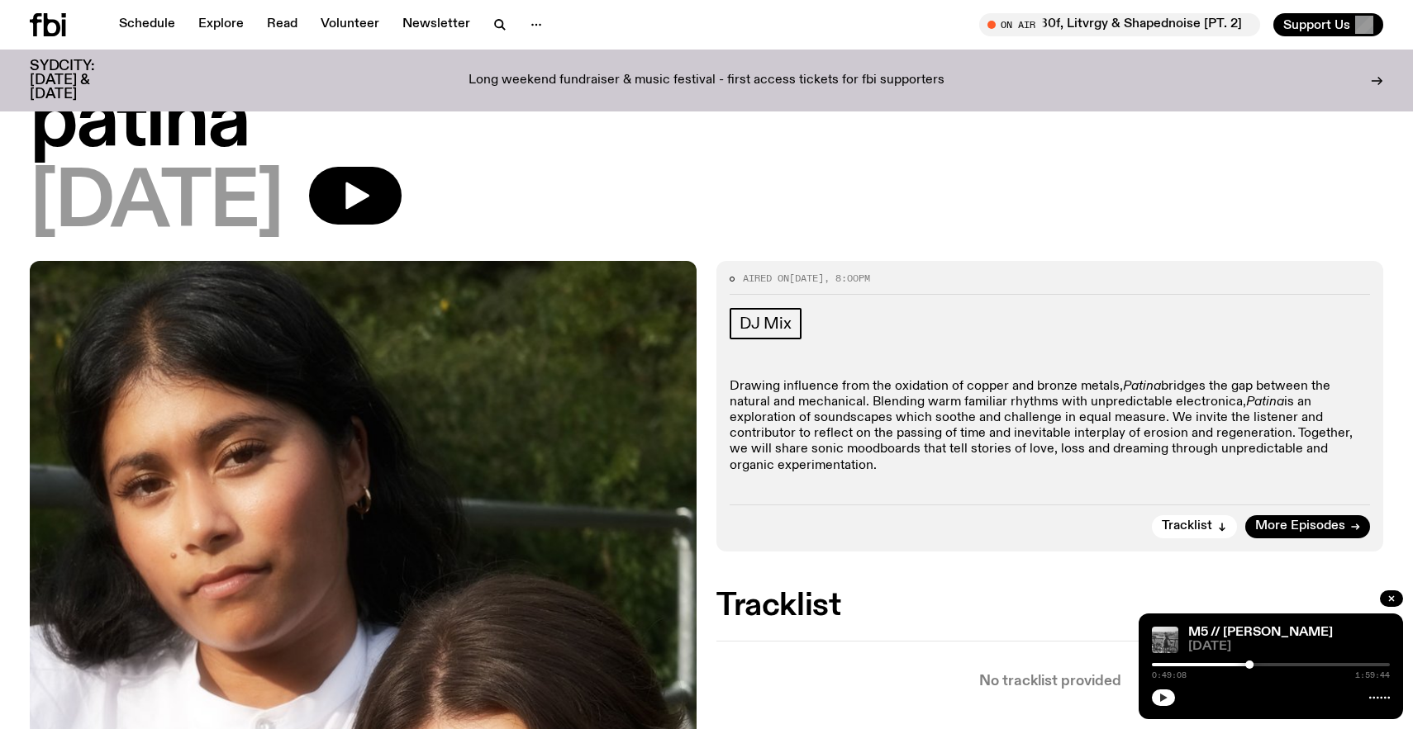
scroll to position [46, 0]
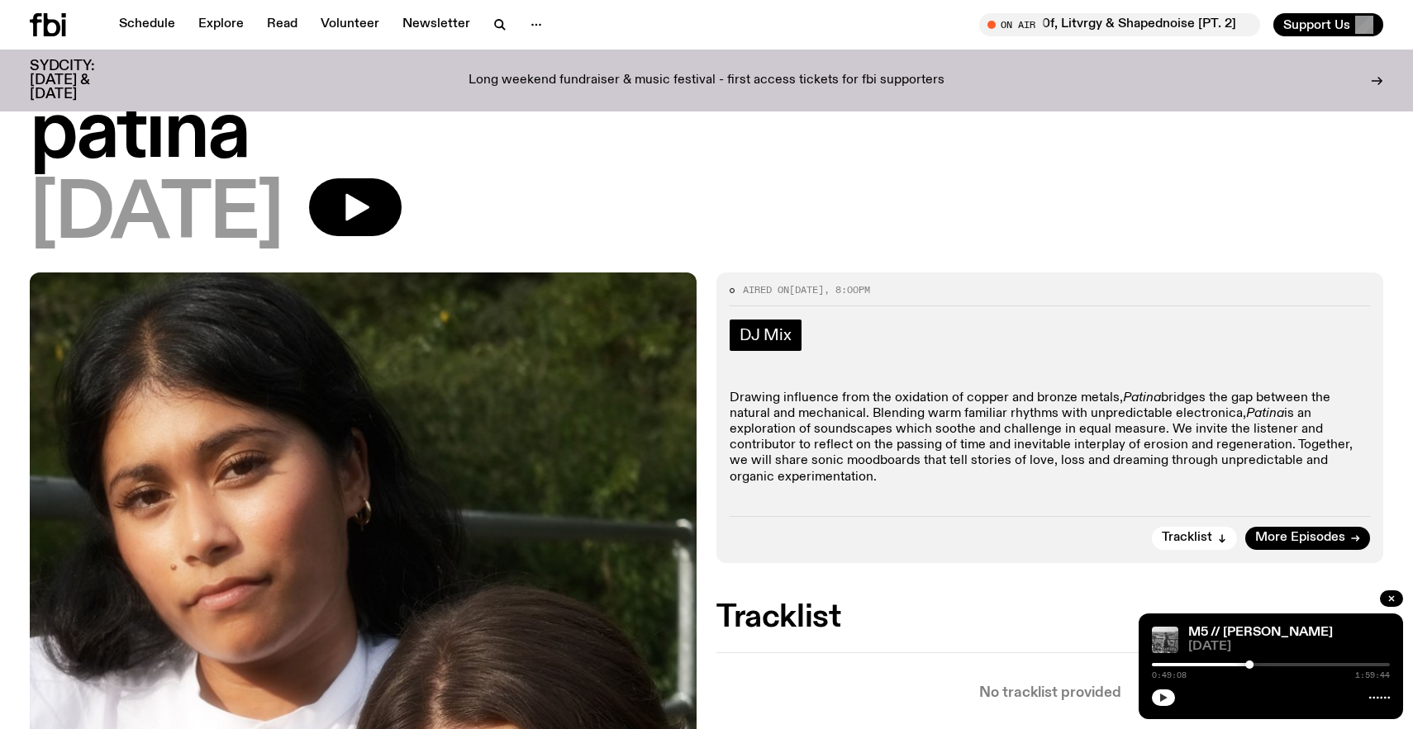
click at [777, 330] on span "DJ Mix" at bounding box center [765, 335] width 52 height 18
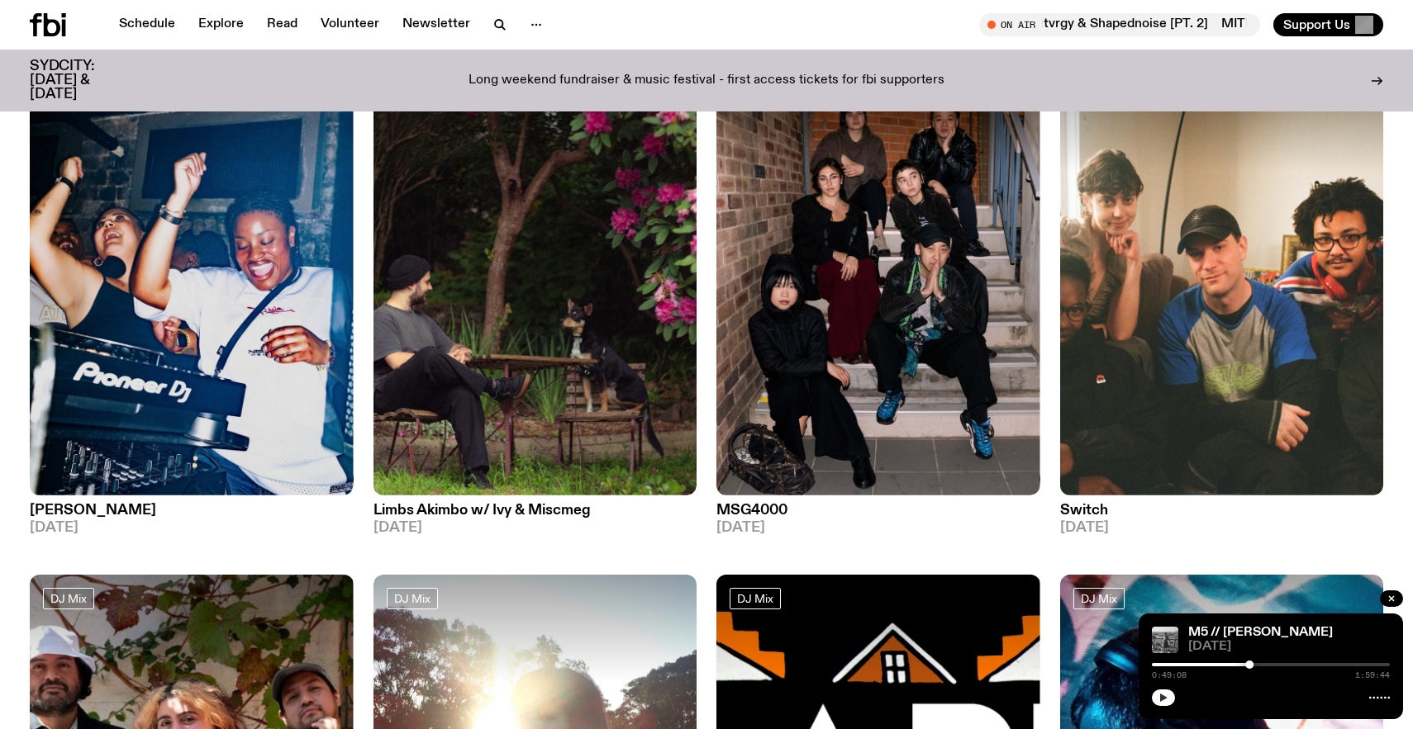
scroll to position [1169, 0]
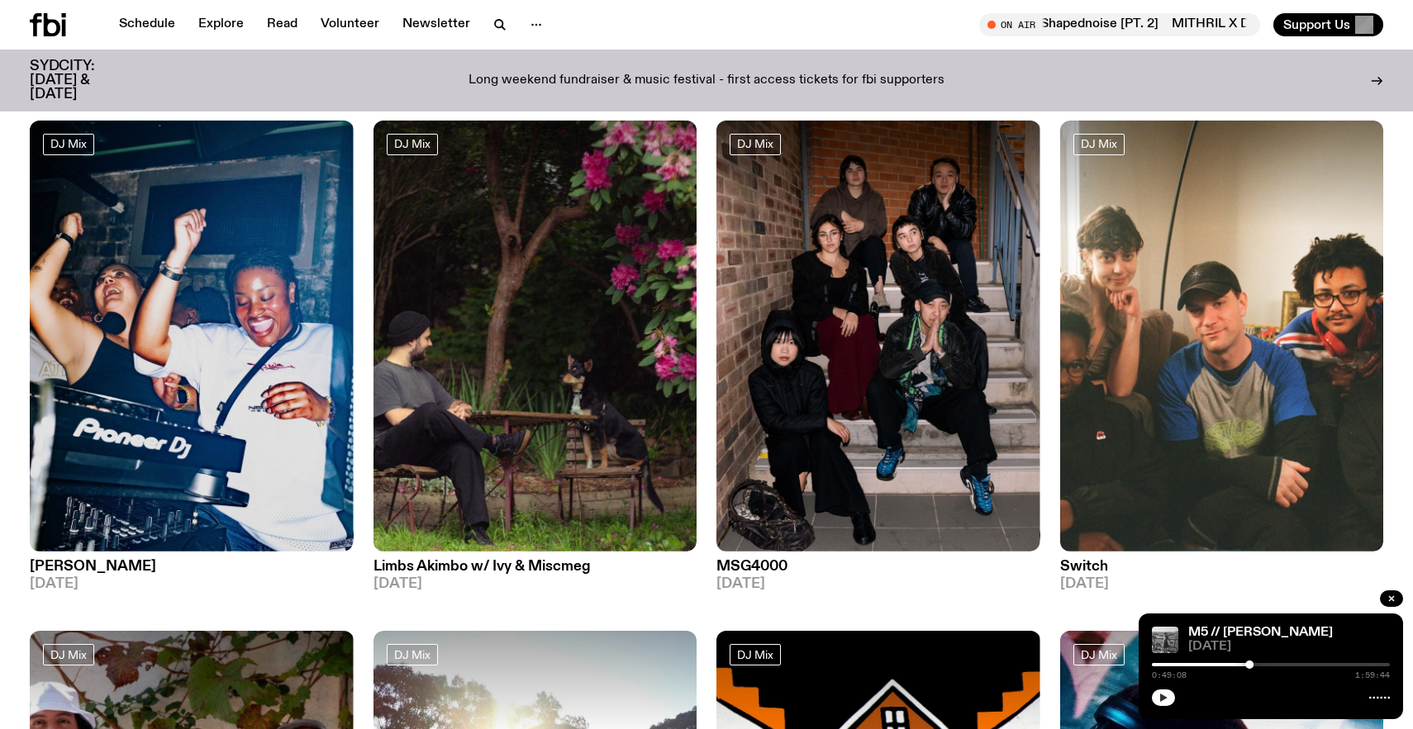
click at [473, 570] on h3 "Limbs Akimbo w/ Ivy & Miscmeg" at bounding box center [535, 567] width 324 height 14
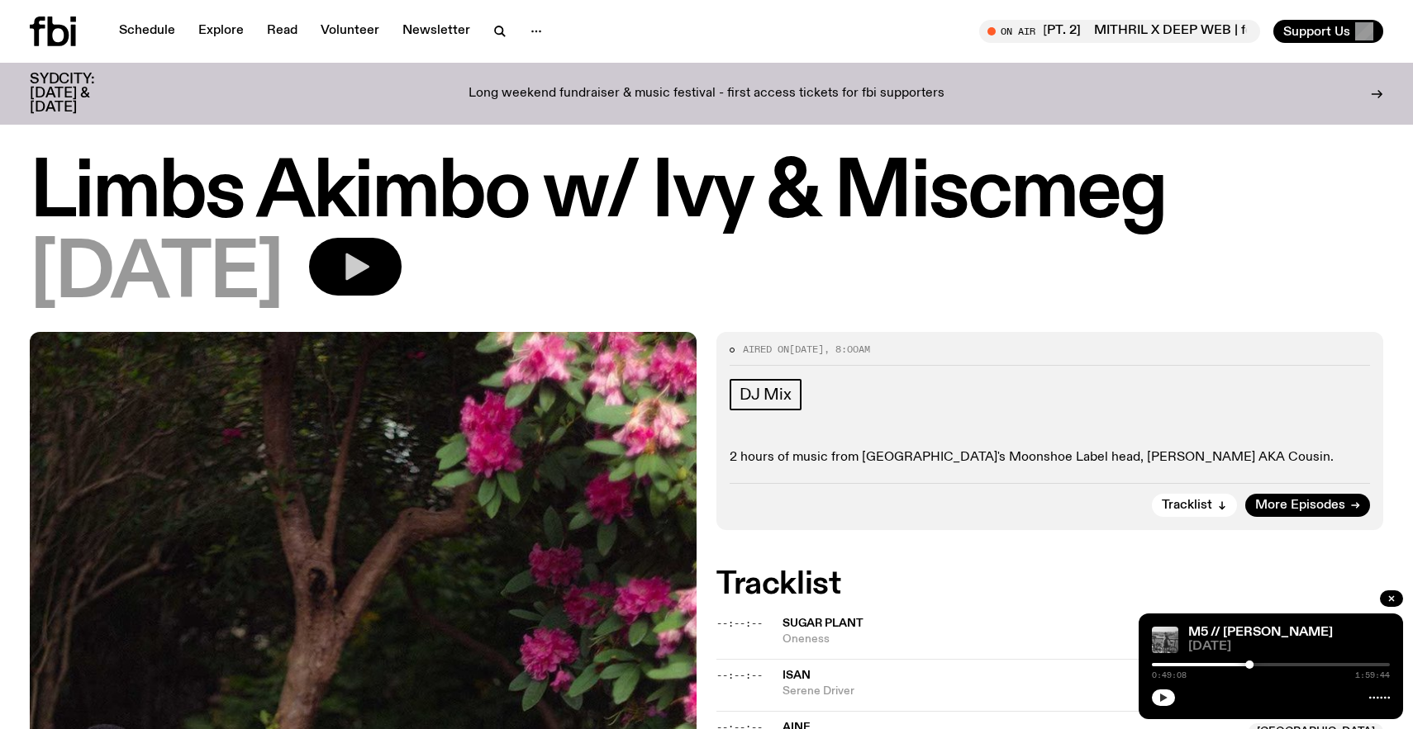
click at [401, 285] on button "button" at bounding box center [355, 267] width 93 height 58
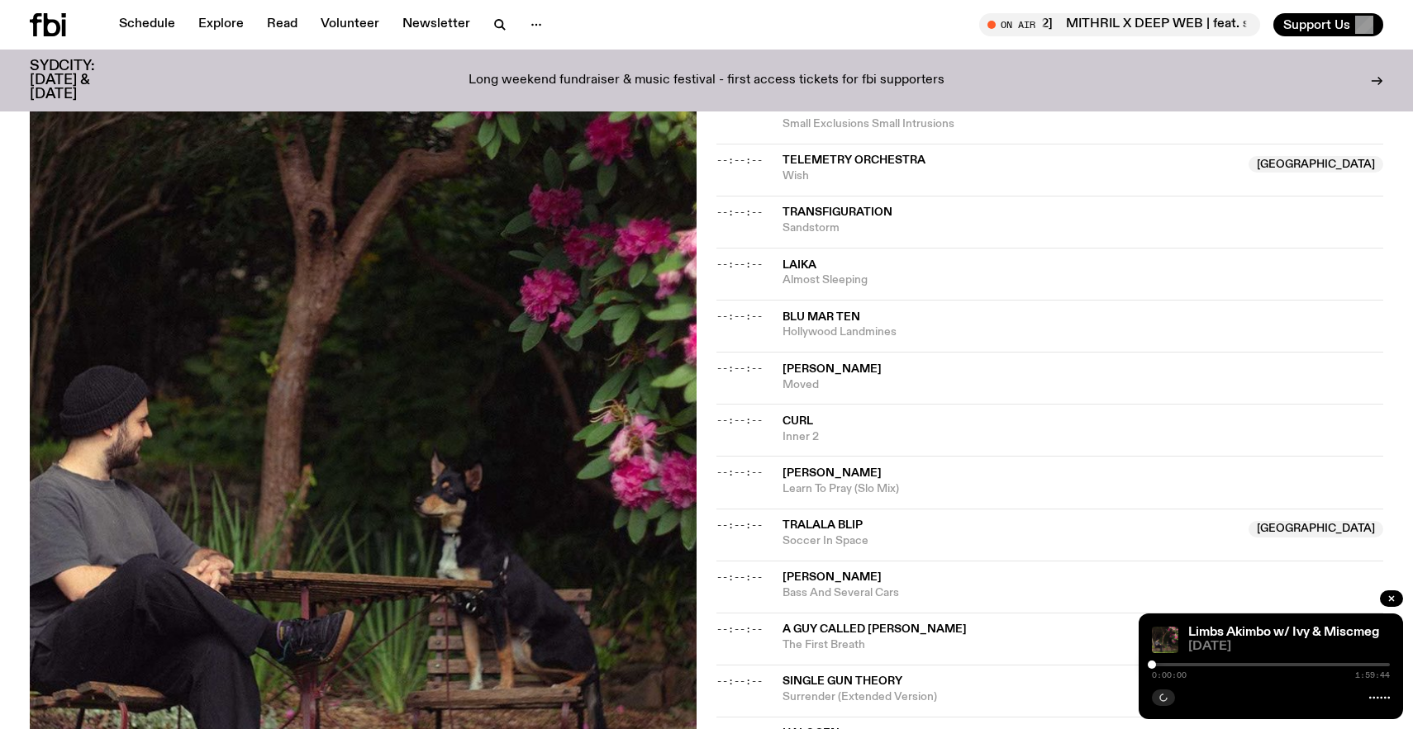
scroll to position [893, 0]
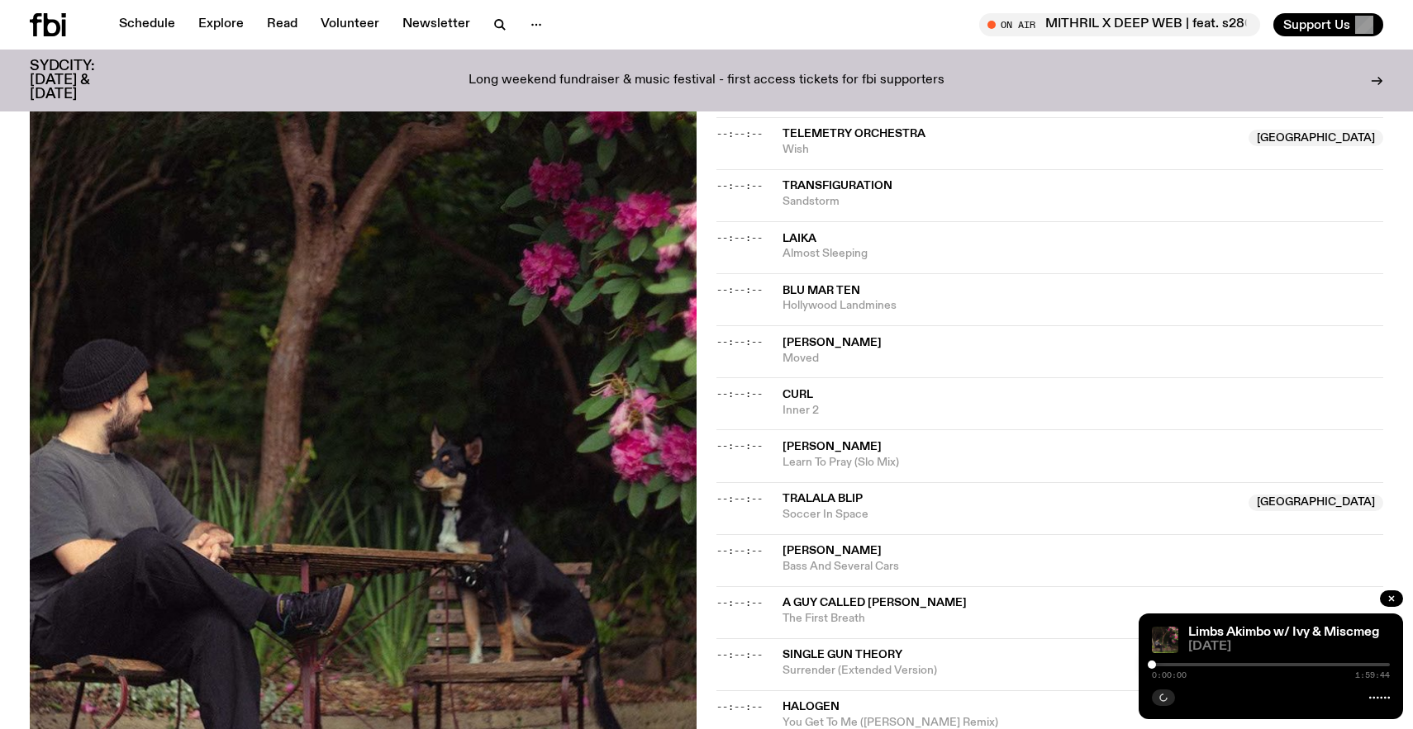
drag, startPoint x: 1149, startPoint y: 667, endPoint x: 1178, endPoint y: 667, distance: 28.9
click at [1156, 667] on div at bounding box center [1151, 665] width 8 height 8
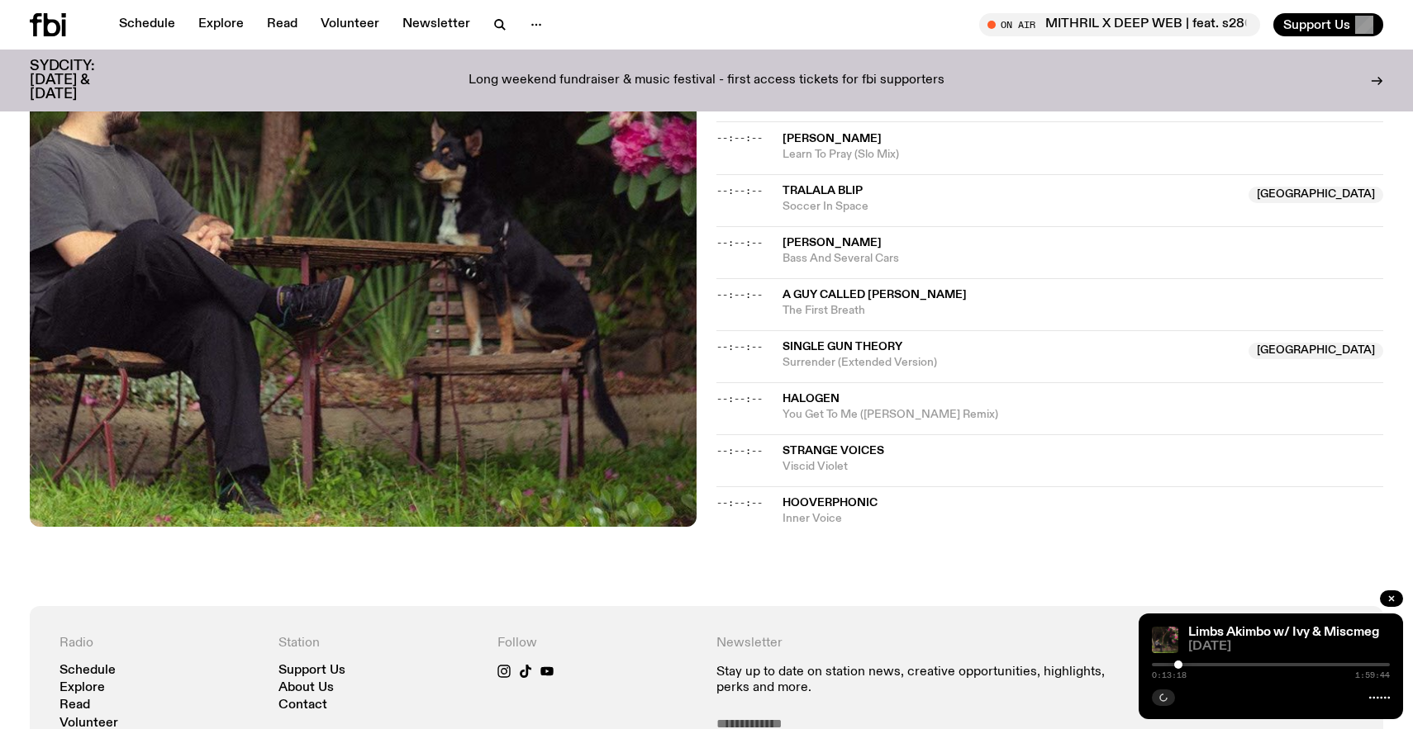
scroll to position [106, 0]
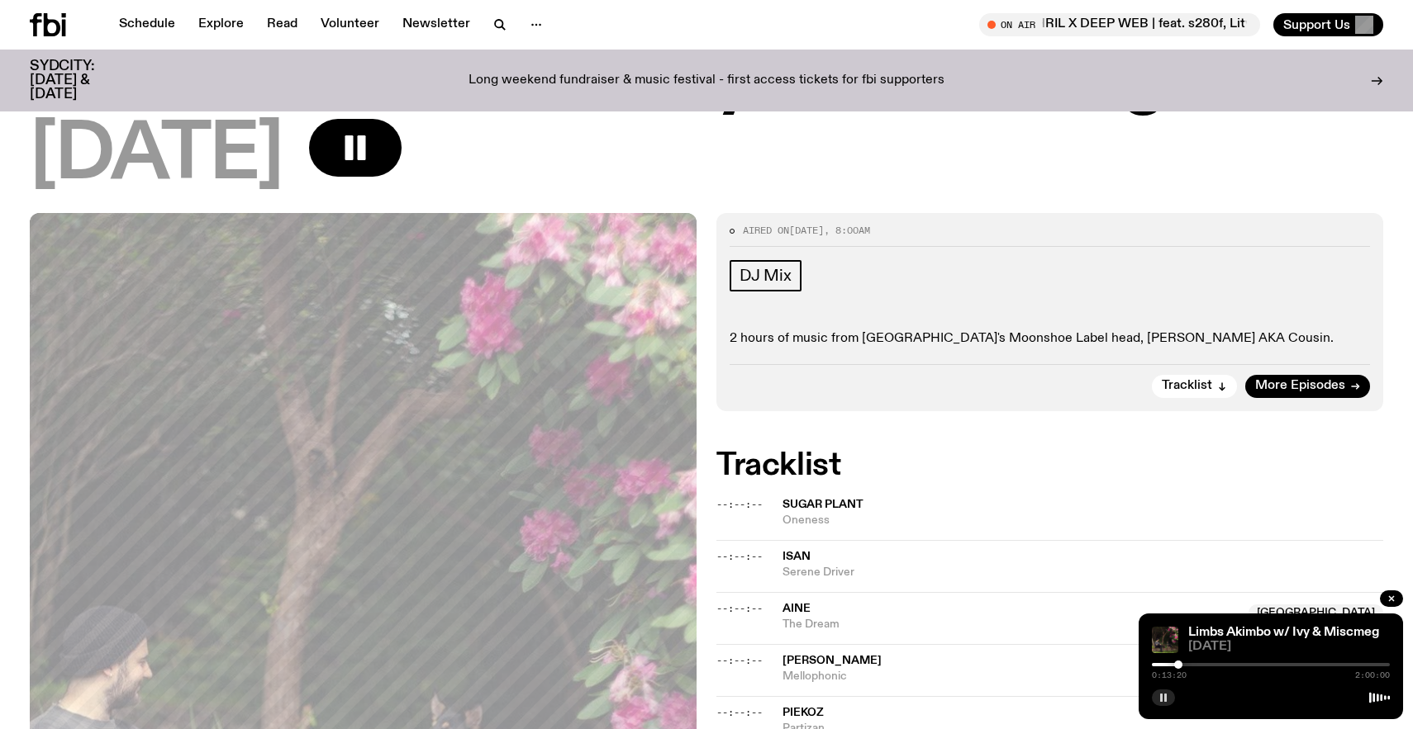
click at [1189, 665] on div at bounding box center [1270, 664] width 238 height 3
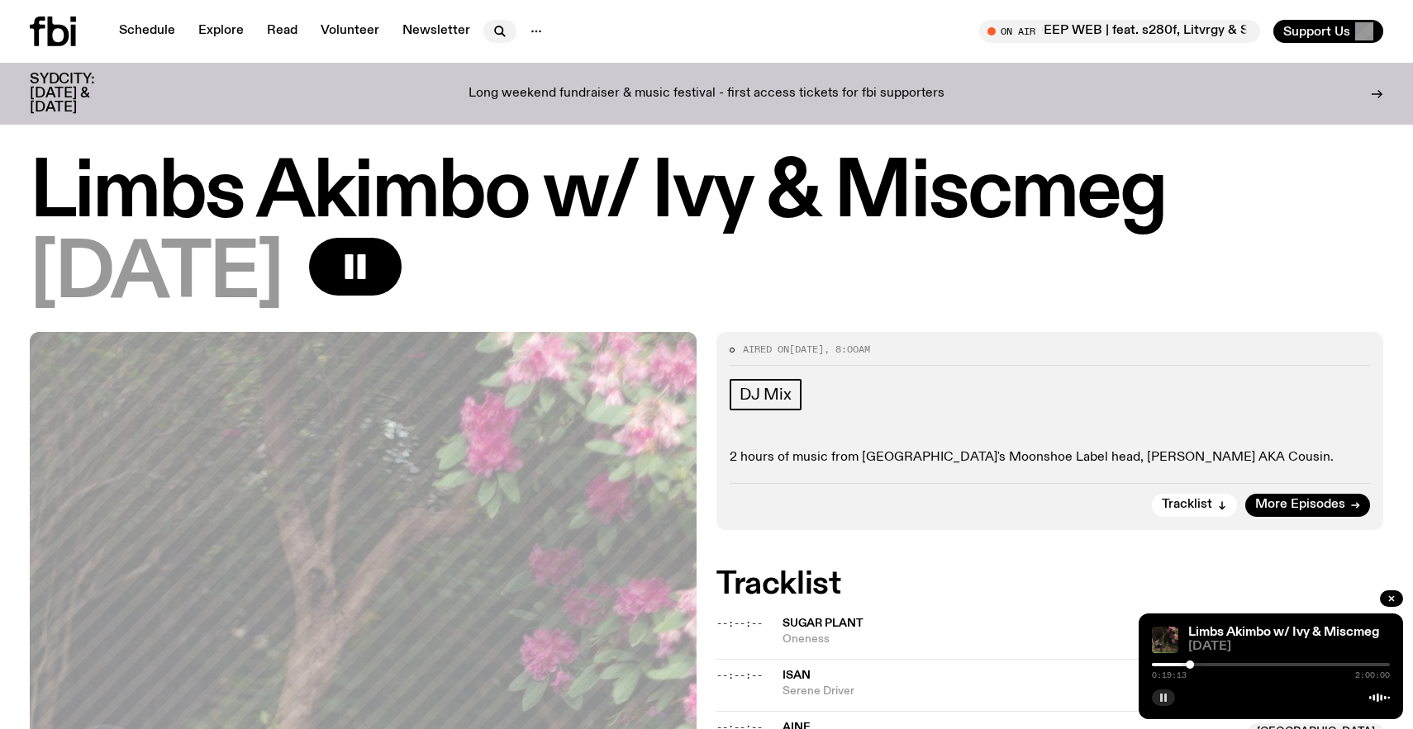
click at [500, 24] on icon "button" at bounding box center [500, 31] width 20 height 20
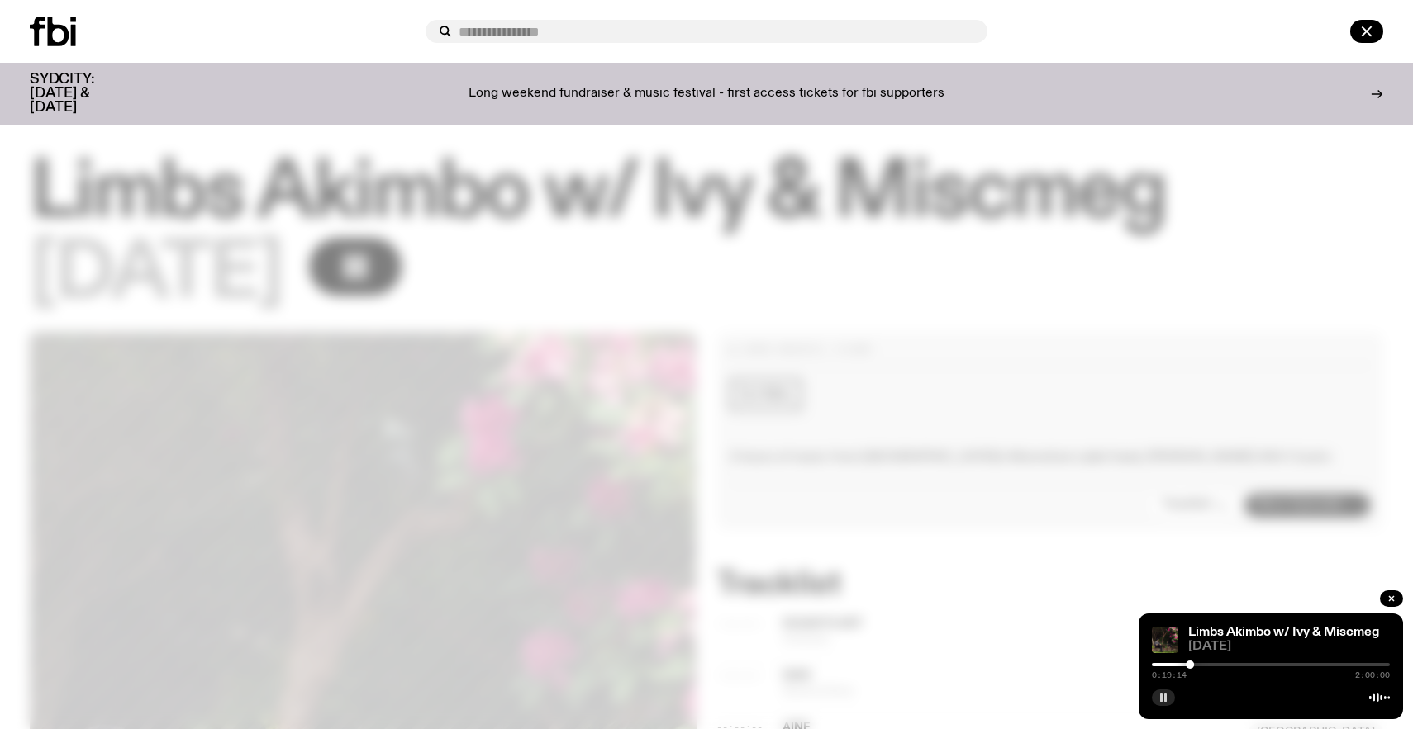
type input "*"
click at [1214, 661] on div "0:19:17 2:00:00" at bounding box center [1270, 670] width 238 height 20
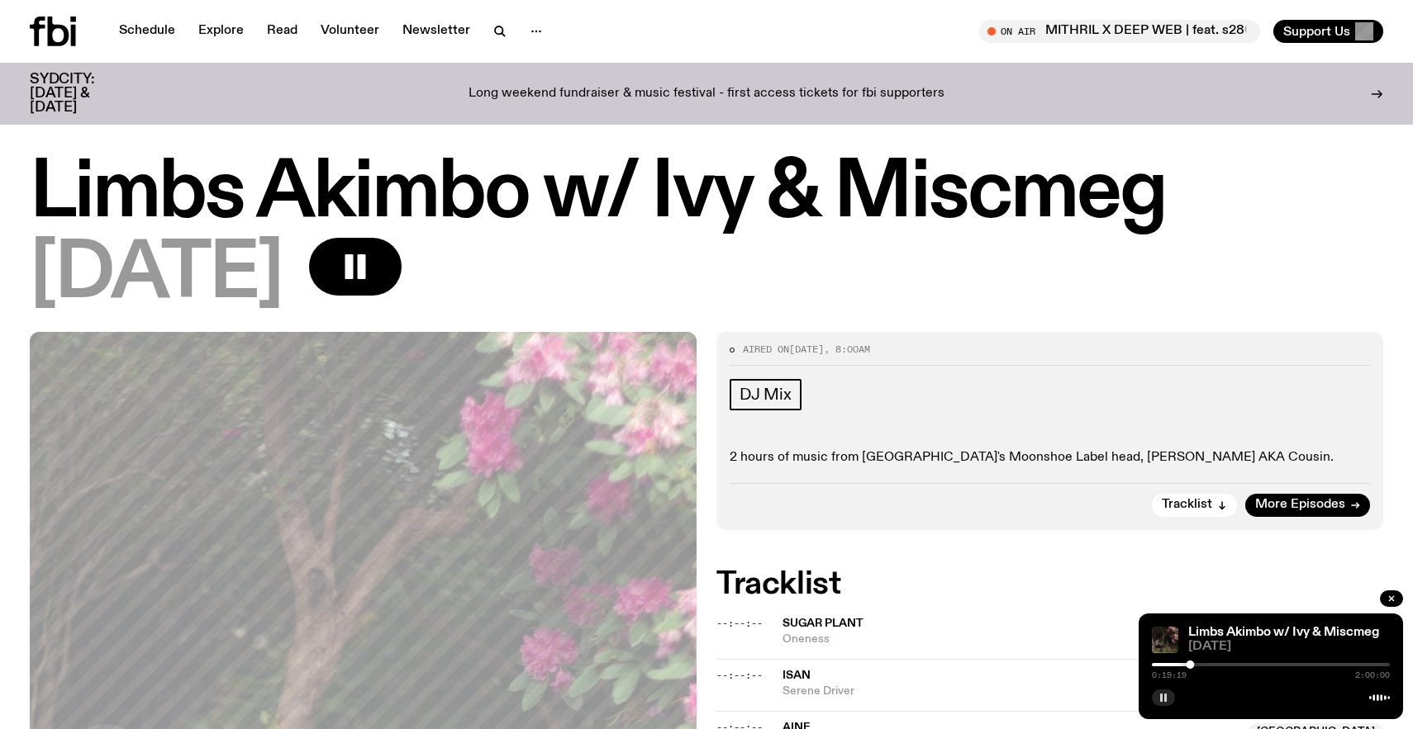
drag, startPoint x: 1194, startPoint y: 665, endPoint x: 1230, endPoint y: 665, distance: 35.5
click at [1230, 665] on div at bounding box center [1270, 664] width 238 height 3
drag, startPoint x: 1235, startPoint y: 661, endPoint x: 1253, endPoint y: 660, distance: 18.2
click at [1253, 660] on div "0:39:36 2:00:00" at bounding box center [1270, 670] width 238 height 20
drag, startPoint x: 1229, startPoint y: 665, endPoint x: 1256, endPoint y: 665, distance: 26.4
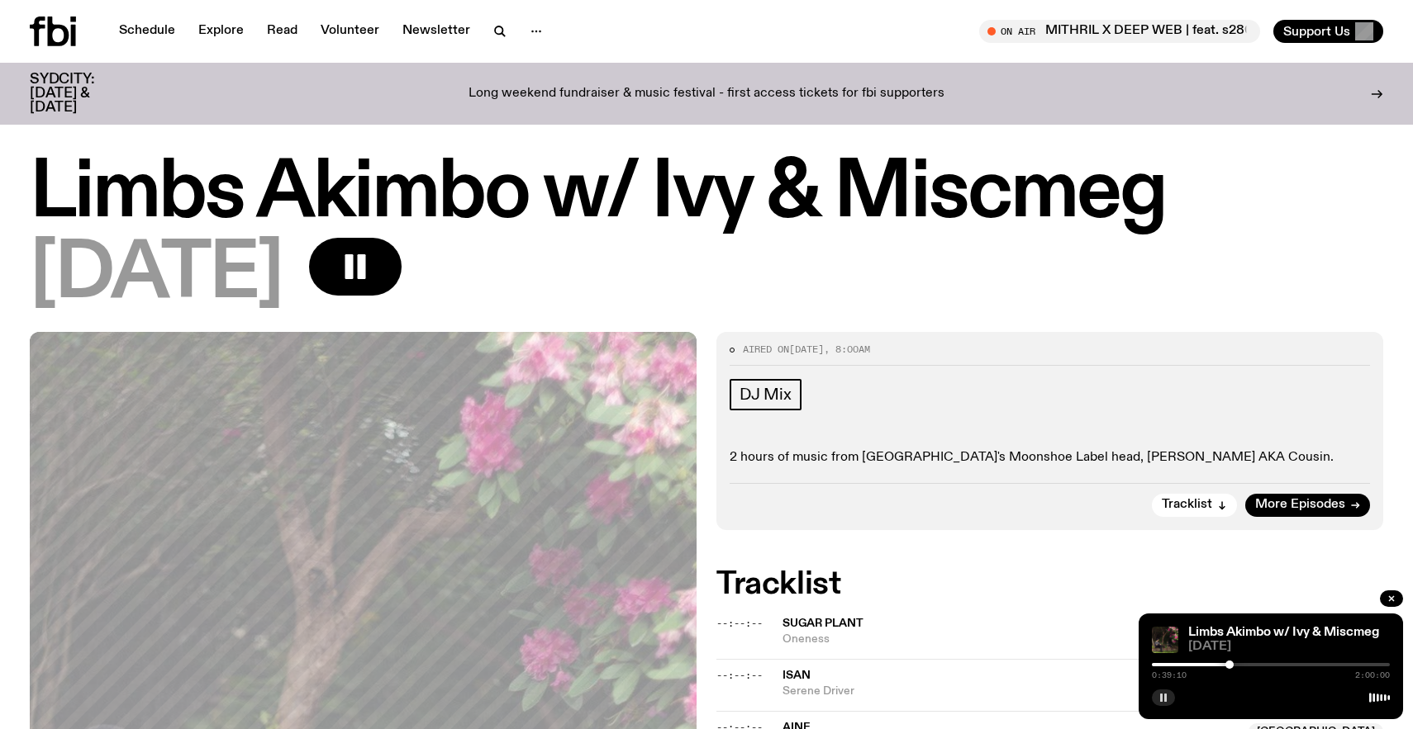
click at [1233, 665] on div at bounding box center [1229, 665] width 8 height 8
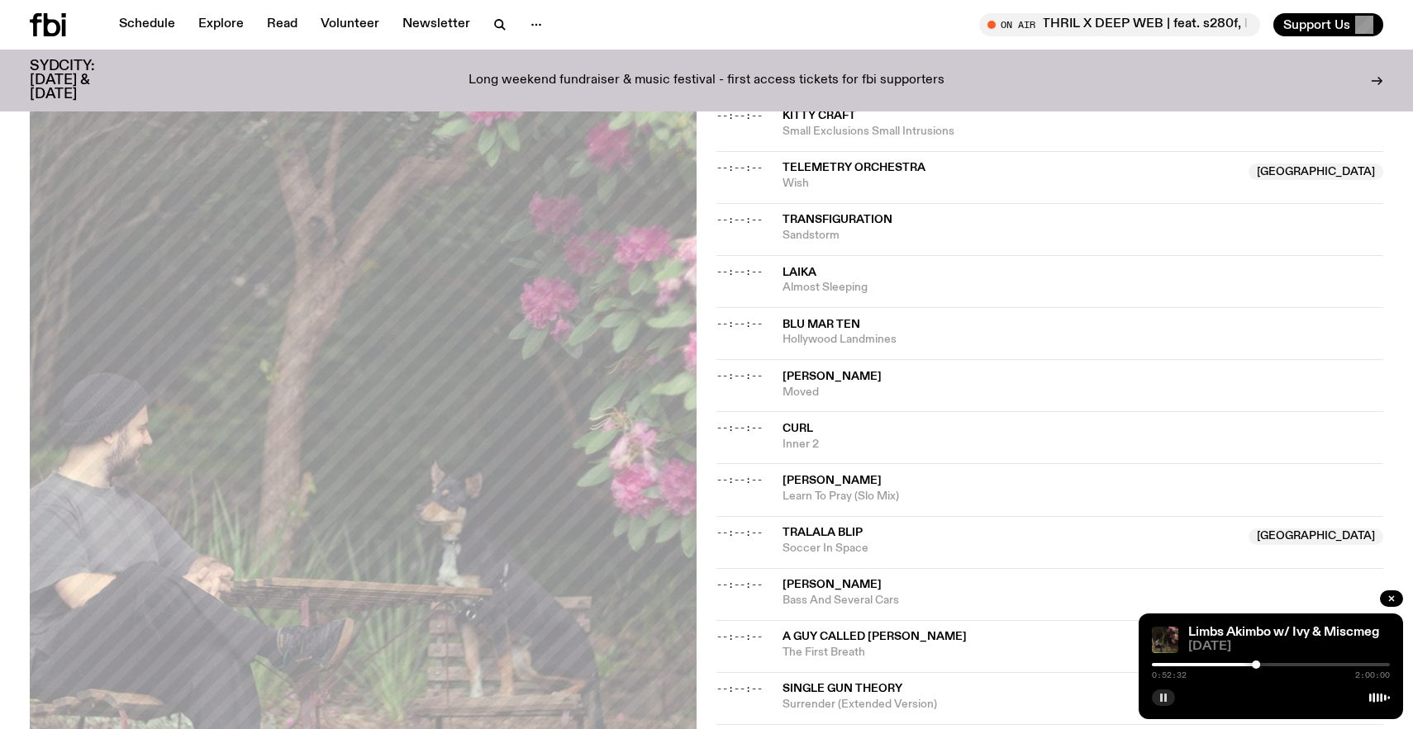
scroll to position [857, 0]
drag, startPoint x: 1258, startPoint y: 665, endPoint x: 1272, endPoint y: 665, distance: 14.0
click at [1272, 665] on div at bounding box center [1272, 665] width 8 height 8
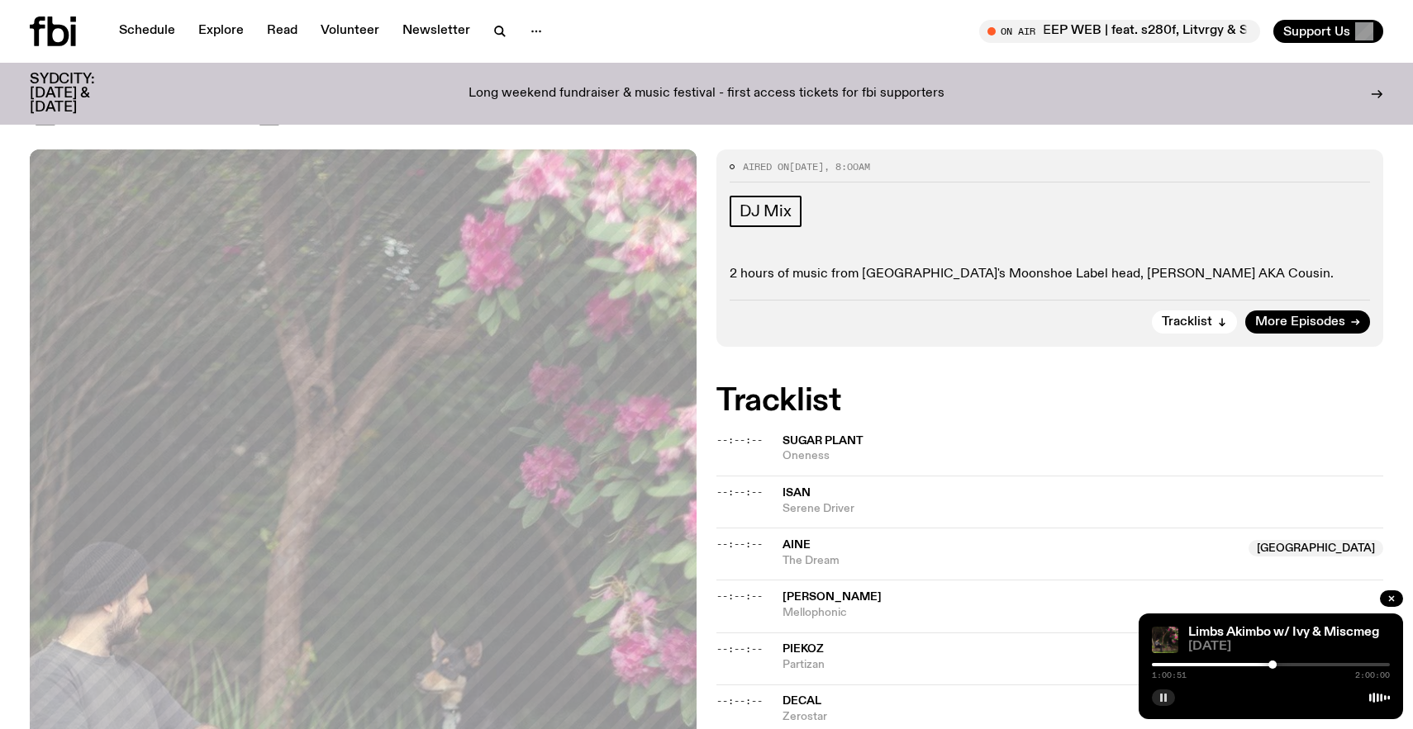
scroll to position [0, 0]
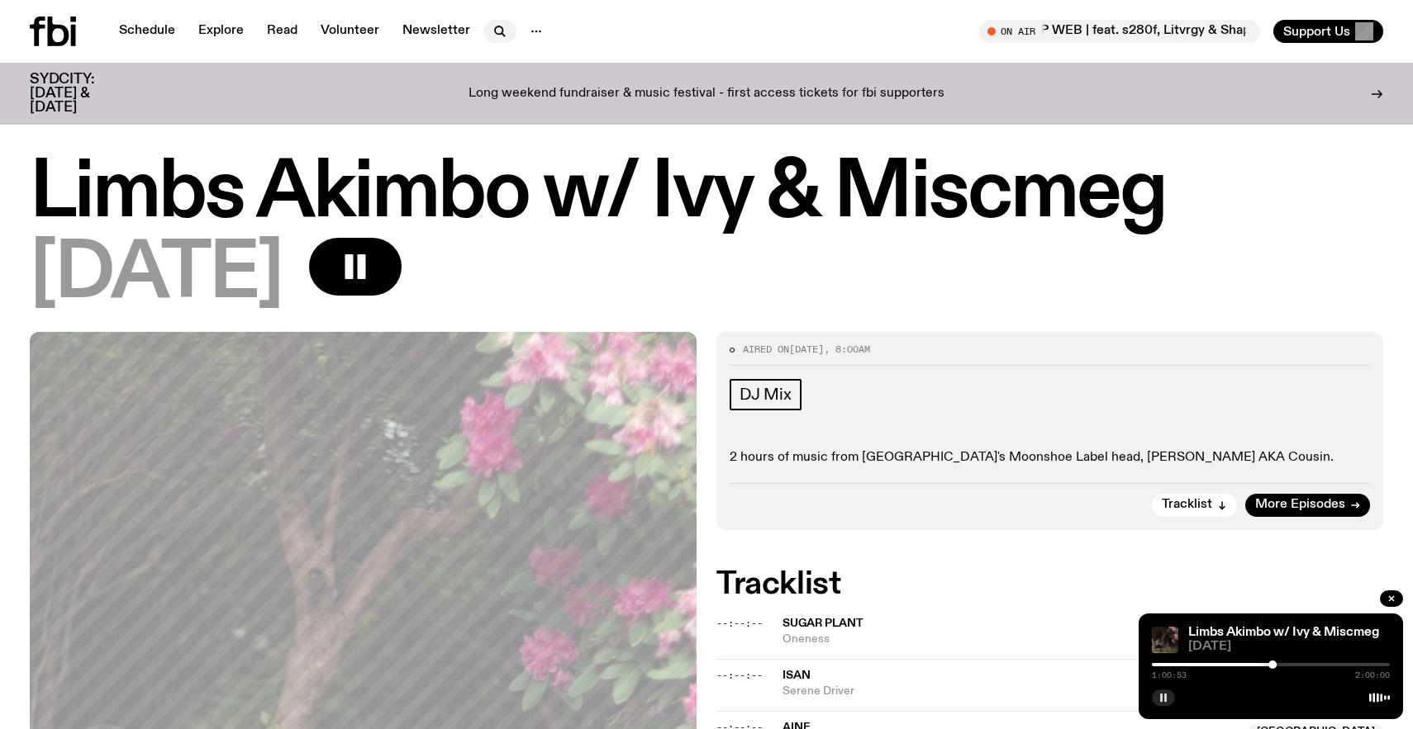
click at [491, 40] on icon "button" at bounding box center [500, 31] width 20 height 20
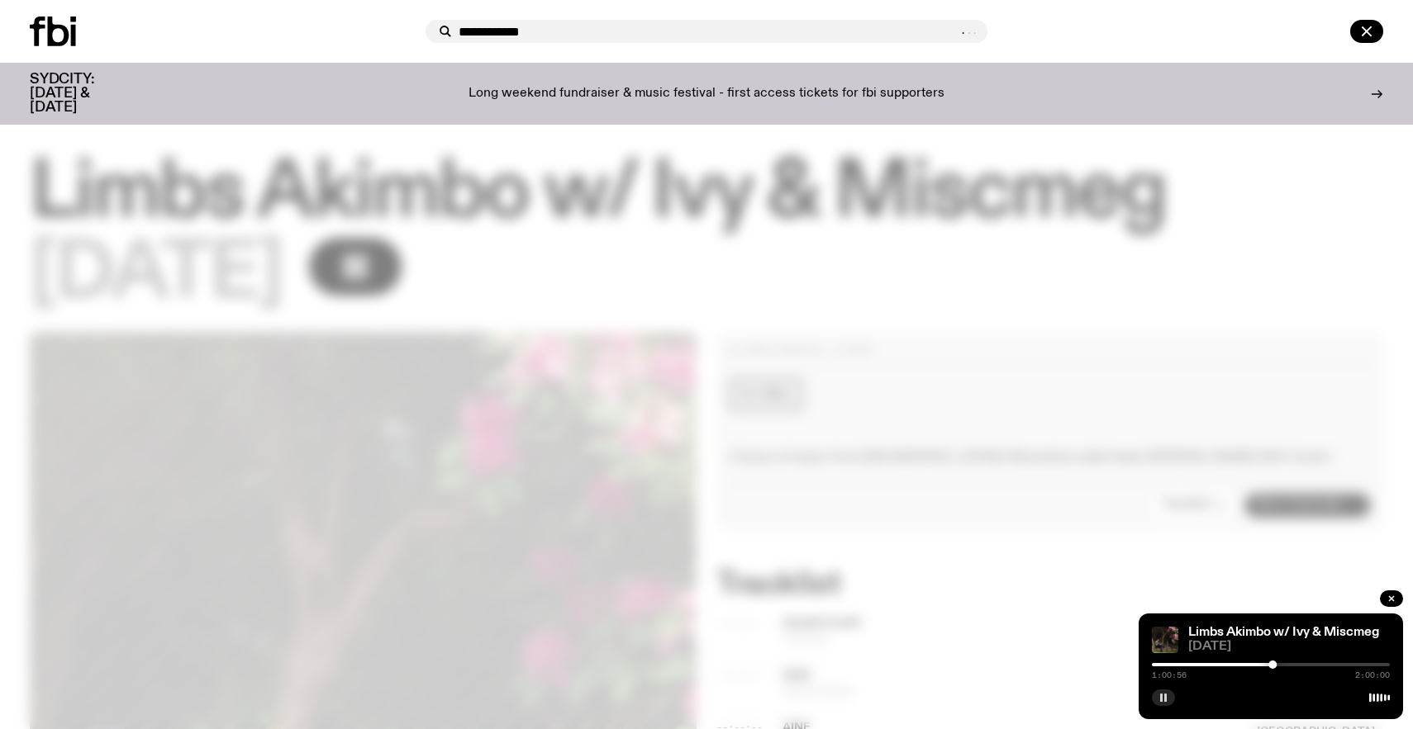
type input "**********"
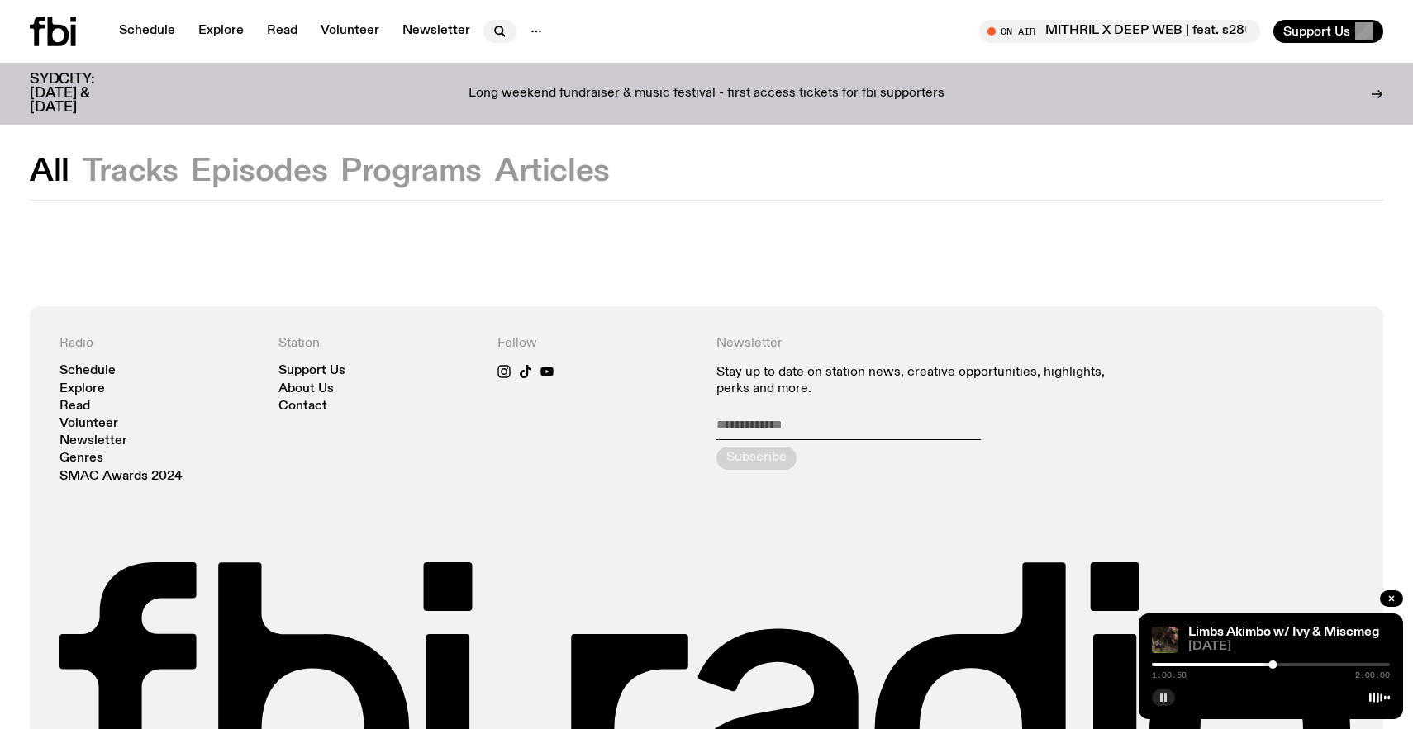
click at [505, 36] on icon "button" at bounding box center [500, 31] width 20 height 20
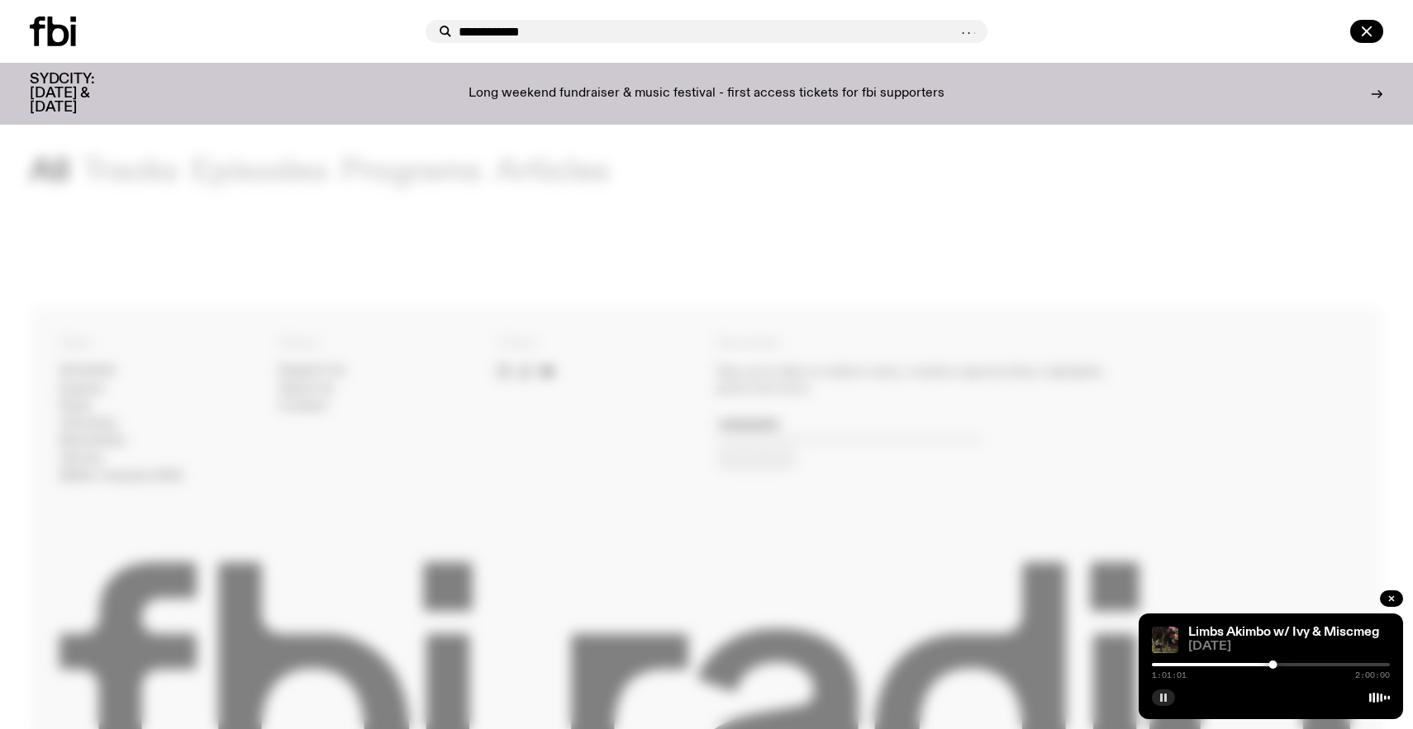
type input "**********"
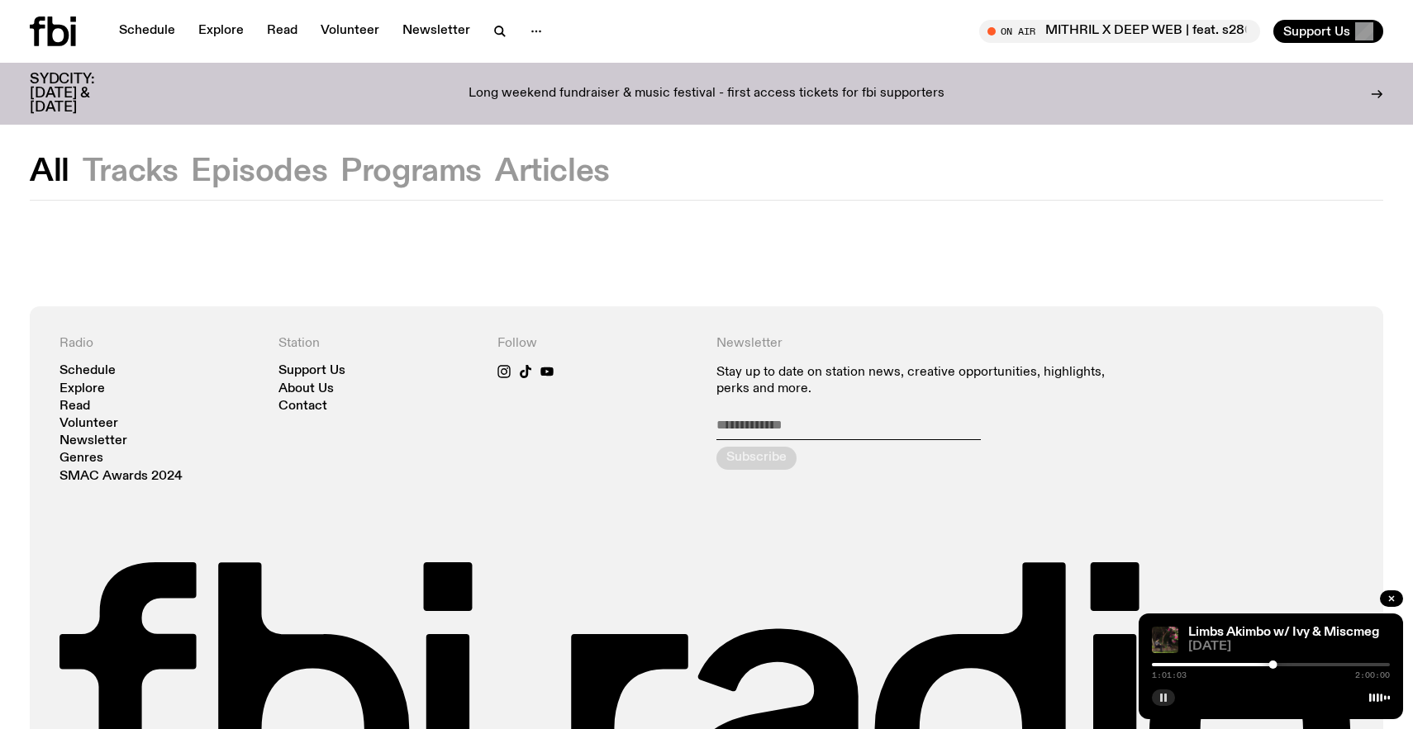
click at [340, 174] on button "Episodes" at bounding box center [410, 172] width 141 height 30
click at [416, 210] on div at bounding box center [706, 254] width 1413 height 106
click at [416, 204] on div at bounding box center [706, 254] width 1413 height 106
drag, startPoint x: 422, startPoint y: 195, endPoint x: 427, endPoint y: 183, distance: 12.6
click at [423, 188] on div "All Tracks Episodes Programs Articles" at bounding box center [706, 178] width 1413 height 43
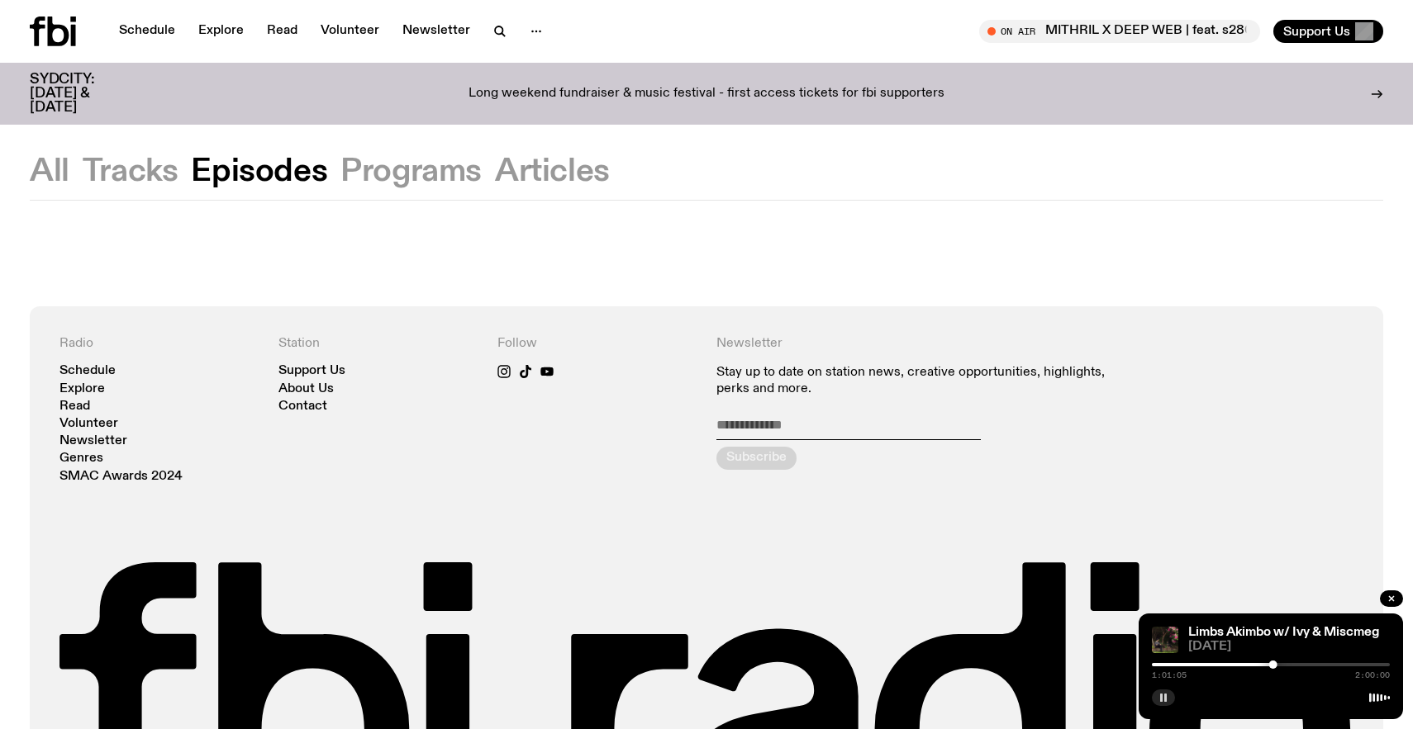
click at [495, 183] on button "Programs" at bounding box center [552, 172] width 115 height 30
click at [495, 36] on icon "button" at bounding box center [500, 31] width 20 height 20
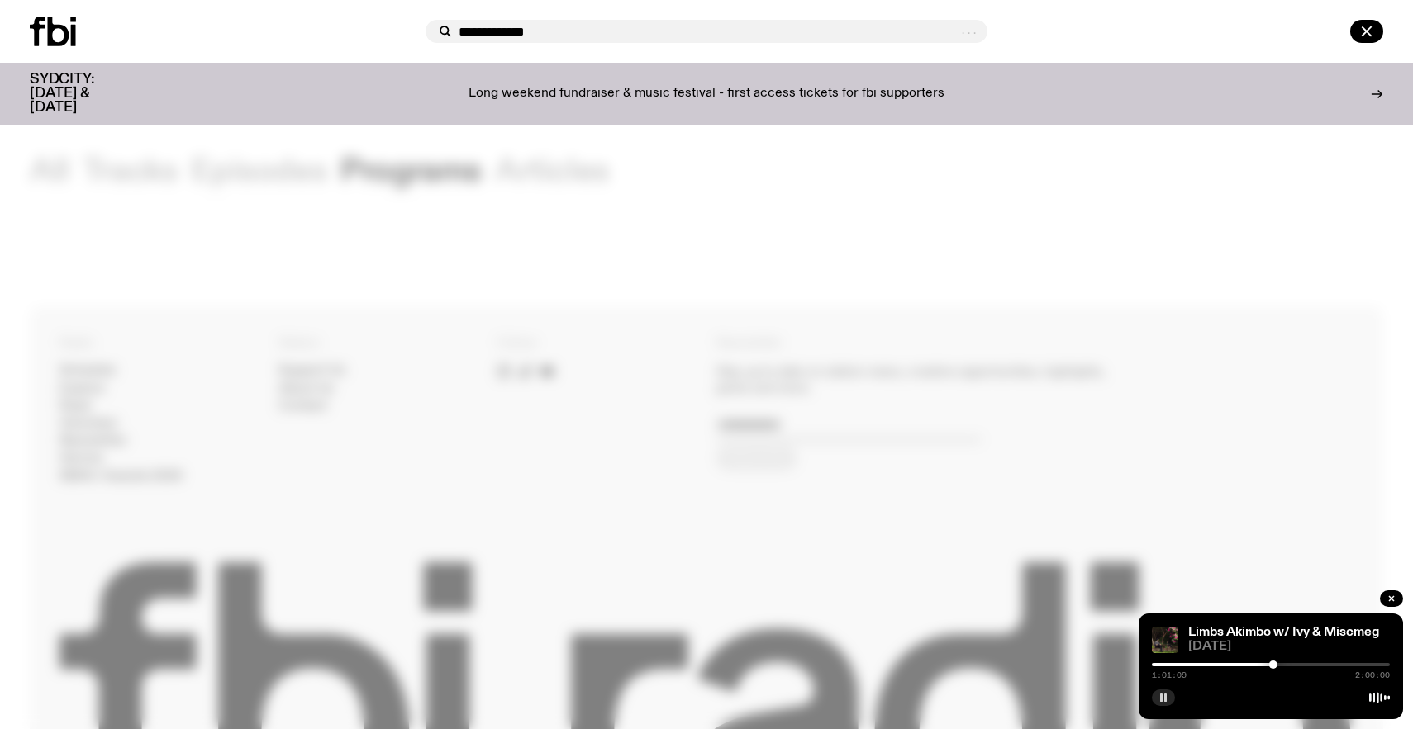
type input "**********"
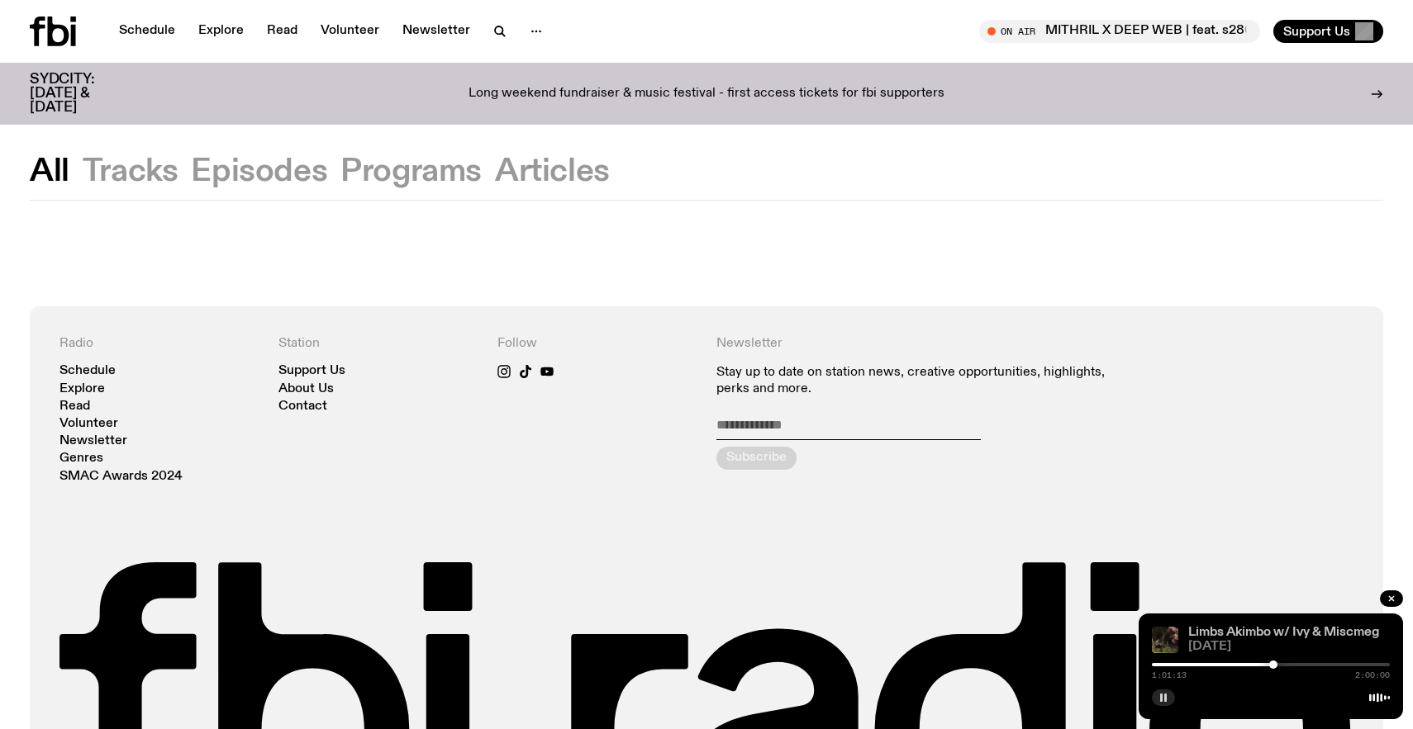
click at [1218, 631] on link "Limbs Akimbo w/ Ivy & Miscmeg" at bounding box center [1283, 632] width 191 height 13
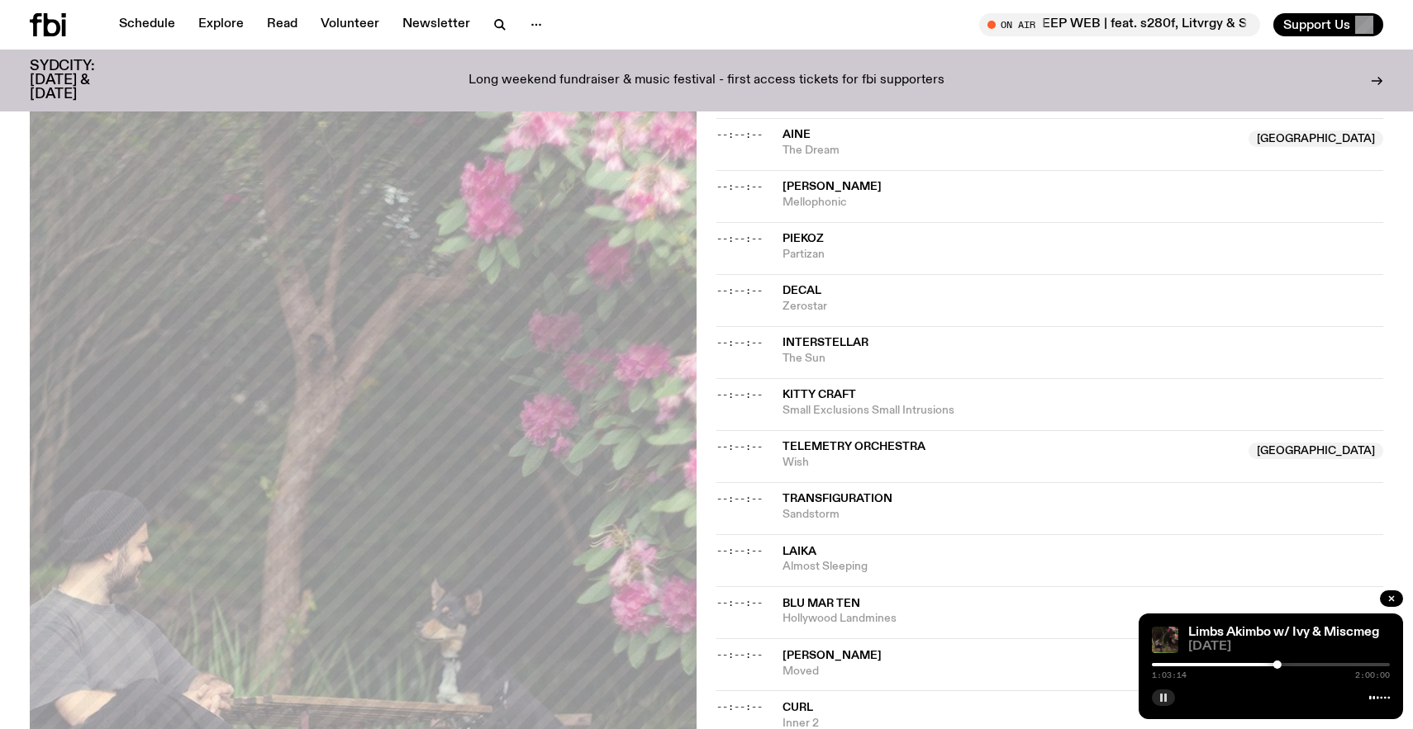
scroll to position [579, 0]
click at [1282, 668] on div at bounding box center [1281, 665] width 8 height 8
click at [1288, 667] on div at bounding box center [1284, 665] width 8 height 8
click at [1290, 667] on div at bounding box center [1288, 665] width 8 height 8
click at [1294, 667] on div at bounding box center [1290, 665] width 8 height 8
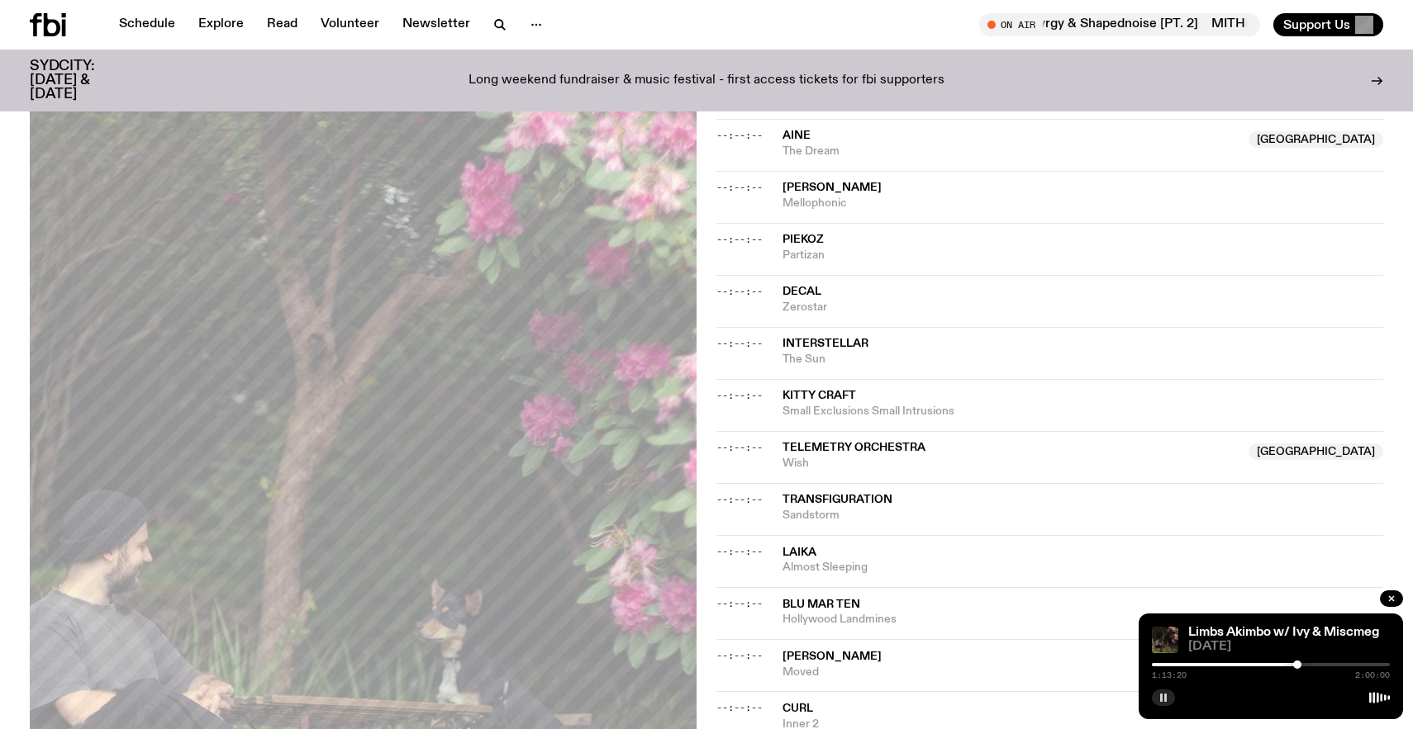
click at [1301, 667] on div at bounding box center [1297, 665] width 8 height 8
click at [1305, 667] on div at bounding box center [1302, 665] width 8 height 8
click at [1305, 667] on div at bounding box center [1305, 665] width 8 height 8
click at [1307, 667] on div at bounding box center [1305, 665] width 8 height 8
click at [1308, 667] on div at bounding box center [1307, 665] width 8 height 8
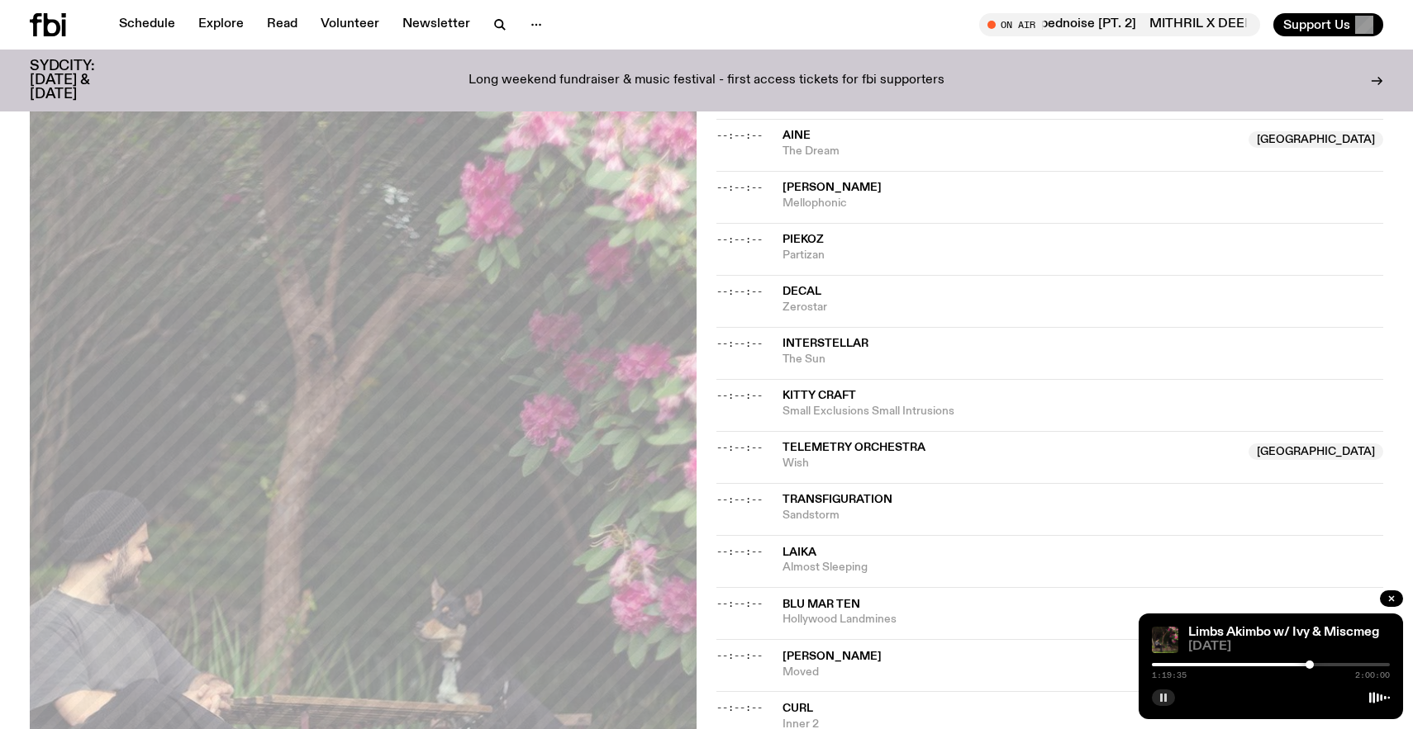
click at [1312, 667] on div at bounding box center [1309, 665] width 8 height 8
click at [1314, 667] on div at bounding box center [1314, 665] width 8 height 8
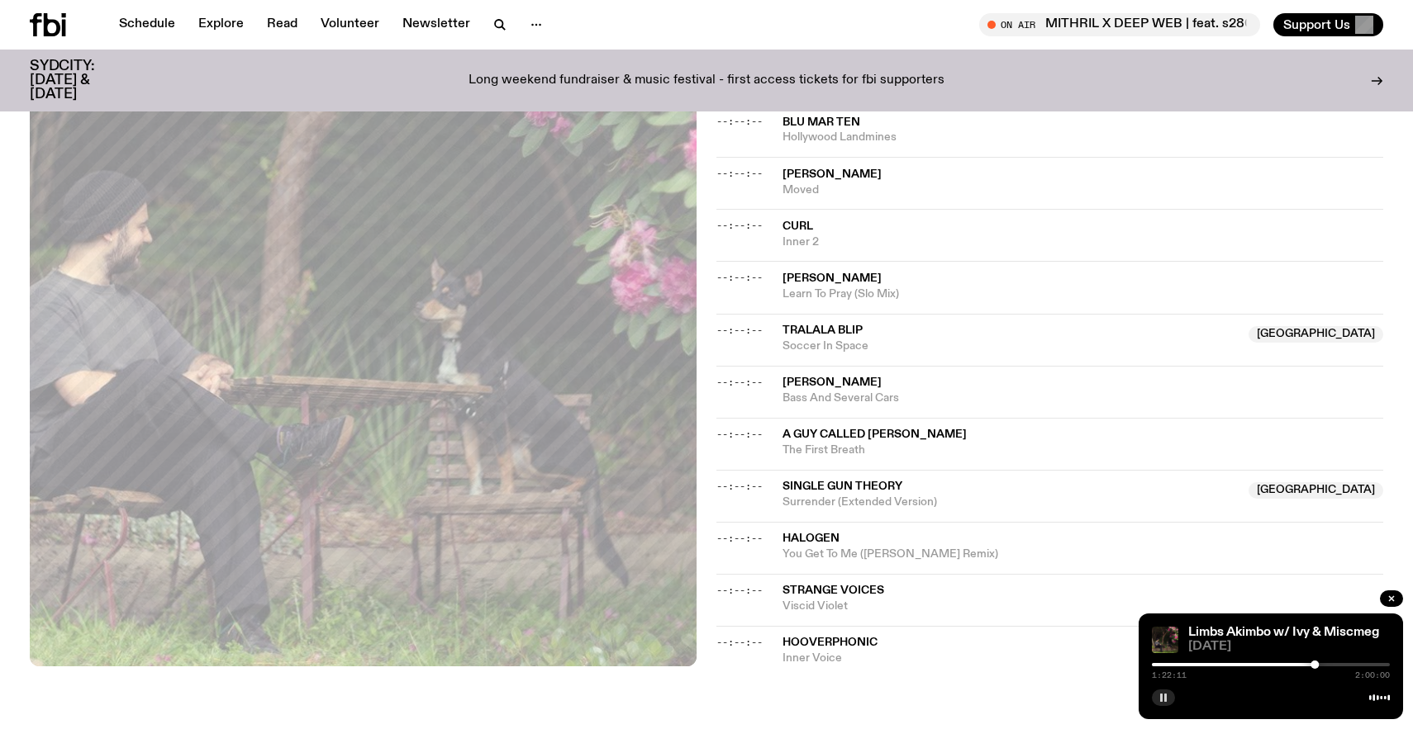
scroll to position [1069, 0]
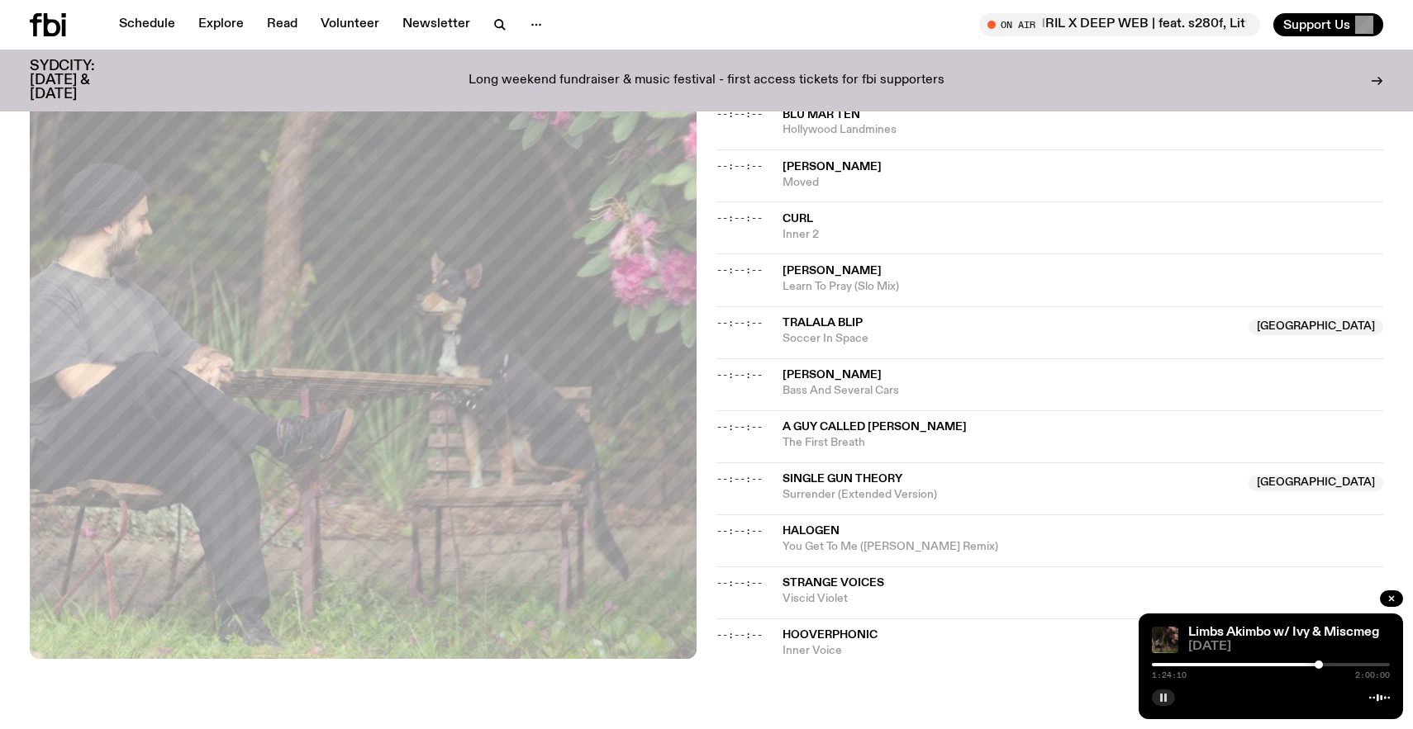
click at [1319, 666] on div at bounding box center [1318, 665] width 8 height 8
click at [1323, 666] on div at bounding box center [1321, 665] width 8 height 8
click at [1326, 667] on div at bounding box center [1324, 665] width 8 height 8
click at [1329, 667] on div at bounding box center [1328, 665] width 8 height 8
click at [1334, 667] on div at bounding box center [1333, 665] width 8 height 8
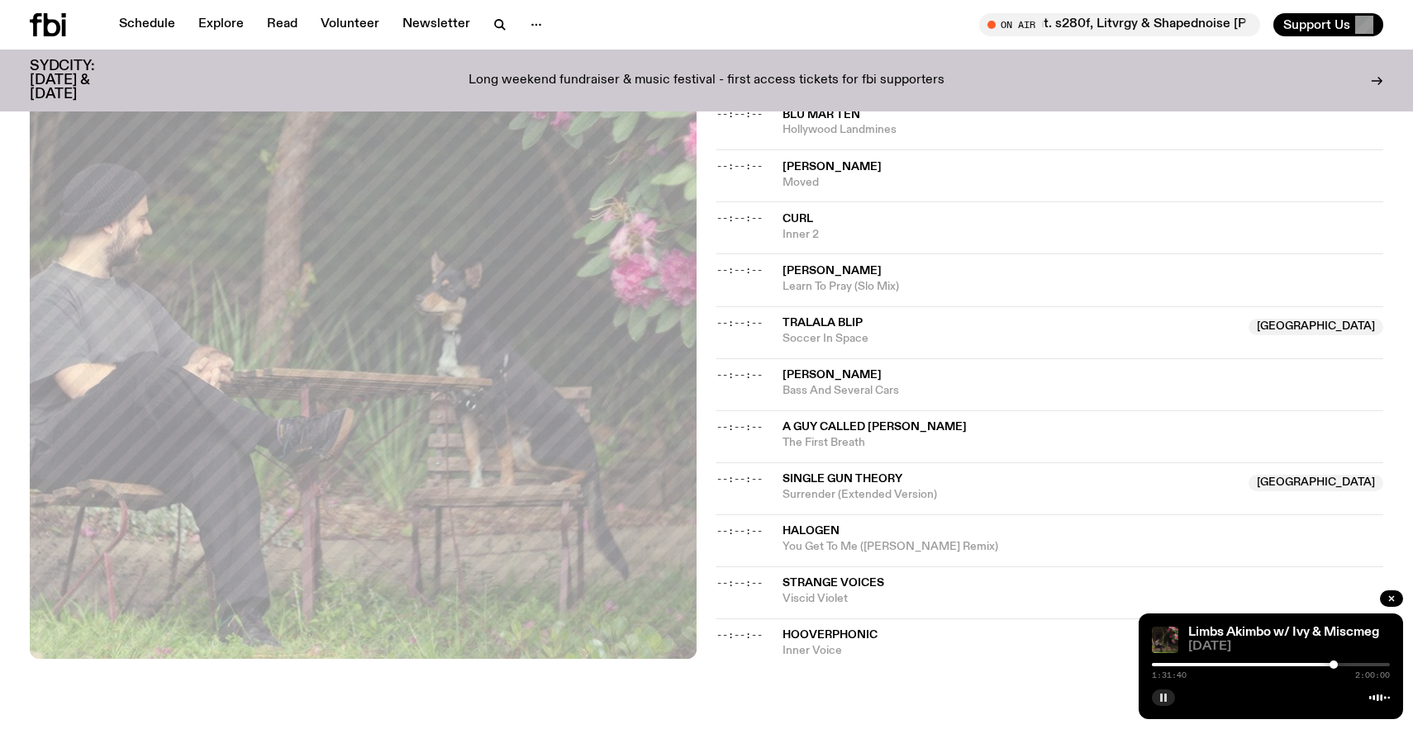
click at [1334, 667] on div at bounding box center [1333, 665] width 8 height 8
click at [1340, 667] on div at bounding box center [1339, 665] width 8 height 8
click at [1344, 665] on div at bounding box center [1342, 665] width 8 height 8
click at [1350, 666] on div at bounding box center [1350, 665] width 8 height 8
click at [1357, 666] on div at bounding box center [1355, 665] width 8 height 8
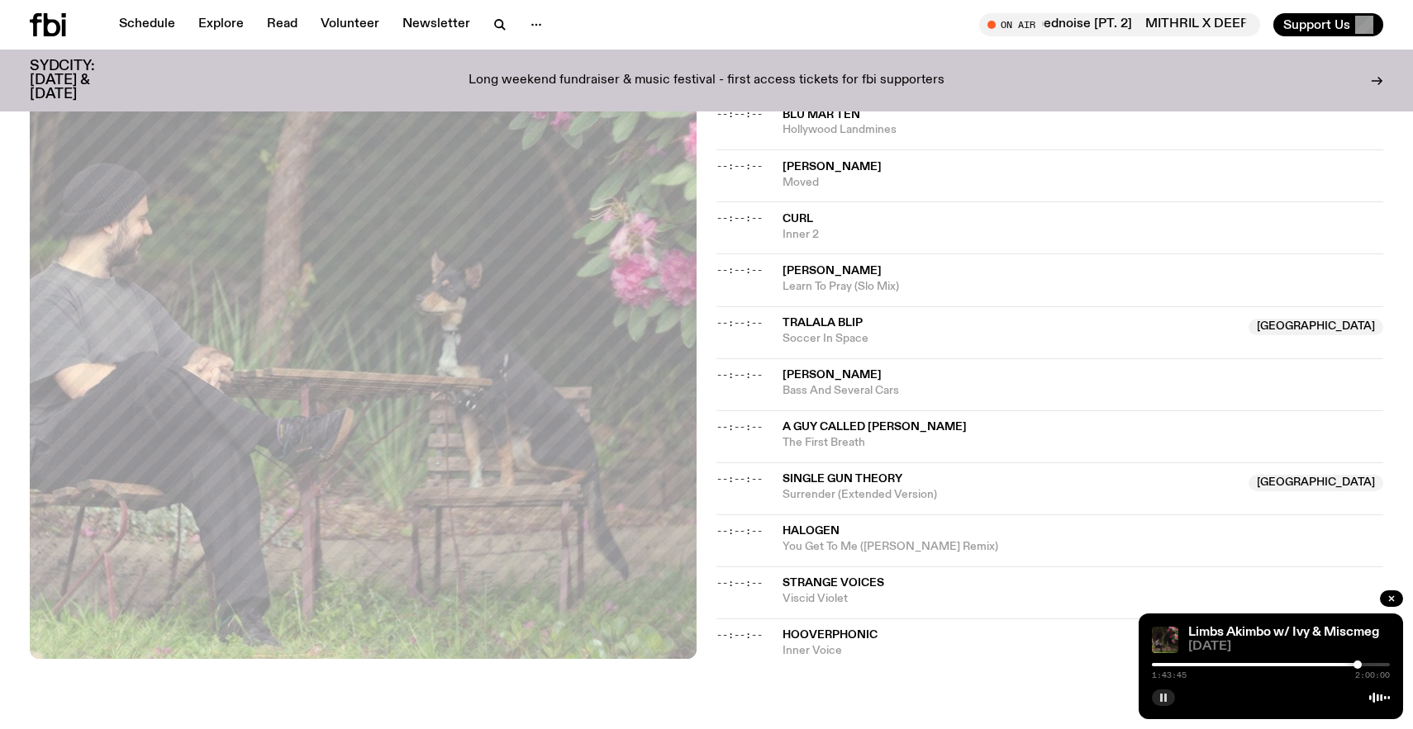
click at [1359, 667] on div at bounding box center [1357, 665] width 8 height 8
click at [1363, 667] on div at bounding box center [1364, 665] width 8 height 8
click at [1366, 667] on div at bounding box center [1365, 665] width 8 height 8
click at [1370, 668] on div at bounding box center [1367, 665] width 8 height 8
click at [1375, 670] on div "1:52:05 2:00:00" at bounding box center [1270, 670] width 238 height 20
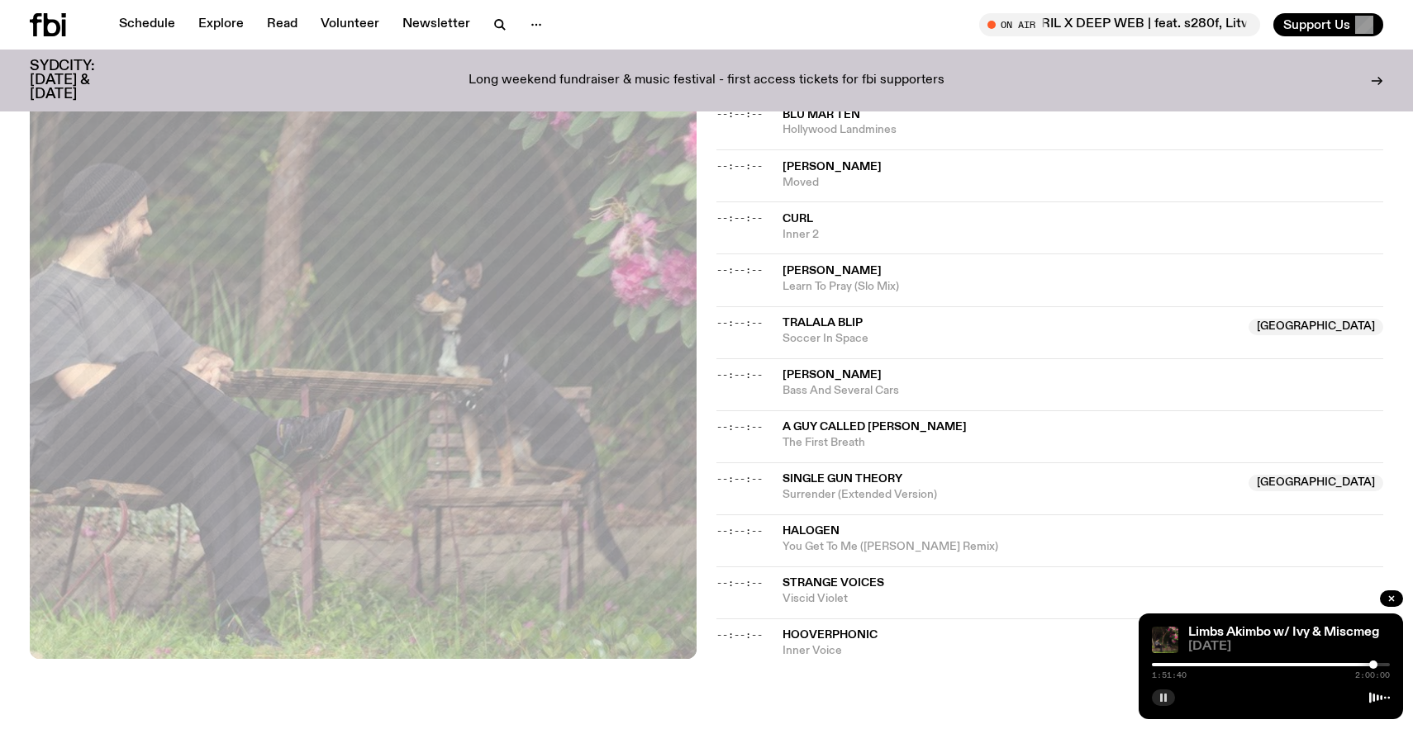
click at [1373, 668] on div at bounding box center [1373, 665] width 8 height 8
click at [1381, 668] on div at bounding box center [1381, 665] width 8 height 8
click at [1393, 598] on icon "button" at bounding box center [1391, 599] width 10 height 10
